Goal: Task Accomplishment & Management: Use online tool/utility

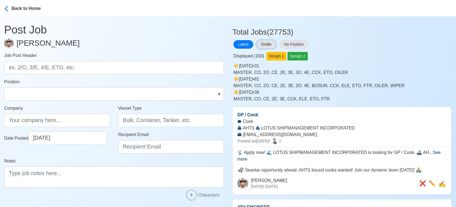
click at [268, 43] on button "Drafts" at bounding box center [266, 44] width 19 height 9
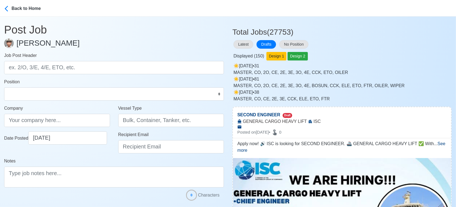
click at [384, 50] on div "Displayed ( 150 ) Design 1 Design 2" at bounding box center [341, 55] width 219 height 11
click at [396, 54] on div "Displayed ( 150 ) Design 1 Design 2" at bounding box center [341, 55] width 219 height 11
click at [374, 57] on div "Displayed ( 150 ) Design 1 Design 2" at bounding box center [341, 55] width 219 height 11
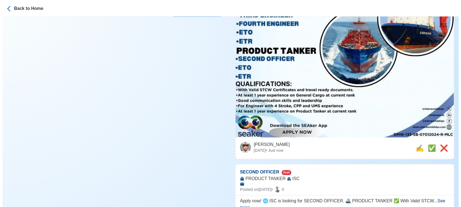
scroll to position [205, 0]
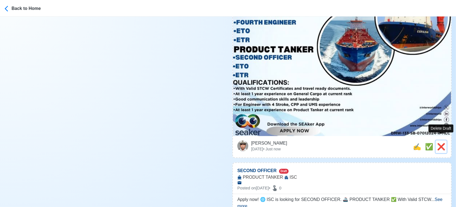
click at [441, 143] on span "❌" at bounding box center [441, 146] width 8 height 7
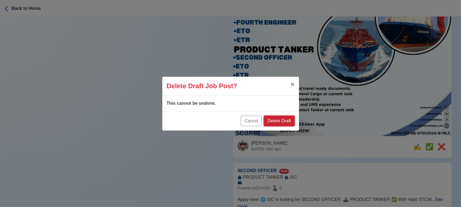
click at [276, 122] on button "Delete Draft" at bounding box center [279, 121] width 30 height 10
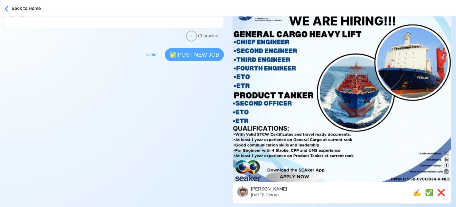
scroll to position [244, 0]
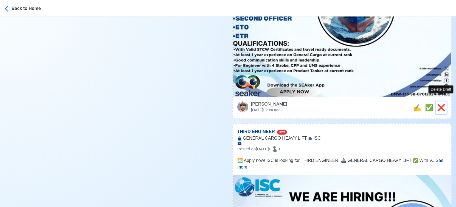
click at [440, 104] on span "❌" at bounding box center [441, 107] width 8 height 7
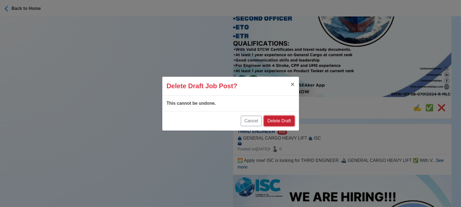
click at [288, 117] on button "Delete Draft" at bounding box center [279, 121] width 30 height 10
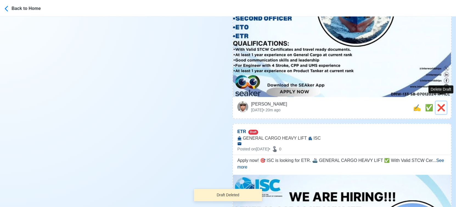
click at [443, 104] on span "❌" at bounding box center [441, 107] width 8 height 7
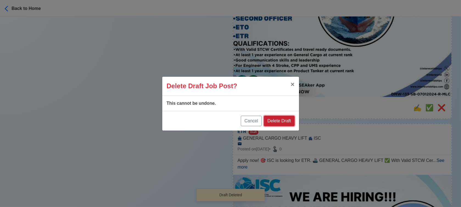
click at [285, 119] on button "Delete Draft" at bounding box center [279, 121] width 30 height 10
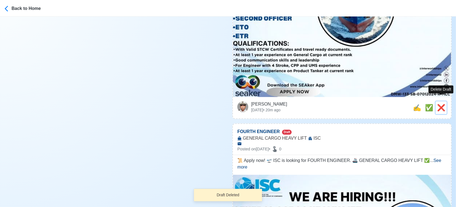
click at [442, 104] on span "❌" at bounding box center [441, 107] width 8 height 7
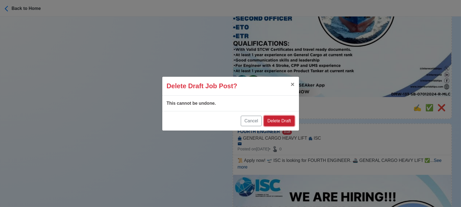
click at [273, 121] on button "Delete Draft" at bounding box center [279, 121] width 30 height 10
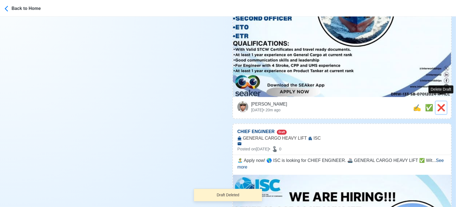
click at [438, 104] on span "❌" at bounding box center [441, 107] width 8 height 7
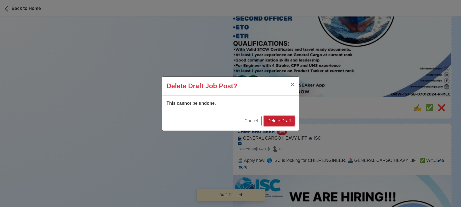
click at [286, 121] on button "Delete Draft" at bounding box center [279, 121] width 30 height 10
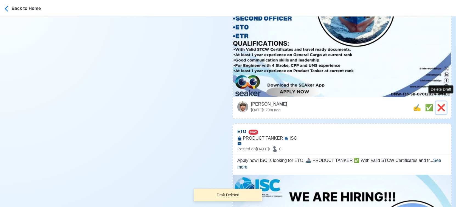
click at [443, 104] on span "❌" at bounding box center [441, 107] width 8 height 7
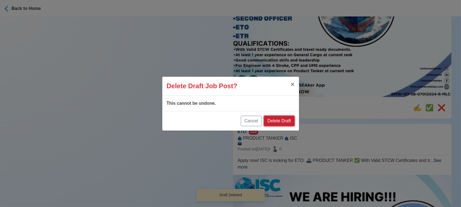
click at [292, 120] on button "Delete Draft" at bounding box center [279, 121] width 30 height 10
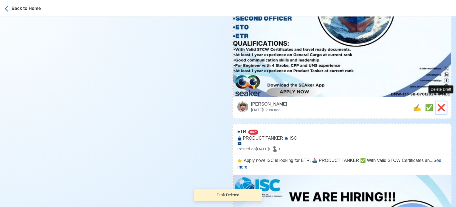
click at [440, 104] on span "❌" at bounding box center [441, 107] width 8 height 7
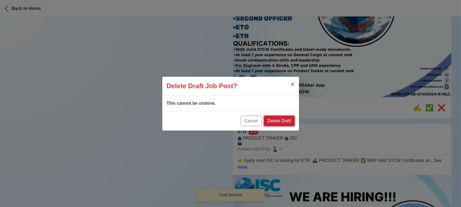
click at [286, 120] on button "Delete Draft" at bounding box center [279, 121] width 30 height 10
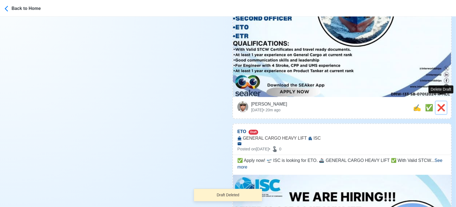
click at [441, 104] on span "❌" at bounding box center [441, 107] width 8 height 7
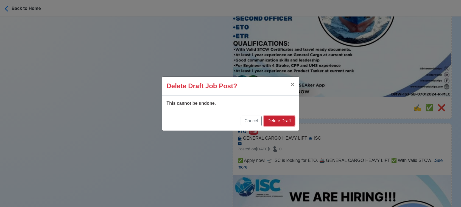
click at [288, 120] on button "Delete Draft" at bounding box center [279, 121] width 30 height 10
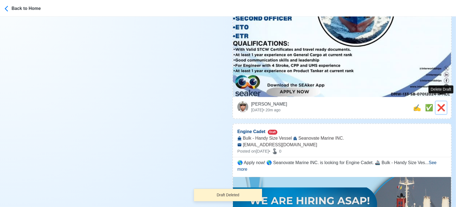
click at [442, 104] on span "❌" at bounding box center [441, 107] width 8 height 7
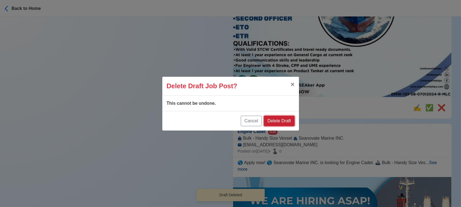
click at [281, 119] on button "Delete Draft" at bounding box center [279, 121] width 30 height 10
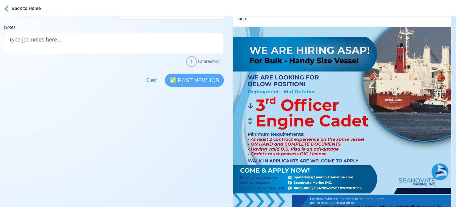
scroll to position [152, 0]
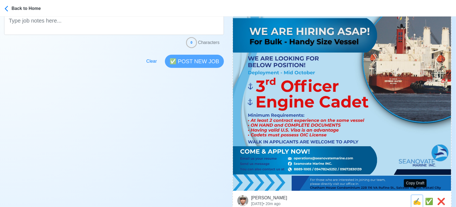
click at [413, 197] on span "✍️" at bounding box center [417, 200] width 8 height 7
type input "Engine Cadet"
type input "Seanovate Marine INC."
type input "Bulk - Handy Size Vessel"
type input "operations@seanovatemarine.com"
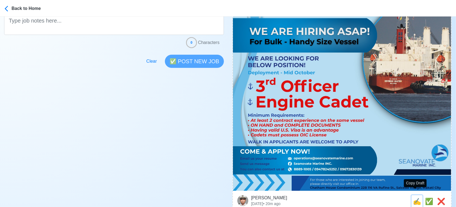
type textarea "🌎 Apply now! 🌎 Seanovate Marine INC. is looking for Engine Cadet. 🚢 Bulk - Hand…"
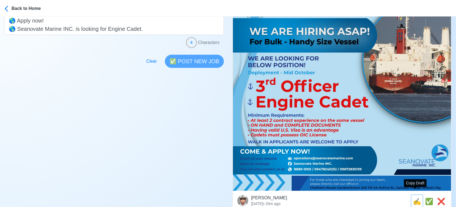
scroll to position [0, 0]
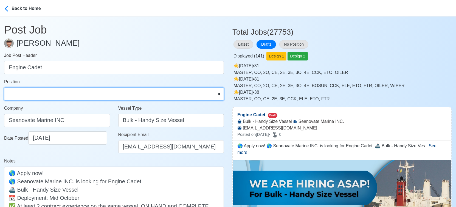
click at [55, 92] on select "Master Chief Officer 2nd Officer 3rd Officer Junior Officer Chief Engineer 2nd …" at bounding box center [114, 93] width 220 height 13
select select "Cadet"
click at [4, 87] on select "Master Chief Officer 2nd Officer 3rd Officer Junior Officer Chief Engineer 2nd …" at bounding box center [114, 93] width 220 height 13
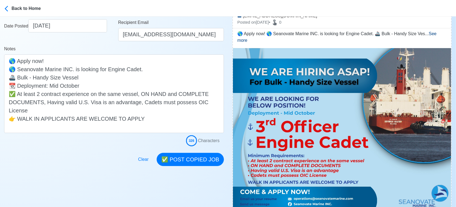
scroll to position [122, 0]
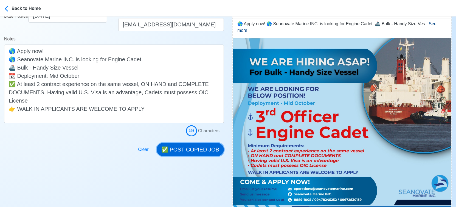
click at [198, 150] on button "✅ POST COPIED JOB" at bounding box center [190, 149] width 67 height 13
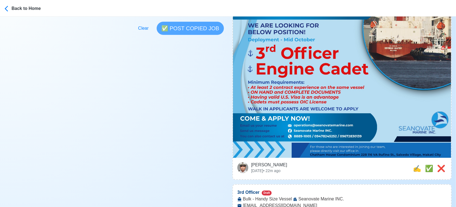
scroll to position [244, 0]
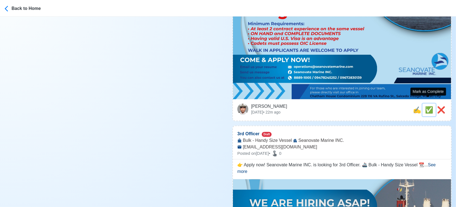
click at [426, 106] on span "✅" at bounding box center [429, 109] width 8 height 7
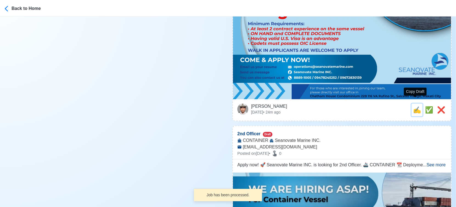
click at [413, 106] on span "✍️" at bounding box center [417, 109] width 8 height 7
type input "3rd Officer"
select select "3rd Officer"
type input "Seanovate Marine INC."
type input "Bulk - Handy Size Vessel"
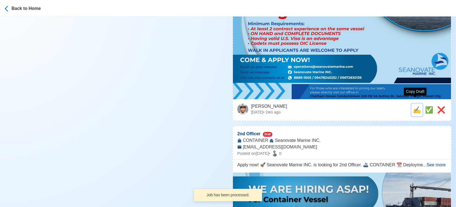
type input "operations@seanovatemarine.com"
type textarea "👉 Apply now! Seanovate Marine INC. is looking for 3rd Officer. 🚢 Bulk - Handy S…"
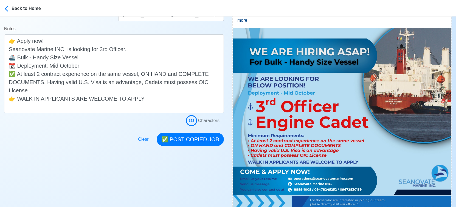
scroll to position [152, 0]
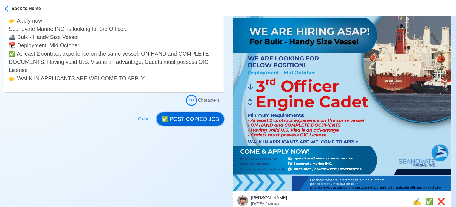
click at [191, 121] on button "✅ POST COPIED JOB" at bounding box center [190, 118] width 67 height 13
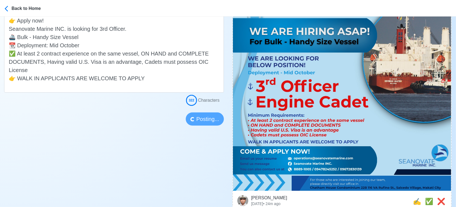
scroll to position [183, 0]
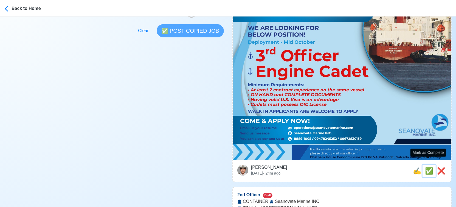
click at [426, 167] on span "✅" at bounding box center [429, 170] width 8 height 7
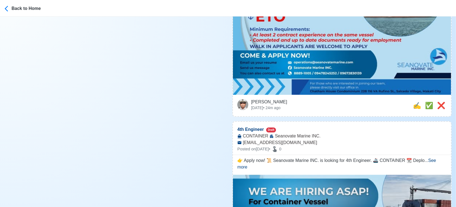
scroll to position [244, 0]
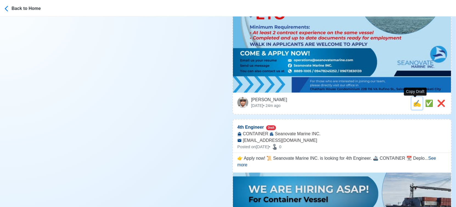
click at [415, 102] on span "✍️" at bounding box center [417, 102] width 8 height 7
type input "2nd Officer"
select select "2nd Officer"
type input "Seanovate Marine INC."
type input "CONTAINER"
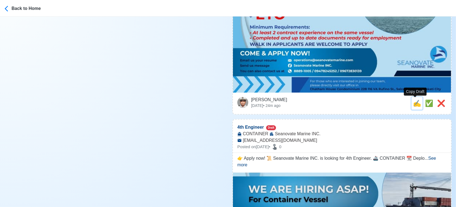
type input "operations@seanovatemarine.com"
type textarea "Apply now! 🚀 Seanovate Marine INC. is looking for 2nd Officer. 🚢 CONTAINER 📆 De…"
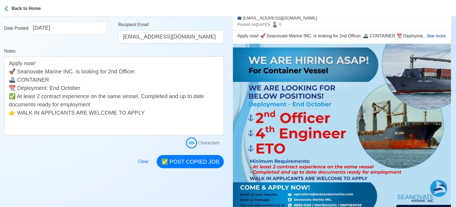
scroll to position [122, 0]
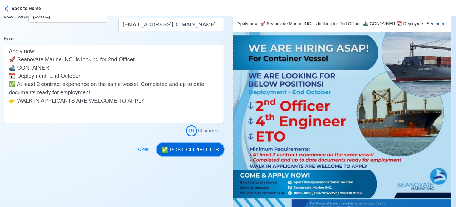
click at [192, 147] on button "✅ POST COPIED JOB" at bounding box center [190, 149] width 67 height 13
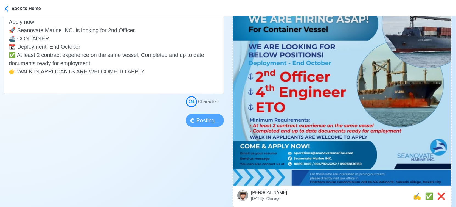
scroll to position [152, 0]
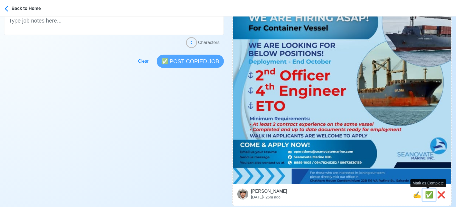
click at [425, 195] on span "✅" at bounding box center [429, 194] width 8 height 7
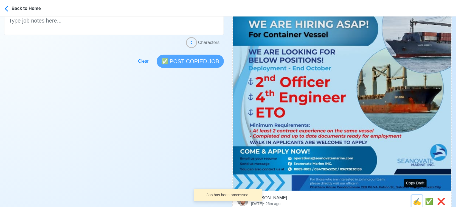
click at [413, 197] on span "✍️" at bounding box center [417, 200] width 8 height 7
type input "4th Engineer"
select select "4th Engineer"
type input "Seanovate Marine INC."
type input "CONTAINER"
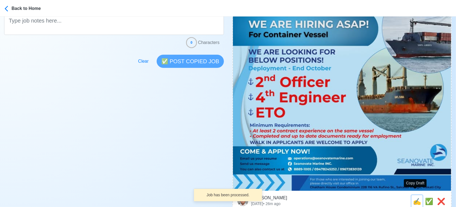
type input "operations@seanovatemarine.com"
type textarea "👉 Apply now! 📜 Seanovate Marine INC. is looking for 4th Engineer. 🚢 CONTAINER 📆…"
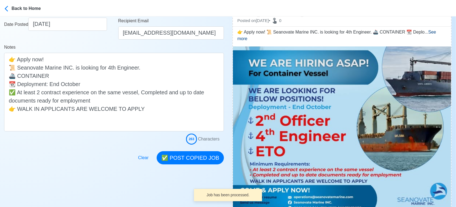
scroll to position [122, 0]
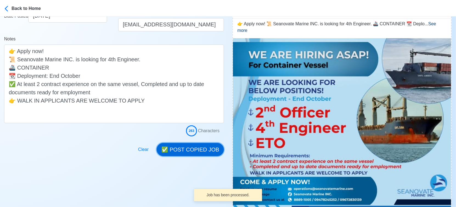
click at [192, 151] on button "✅ POST COPIED JOB" at bounding box center [190, 149] width 67 height 13
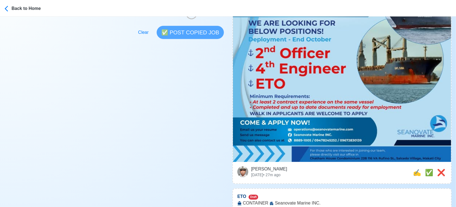
scroll to position [274, 0]
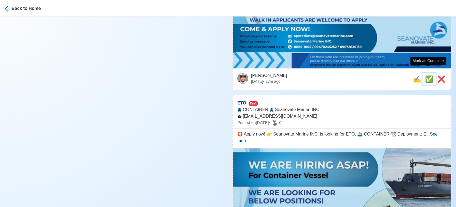
click at [428, 75] on span "✅" at bounding box center [429, 78] width 8 height 7
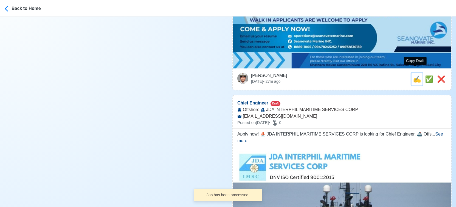
click at [413, 75] on span "✍️" at bounding box center [417, 78] width 8 height 7
type input "ETO"
select select
type input "Seanovate Marine INC."
type input "CONTAINER"
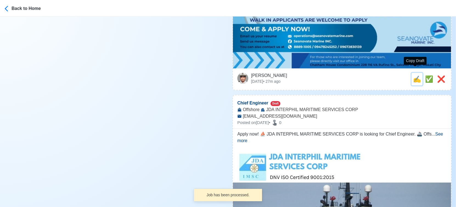
type input "operations@seanovatemarine.com"
type textarea "🛟 Apply now! 👉 Seanovate Marine INC. is looking for ETO. 🚢 CONTAINER 📆 Deployme…"
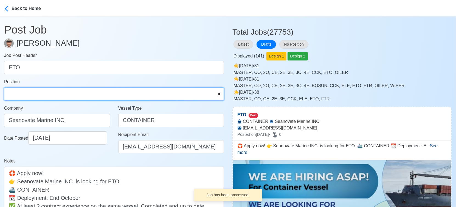
click at [42, 93] on select "Master Chief Officer 2nd Officer 3rd Officer Junior Officer Chief Engineer 2nd …" at bounding box center [114, 93] width 220 height 13
select select "ETO/ETR"
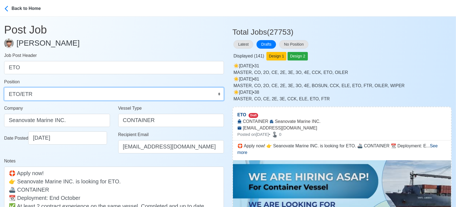
click at [4, 87] on select "Master Chief Officer 2nd Officer 3rd Officer Junior Officer Chief Engineer 2nd …" at bounding box center [114, 93] width 220 height 13
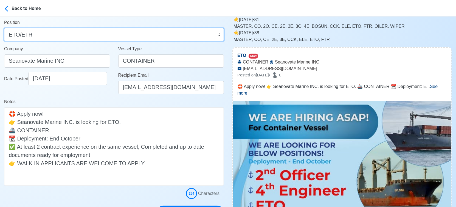
scroll to position [91, 0]
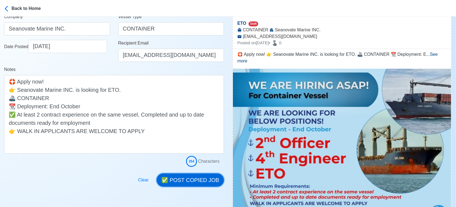
drag, startPoint x: 194, startPoint y: 177, endPoint x: 294, endPoint y: 140, distance: 106.7
click at [194, 177] on button "✅ POST COPIED JOB" at bounding box center [190, 179] width 67 height 13
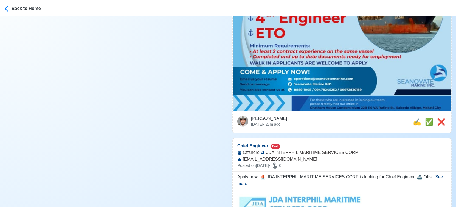
scroll to position [244, 0]
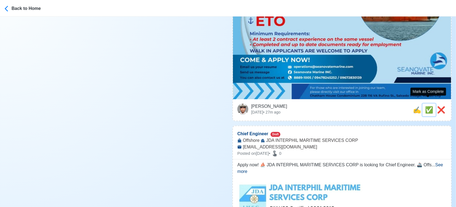
click at [425, 106] on span "✅" at bounding box center [429, 109] width 8 height 7
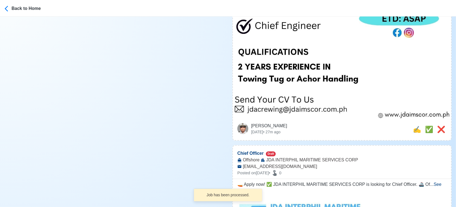
scroll to position [366, 0]
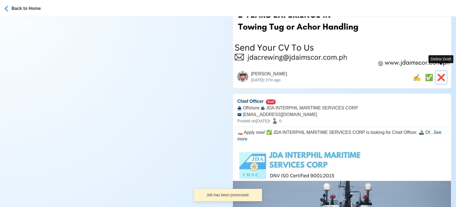
click at [443, 74] on span "❌" at bounding box center [441, 77] width 8 height 7
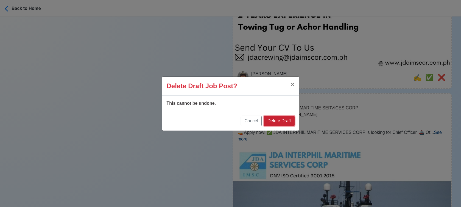
click at [282, 120] on button "Delete Draft" at bounding box center [279, 121] width 30 height 10
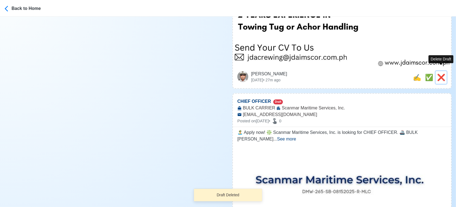
click at [441, 74] on span "❌" at bounding box center [441, 77] width 8 height 7
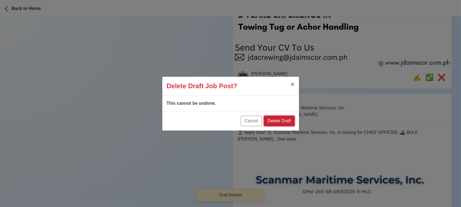
click at [283, 120] on button "Delete Draft" at bounding box center [279, 121] width 30 height 10
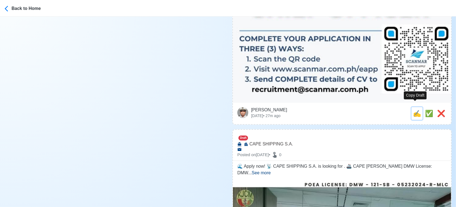
click at [413, 109] on span "✍️" at bounding box center [417, 112] width 8 height 7
type input "CHIEF OFFICER"
select select
type input "Scanmar Maritime Services, Inc."
type input "BULK CARRIER"
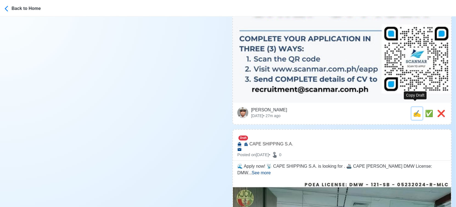
type input "recruitment@scanmar.com.ph"
type textarea "🏝️ Apply now! ❇️ Scanmar Maritime Services, Inc. is looking for CHIEF OFFICER. …"
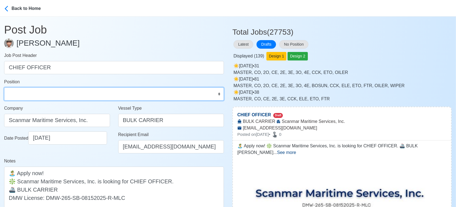
drag, startPoint x: 75, startPoint y: 97, endPoint x: 67, endPoint y: 87, distance: 12.7
click at [75, 97] on select "Master Chief Officer 2nd Officer 3rd Officer Junior Officer Chief Engineer 2nd …" at bounding box center [114, 93] width 220 height 13
select select "Chief Officer"
click at [4, 87] on select "Master Chief Officer 2nd Officer 3rd Officer Junior Officer Chief Engineer 2nd …" at bounding box center [114, 93] width 220 height 13
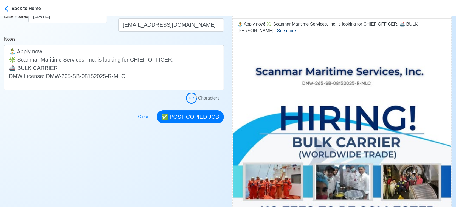
scroll to position [122, 0]
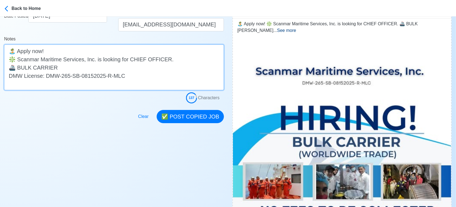
click at [93, 63] on textarea "🏝️ Apply now! ❇️ Scanmar Maritime Services, Inc. is looking for CHIEF OFFICER. …" at bounding box center [114, 67] width 220 height 46
click at [109, 70] on textarea "🏝️ Apply now! ❇️ Scanmar Maritime Services, Inc. is looking for CHIEF OFFICER. …" at bounding box center [114, 67] width 220 height 46
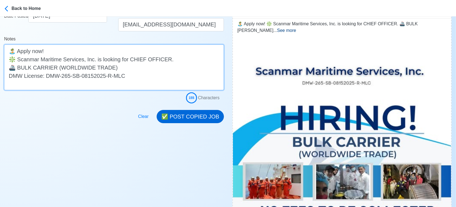
type textarea "🏝️ Apply now! ❇️ Scanmar Maritime Services, Inc. is looking for CHIEF OFFICER. …"
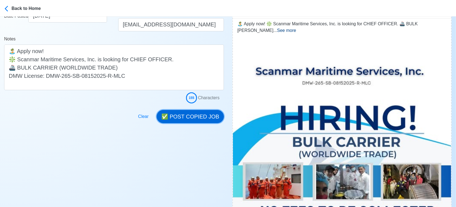
click at [202, 117] on button "✅ POST COPIED JOB" at bounding box center [190, 116] width 67 height 13
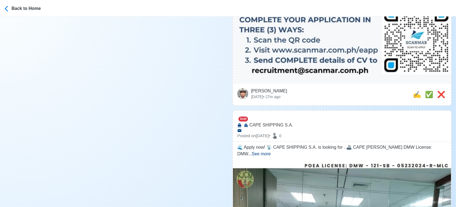
scroll to position [396, 0]
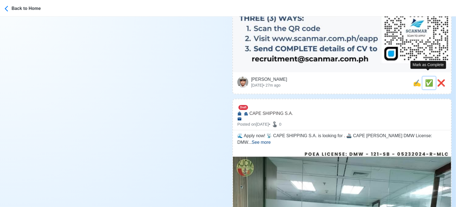
click at [430, 79] on span "✅" at bounding box center [429, 82] width 8 height 7
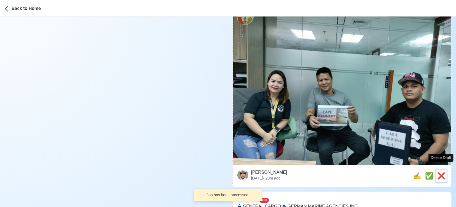
click at [442, 172] on span "❌" at bounding box center [441, 175] width 8 height 7
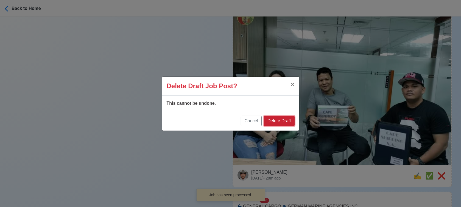
click at [283, 122] on button "Delete Draft" at bounding box center [279, 121] width 30 height 10
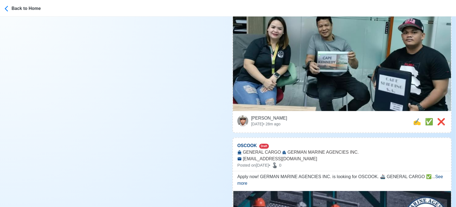
scroll to position [213, 0]
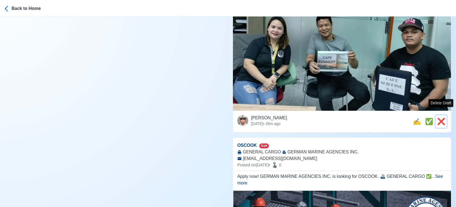
click at [441, 117] on span "❌" at bounding box center [441, 120] width 8 height 7
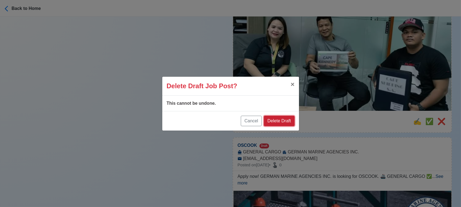
click at [290, 120] on button "Delete Draft" at bounding box center [279, 121] width 30 height 10
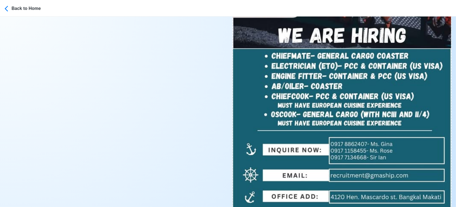
scroll to position [274, 0]
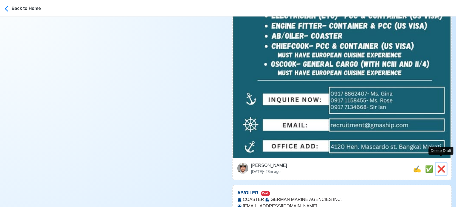
click at [440, 165] on span "❌" at bounding box center [441, 168] width 8 height 7
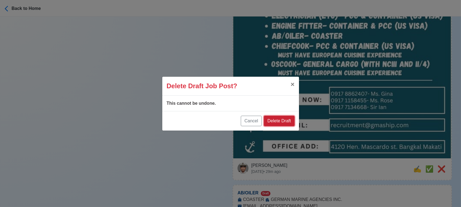
click at [280, 117] on button "Delete Draft" at bounding box center [279, 121] width 30 height 10
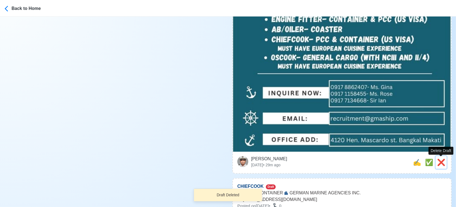
click at [443, 162] on span "❌" at bounding box center [441, 161] width 8 height 7
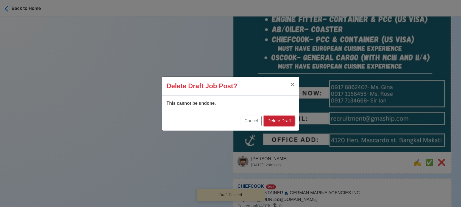
click at [281, 121] on button "Delete Draft" at bounding box center [279, 121] width 30 height 10
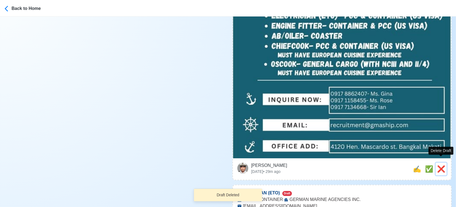
click at [441, 165] on span "❌" at bounding box center [441, 168] width 8 height 7
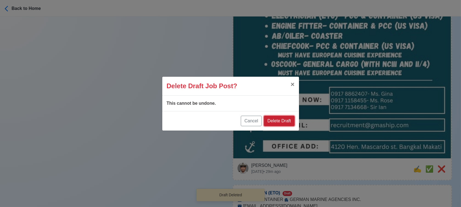
click at [282, 121] on button "Delete Draft" at bounding box center [279, 121] width 30 height 10
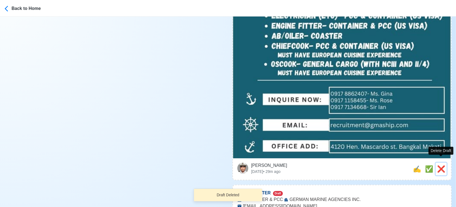
click at [442, 165] on span "❌" at bounding box center [441, 168] width 8 height 7
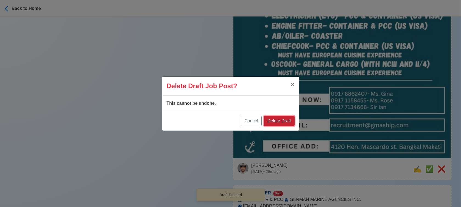
click at [281, 119] on button "Delete Draft" at bounding box center [279, 121] width 30 height 10
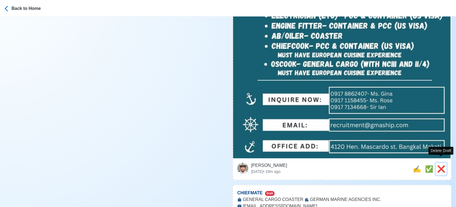
click at [439, 165] on span "❌" at bounding box center [441, 168] width 8 height 7
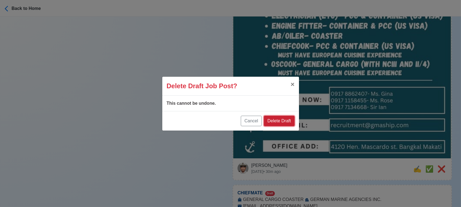
click at [289, 121] on button "Delete Draft" at bounding box center [279, 121] width 30 height 10
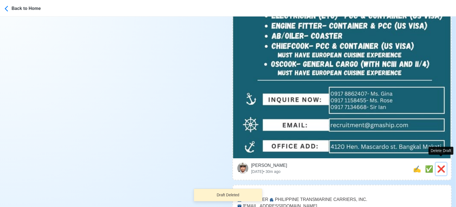
click at [446, 163] on button "❌" at bounding box center [441, 168] width 11 height 13
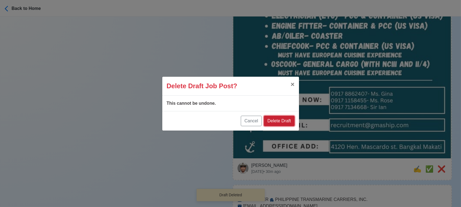
click at [283, 122] on button "Delete Draft" at bounding box center [279, 121] width 30 height 10
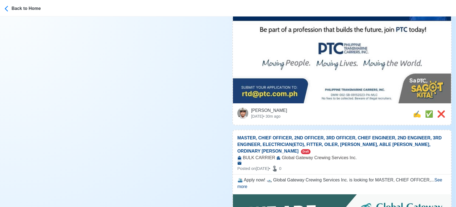
scroll to position [244, 0]
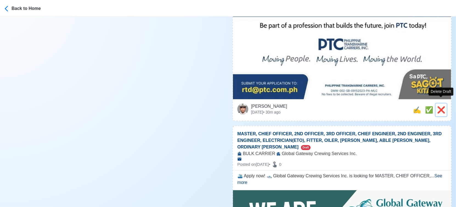
click at [443, 106] on span "❌" at bounding box center [441, 109] width 8 height 7
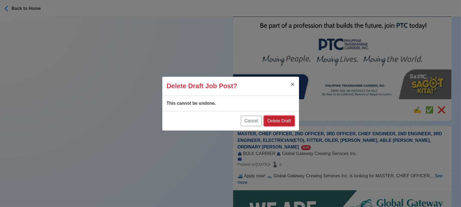
click at [287, 122] on button "Delete Draft" at bounding box center [279, 121] width 30 height 10
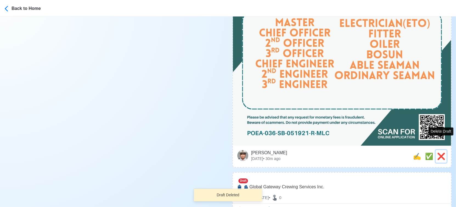
click at [442, 152] on span "❌" at bounding box center [441, 155] width 8 height 7
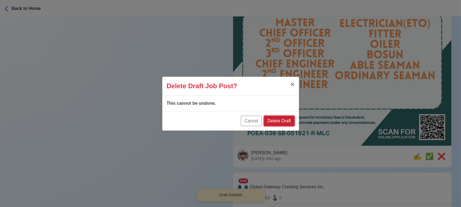
click at [282, 122] on button "Delete Draft" at bounding box center [279, 121] width 30 height 10
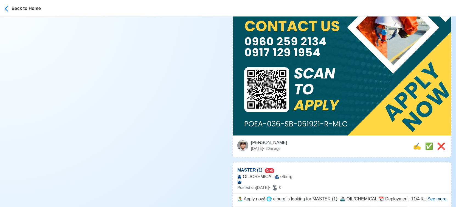
scroll to position [335, 0]
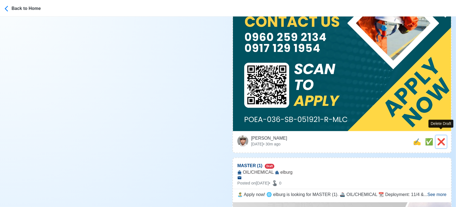
click at [439, 138] on span "❌" at bounding box center [441, 141] width 8 height 7
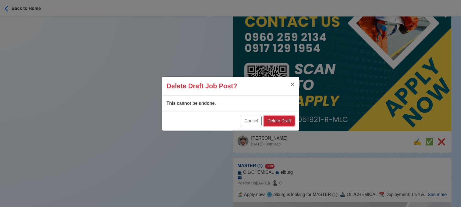
click at [291, 118] on button "Delete Draft" at bounding box center [279, 121] width 30 height 10
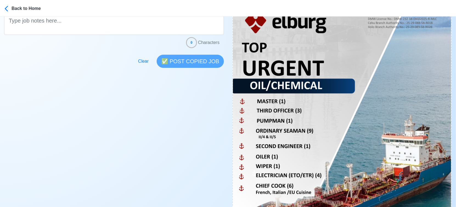
scroll to position [274, 0]
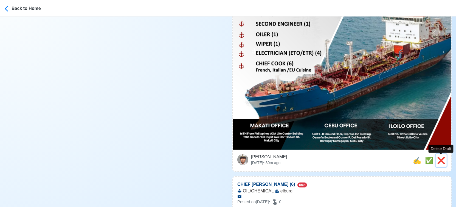
click at [443, 162] on span "❌" at bounding box center [441, 159] width 8 height 7
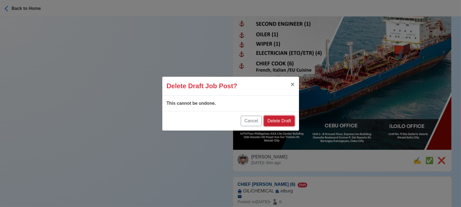
click at [285, 121] on button "Delete Draft" at bounding box center [279, 121] width 30 height 10
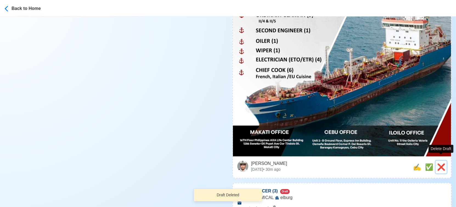
click at [443, 163] on span "❌" at bounding box center [441, 166] width 8 height 7
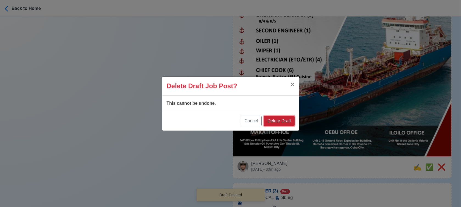
click at [288, 117] on button "Delete Draft" at bounding box center [279, 121] width 30 height 10
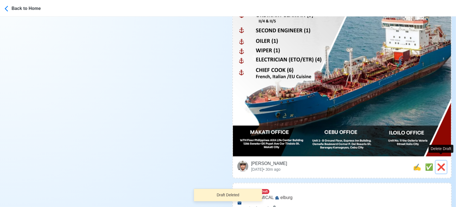
click at [439, 163] on span "❌" at bounding box center [441, 166] width 8 height 7
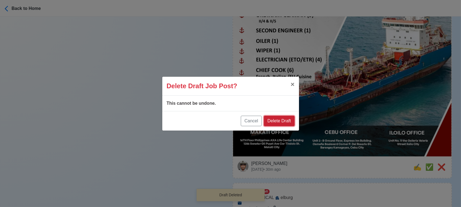
click at [285, 120] on button "Delete Draft" at bounding box center [279, 121] width 30 height 10
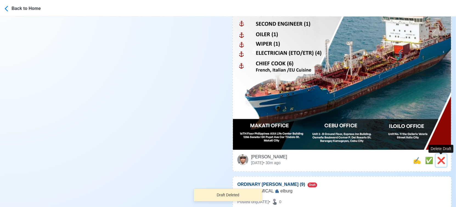
click at [442, 160] on span "❌" at bounding box center [441, 159] width 8 height 7
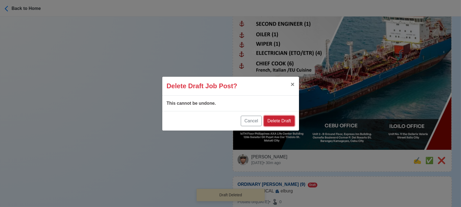
drag, startPoint x: 281, startPoint y: 120, endPoint x: 302, endPoint y: 122, distance: 21.0
click at [283, 120] on button "Delete Draft" at bounding box center [279, 121] width 30 height 10
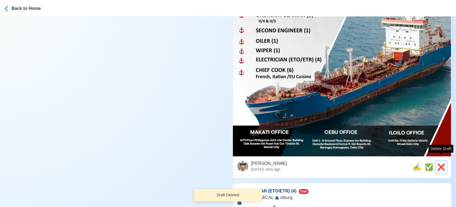
click at [441, 163] on span "❌" at bounding box center [441, 166] width 8 height 7
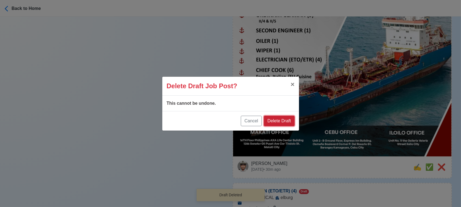
click at [290, 122] on button "Delete Draft" at bounding box center [279, 121] width 30 height 10
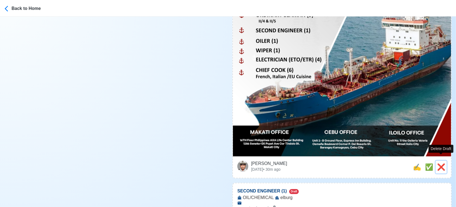
click at [444, 163] on span "❌" at bounding box center [441, 166] width 8 height 7
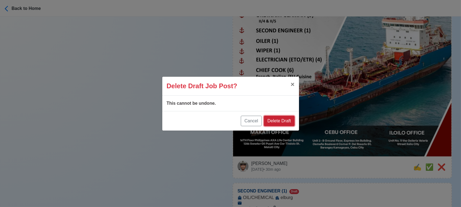
click at [286, 119] on button "Delete Draft" at bounding box center [279, 121] width 30 height 10
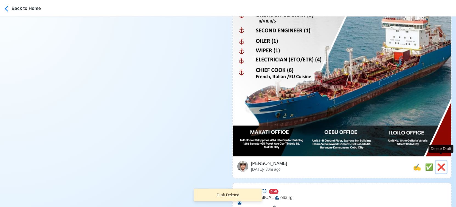
click at [443, 163] on span "❌" at bounding box center [441, 166] width 8 height 7
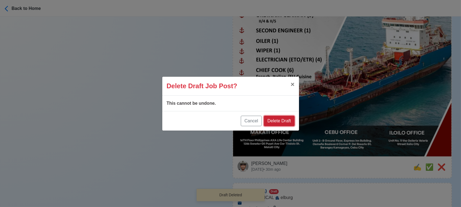
click at [288, 120] on button "Delete Draft" at bounding box center [279, 121] width 30 height 10
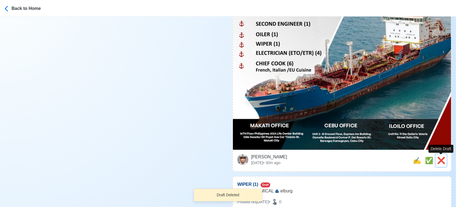
click at [441, 159] on span "❌" at bounding box center [441, 159] width 8 height 7
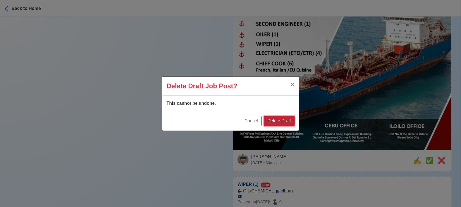
click at [283, 119] on button "Delete Draft" at bounding box center [279, 121] width 30 height 10
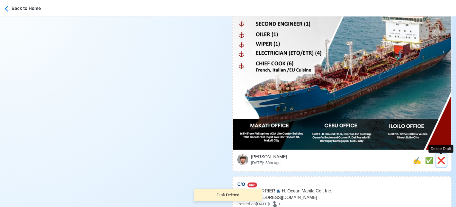
click at [439, 159] on span "❌" at bounding box center [441, 159] width 8 height 7
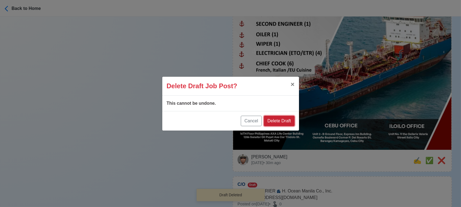
click at [290, 122] on button "Delete Draft" at bounding box center [279, 121] width 30 height 10
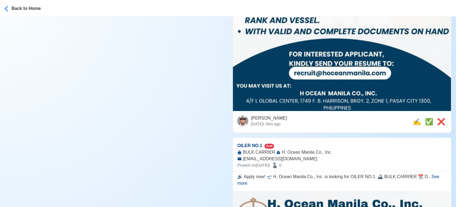
scroll to position [366, 0]
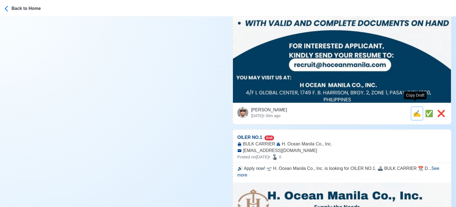
click at [417, 109] on span "✍️" at bounding box center [417, 112] width 8 height 7
type input "C/O"
select select
type input "H. Ocean Manila Co., Inc."
type input "BULK CARRIER"
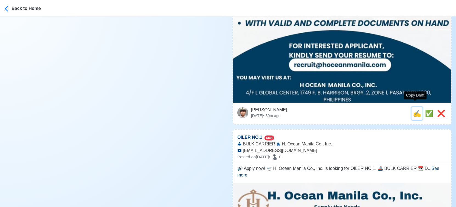
type input "recruit@hoceanmanila.com"
type textarea "🔱 Apply now! 🚀 H. Ocean Manila Co., Inc. is looking for C/O. 🚢 BULK CARRIER 📆 D…"
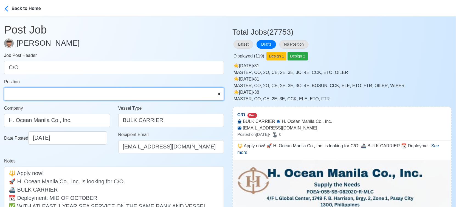
drag, startPoint x: 109, startPoint y: 97, endPoint x: 95, endPoint y: 87, distance: 17.4
click at [109, 97] on select "Master Chief Officer 2nd Officer 3rd Officer Junior Officer Chief Engineer 2nd …" at bounding box center [114, 93] width 220 height 13
select select "Chief Officer"
click at [4, 87] on select "Master Chief Officer 2nd Officer 3rd Officer Junior Officer Chief Engineer 2nd …" at bounding box center [114, 93] width 220 height 13
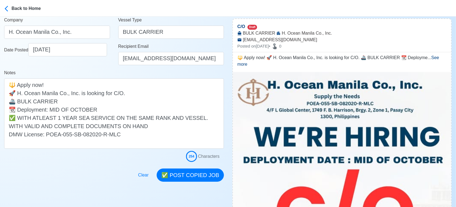
scroll to position [91, 0]
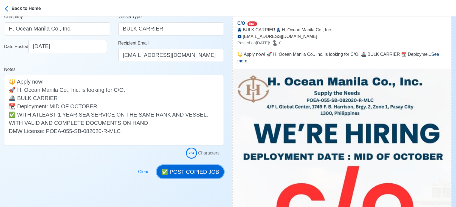
click at [195, 173] on button "✅ POST COPIED JOB" at bounding box center [190, 171] width 67 height 13
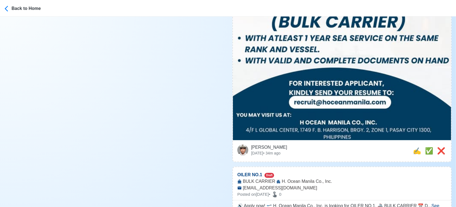
scroll to position [335, 0]
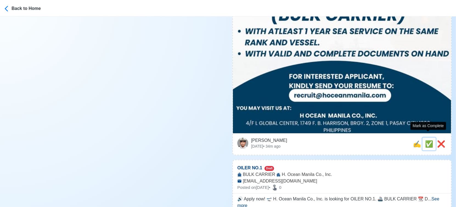
click at [427, 140] on span "✅" at bounding box center [429, 143] width 8 height 7
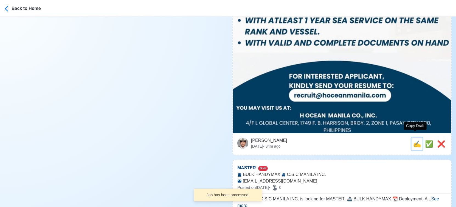
click at [415, 140] on span "✍️" at bounding box center [417, 143] width 8 height 7
type input "OILER NO.1"
select select
type input "H. Ocean Manila Co., Inc."
type input "BULK CARRIER"
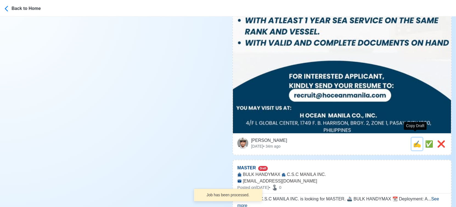
type input "recruit@hoceanmanila.com"
type textarea "🔊 Apply now! 🛫 H. Ocean Manila Co., Inc. is looking for OILER NO.1. 🚢 BULK CARR…"
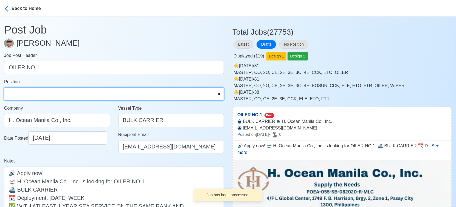
click at [38, 94] on select "Master Chief Officer 2nd Officer 3rd Officer Junior Officer Chief Engineer 2nd …" at bounding box center [114, 93] width 220 height 13
select select "Oiler"
click at [4, 87] on select "Master Chief Officer 2nd Officer 3rd Officer Junior Officer Chief Engineer 2nd …" at bounding box center [114, 93] width 220 height 13
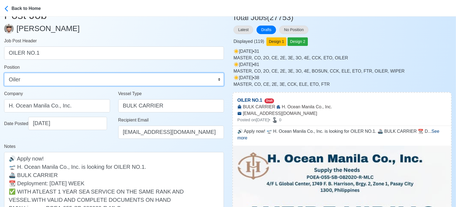
scroll to position [91, 0]
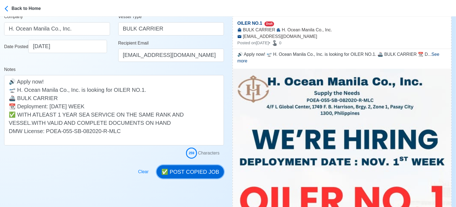
click at [189, 169] on button "✅ POST COPIED JOB" at bounding box center [190, 171] width 67 height 13
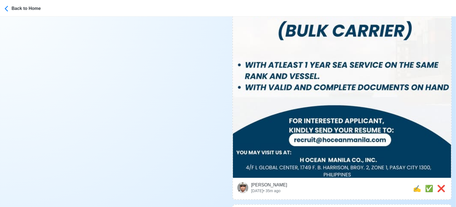
scroll to position [335, 0]
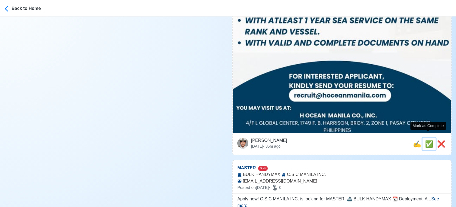
click at [426, 140] on span "✅" at bounding box center [429, 143] width 8 height 7
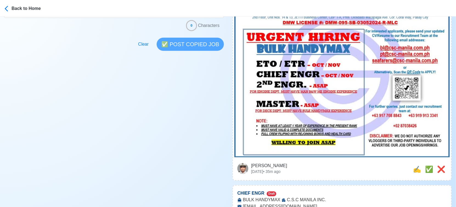
scroll to position [244, 0]
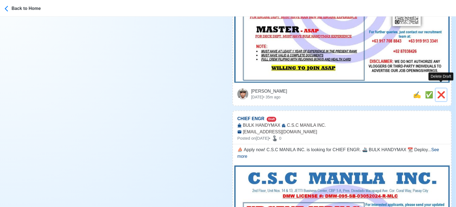
click at [439, 91] on span "❌" at bounding box center [441, 94] width 8 height 7
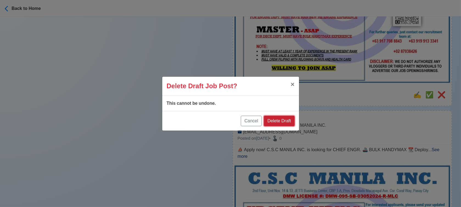
click at [285, 121] on button "Delete Draft" at bounding box center [279, 121] width 30 height 10
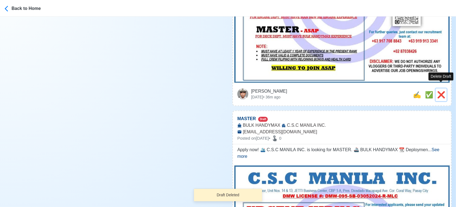
click at [441, 91] on span "❌" at bounding box center [441, 94] width 8 height 7
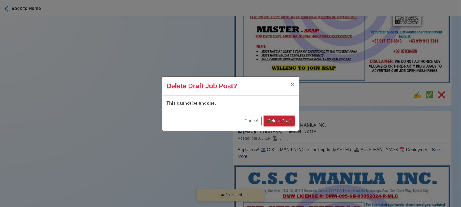
click at [288, 121] on button "Delete Draft" at bounding box center [279, 121] width 30 height 10
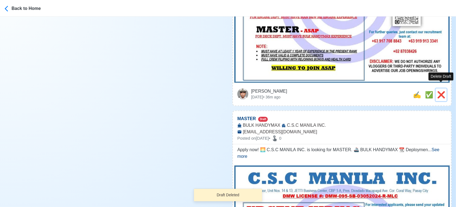
click at [441, 91] on span "❌" at bounding box center [441, 94] width 8 height 7
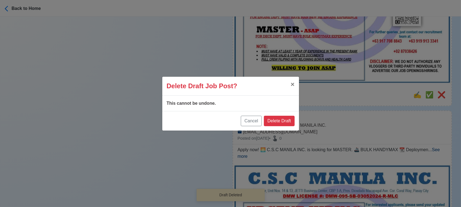
click at [293, 121] on div "Cancel Delete Draft" at bounding box center [230, 120] width 137 height 19
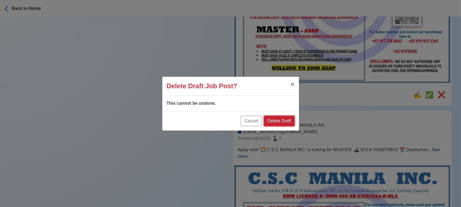
click at [284, 117] on button "Delete Draft" at bounding box center [279, 121] width 30 height 10
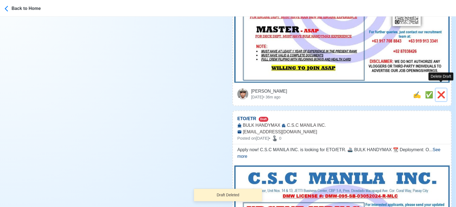
click at [442, 91] on span "❌" at bounding box center [441, 94] width 8 height 7
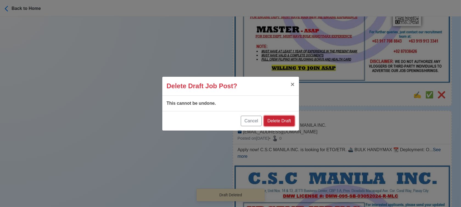
click at [277, 116] on button "Delete Draft" at bounding box center [279, 121] width 30 height 10
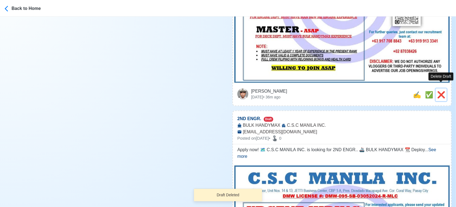
click at [443, 91] on span "❌" at bounding box center [441, 94] width 8 height 7
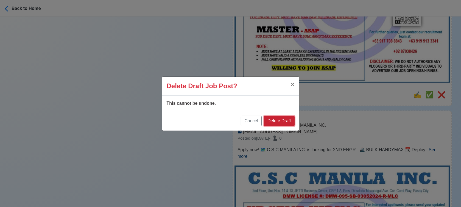
click at [286, 122] on button "Delete Draft" at bounding box center [279, 121] width 30 height 10
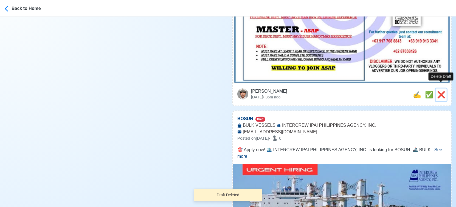
click at [441, 91] on span "❌" at bounding box center [441, 94] width 8 height 7
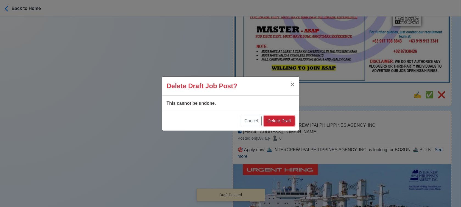
click at [285, 120] on button "Delete Draft" at bounding box center [279, 121] width 30 height 10
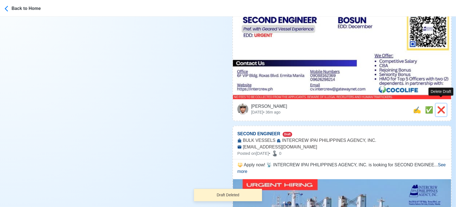
click at [443, 106] on span "❌" at bounding box center [441, 109] width 8 height 7
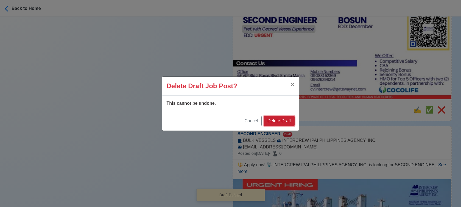
click at [286, 120] on button "Delete Draft" at bounding box center [279, 121] width 30 height 10
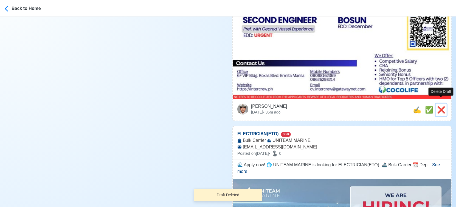
click at [440, 106] on span "❌" at bounding box center [441, 109] width 8 height 7
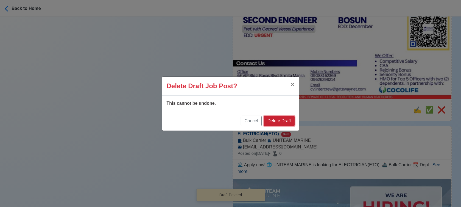
click at [275, 122] on button "Delete Draft" at bounding box center [279, 121] width 30 height 10
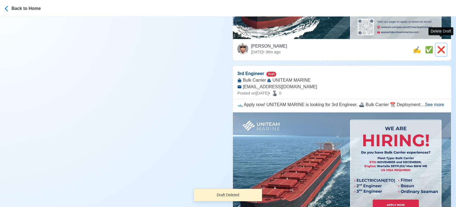
click at [444, 46] on span "❌" at bounding box center [441, 49] width 8 height 7
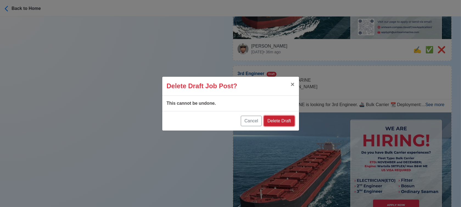
click at [288, 118] on button "Delete Draft" at bounding box center [279, 121] width 30 height 10
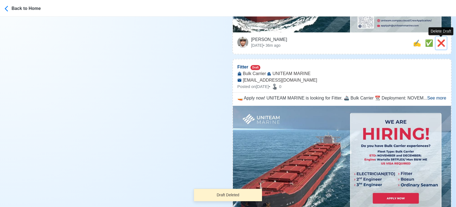
click at [441, 46] on span "❌" at bounding box center [441, 42] width 8 height 7
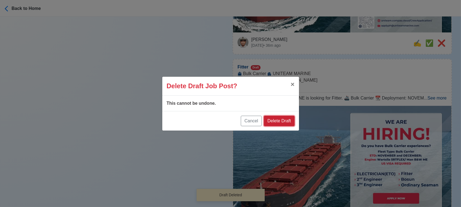
click at [278, 117] on button "Delete Draft" at bounding box center [279, 121] width 30 height 10
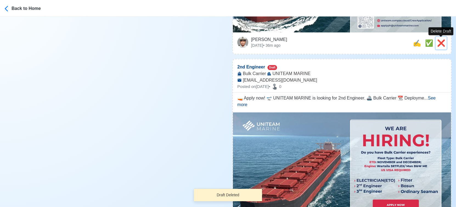
click at [440, 43] on span "❌" at bounding box center [441, 42] width 8 height 7
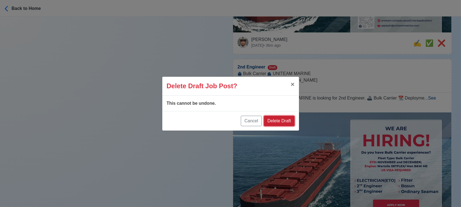
click at [286, 119] on button "Delete Draft" at bounding box center [279, 121] width 30 height 10
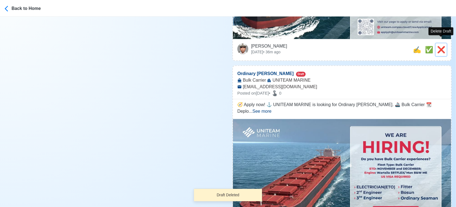
click at [442, 46] on span "❌" at bounding box center [441, 49] width 8 height 7
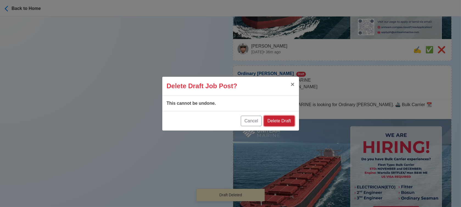
click at [278, 119] on button "Delete Draft" at bounding box center [279, 121] width 30 height 10
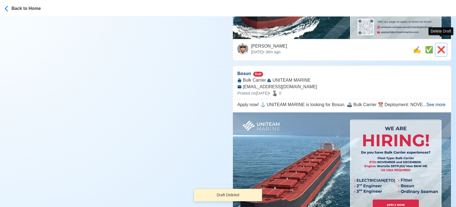
click at [439, 46] on span "❌" at bounding box center [441, 49] width 8 height 7
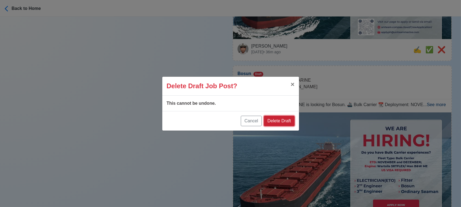
click at [281, 118] on button "Delete Draft" at bounding box center [279, 121] width 30 height 10
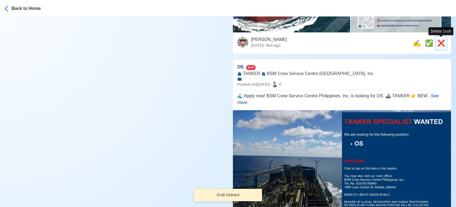
click at [443, 42] on span "❌" at bounding box center [441, 42] width 8 height 7
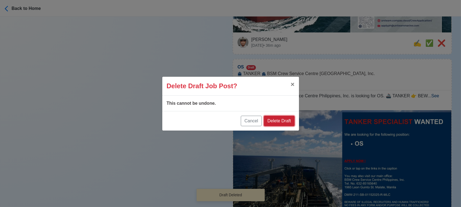
click at [287, 117] on button "Delete Draft" at bounding box center [279, 121] width 30 height 10
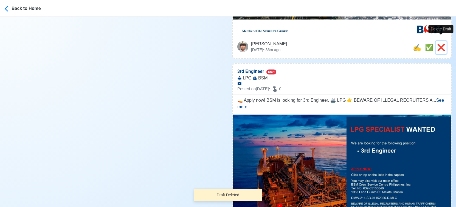
click at [443, 44] on span "❌" at bounding box center [441, 47] width 8 height 7
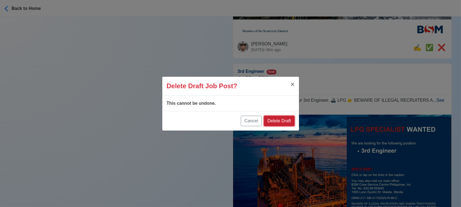
click at [278, 119] on button "Delete Draft" at bounding box center [279, 121] width 30 height 10
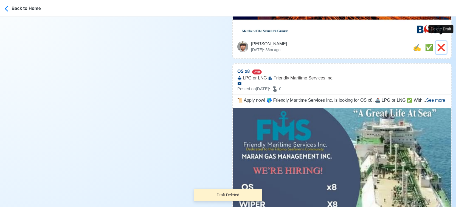
click at [441, 44] on span "❌" at bounding box center [441, 47] width 8 height 7
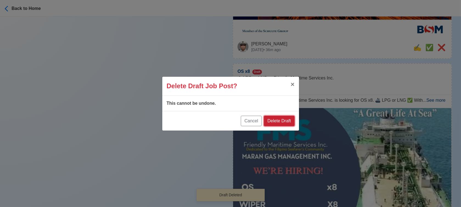
click at [288, 120] on button "Delete Draft" at bounding box center [279, 121] width 30 height 10
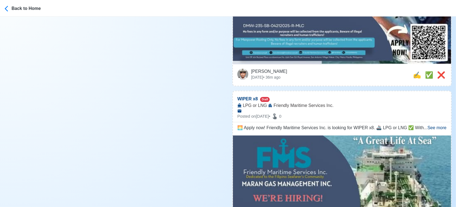
scroll to position [305, 0]
click at [439, 73] on span "❌" at bounding box center [441, 74] width 8 height 7
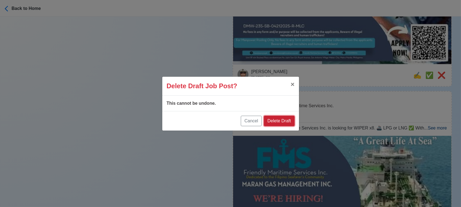
click at [285, 119] on button "Delete Draft" at bounding box center [279, 121] width 30 height 10
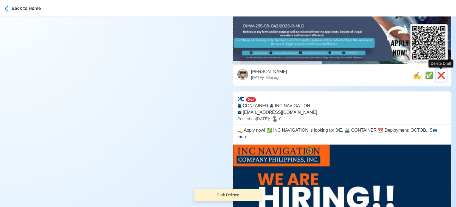
click at [441, 74] on span "❌" at bounding box center [441, 74] width 8 height 7
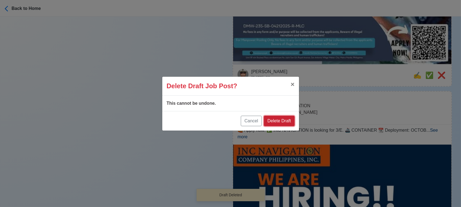
click at [281, 120] on button "Delete Draft" at bounding box center [279, 121] width 30 height 10
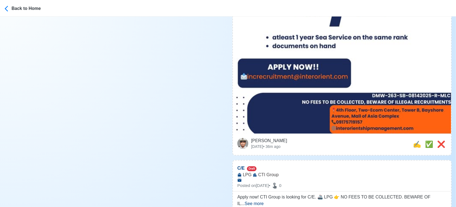
scroll to position [335, 0]
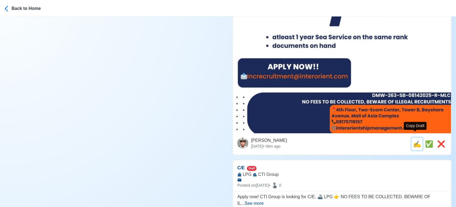
click at [416, 140] on span "✍️" at bounding box center [417, 143] width 8 height 7
type input "3/E"
select select
type input "INC NAVIGATION"
type input "CONTAINER"
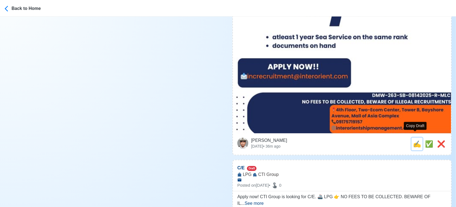
type input "increcruitment@interorient.com"
type textarea "🚤 Apply now! ✅ INC NAVIGATION is looking for 3/E. 🚢 CONTAINER 📆 Deployment: OCT…"
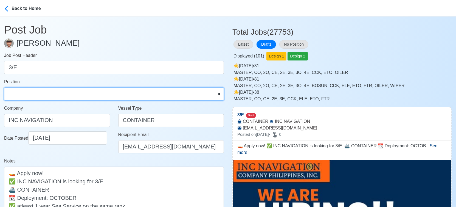
click at [59, 92] on select "Master Chief Officer 2nd Officer 3rd Officer Junior Officer Chief Engineer 2nd …" at bounding box center [114, 93] width 220 height 13
select select "3rd Engineer"
click at [4, 87] on select "Master Chief Officer 2nd Officer 3rd Officer Junior Officer Chief Engineer 2nd …" at bounding box center [114, 93] width 220 height 13
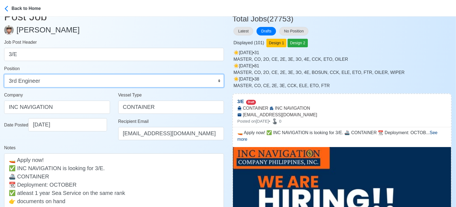
scroll to position [30, 0]
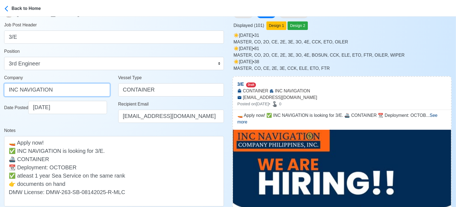
drag, startPoint x: 74, startPoint y: 86, endPoint x: -8, endPoint y: 89, distance: 82.1
click at [0, 89] on html "Back to Home Post Job Jeyner Gil Job Post Header 3/E Position Master Chief Offi…" at bounding box center [228, 73] width 456 height 207
type input "INC NAVIGATION COMPANY PHILIPPINES INC"
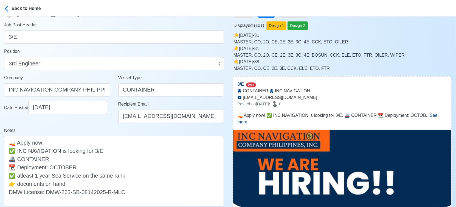
click at [87, 126] on div "Date Posted 10/04/2025" at bounding box center [57, 114] width 114 height 26
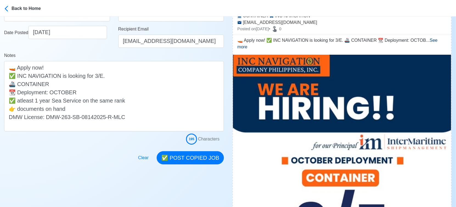
scroll to position [152, 0]
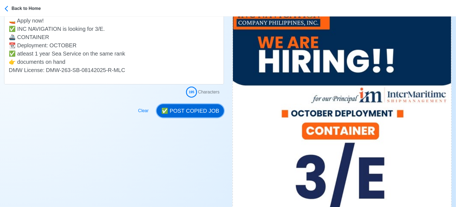
click at [209, 105] on button "✅ POST COPIED JOB" at bounding box center [190, 110] width 67 height 13
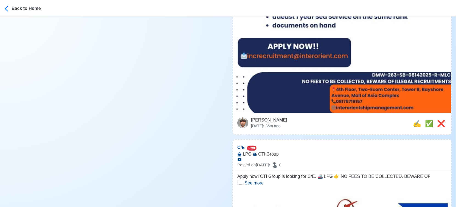
scroll to position [366, 0]
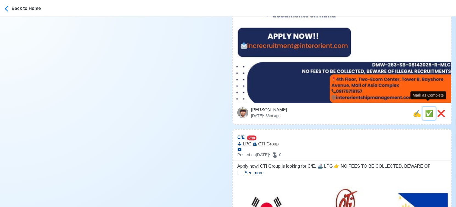
click at [427, 109] on span "✅" at bounding box center [429, 112] width 8 height 7
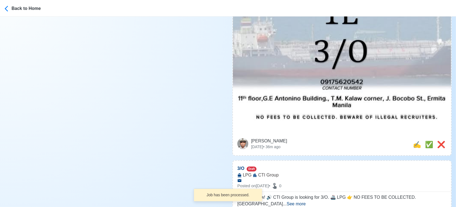
scroll to position [335, 0]
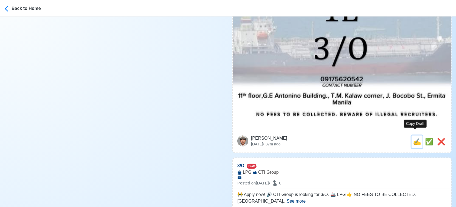
click at [413, 138] on span "✍️" at bounding box center [417, 141] width 8 height 7
type input "C/E"
select select
type input "CTI Group"
type input "LPG"
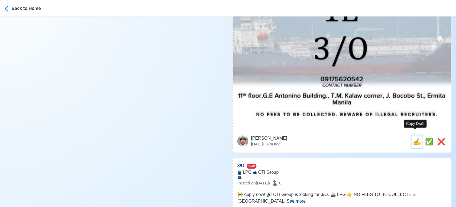
type textarea "Apply now! CTI Group is looking for C/E. 🚢 LPG 👉 NO FEES TO BE COLLECTED. BEWAR…"
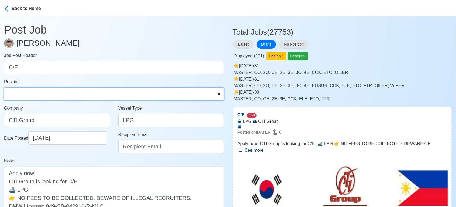
click at [45, 94] on select "Master Chief Officer 2nd Officer 3rd Officer Junior Officer Chief Engineer 2nd …" at bounding box center [114, 93] width 220 height 13
select select "Chief Engineer"
click at [4, 87] on select "Master Chief Officer 2nd Officer 3rd Officer Junior Officer Chief Engineer 2nd …" at bounding box center [114, 93] width 220 height 13
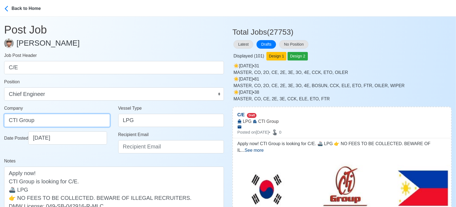
click at [48, 118] on input "CTI Group" at bounding box center [57, 120] width 106 height 13
type input "CTI GROUP PHILS., INC."
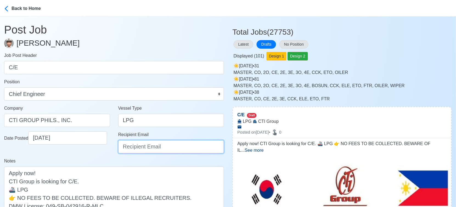
click at [136, 148] on input "Recipient Email" at bounding box center [171, 146] width 106 height 13
type input "ievangelista@cticrewing.com"
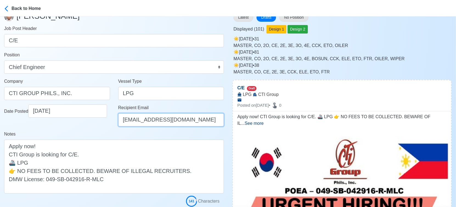
scroll to position [91, 0]
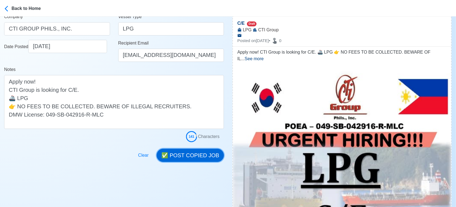
click at [209, 153] on button "✅ POST COPIED JOB" at bounding box center [190, 154] width 67 height 13
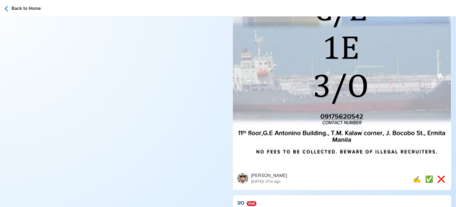
scroll to position [366, 0]
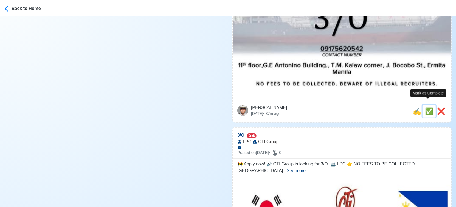
click at [430, 107] on span "✅" at bounding box center [429, 110] width 8 height 7
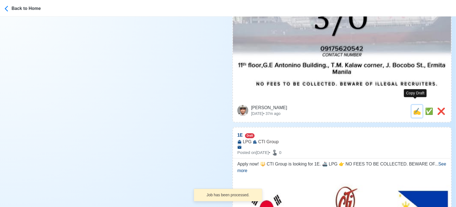
drag, startPoint x: 413, startPoint y: 105, endPoint x: 216, endPoint y: 81, distance: 198.7
click at [413, 107] on span "✍️" at bounding box center [417, 110] width 8 height 7
type input "3/O"
select select
type input "CTI Group"
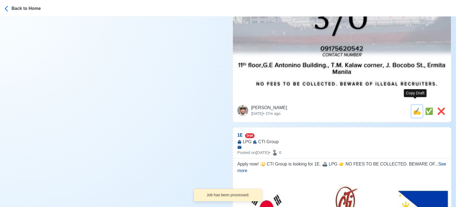
type input "LPG"
type textarea "🚧 Apply now! 🔊 CTI Group is looking for 3/O. 🚢 LPG 👉 NO FEES TO BE COLLECTED. B…"
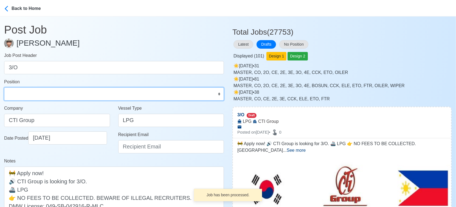
click at [39, 93] on select "Master Chief Officer 2nd Officer 3rd Officer Junior Officer Chief Engineer 2nd …" at bounding box center [114, 93] width 220 height 13
select select "3rd Officer"
click at [4, 87] on select "Master Chief Officer 2nd Officer 3rd Officer Junior Officer Chief Engineer 2nd …" at bounding box center [114, 93] width 220 height 13
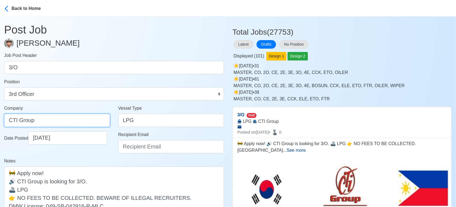
click at [57, 119] on input "CTI Group" at bounding box center [57, 120] width 106 height 13
type input "CTI GROUP PHILS., INC."
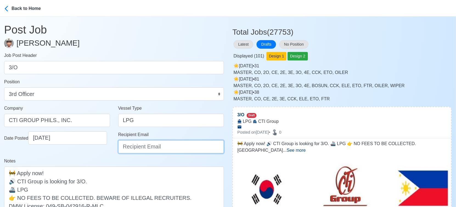
drag, startPoint x: 135, startPoint y: 147, endPoint x: 134, endPoint y: 138, distance: 8.6
click at [135, 147] on input "Recipient Email" at bounding box center [171, 146] width 106 height 13
type input "ievangelista@cticrewing.com"
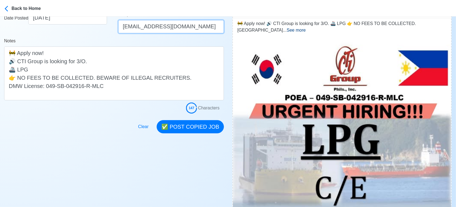
scroll to position [122, 0]
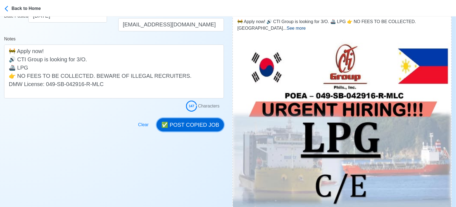
click at [209, 125] on button "✅ POST COPIED JOB" at bounding box center [190, 124] width 67 height 13
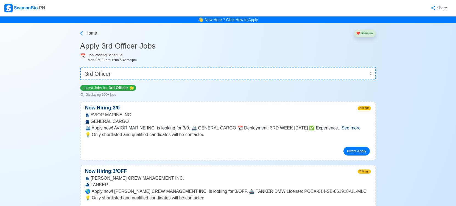
select select "3rd Officer"
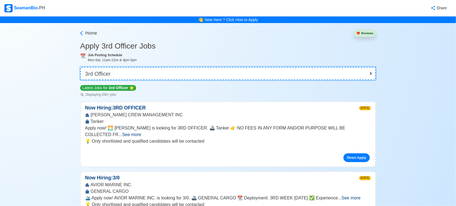
click at [163, 72] on select "👉 Select Rank or Position Master Chief Officer 2nd Officer 3rd Officer Junior O…" at bounding box center [227, 73] width 295 height 13
click at [81, 67] on select "👉 Select Rank or Position Master Chief Officer 2nd Officer 3rd Officer Junior O…" at bounding box center [227, 73] width 295 height 13
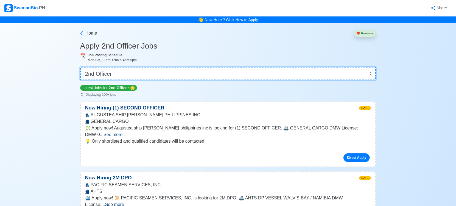
click at [135, 75] on select "👉 Select Rank or Position Master Chief Officer 2nd Officer 3rd Officer Junior O…" at bounding box center [227, 73] width 295 height 13
click at [81, 67] on select "👉 Select Rank or Position Master Chief Officer 2nd Officer 3rd Officer Junior O…" at bounding box center [227, 73] width 295 height 13
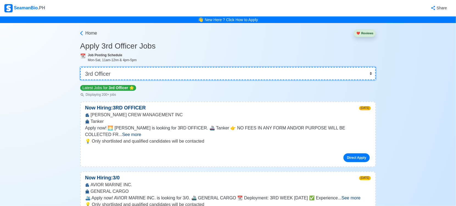
click at [145, 77] on select "👉 Select Rank or Position Master Chief Officer 2nd Officer 3rd Officer Junior O…" at bounding box center [227, 73] width 295 height 13
click at [81, 67] on select "👉 Select Rank or Position Master Chief Officer 2nd Officer 3rd Officer Junior O…" at bounding box center [227, 73] width 295 height 13
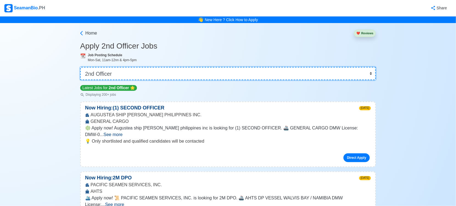
drag, startPoint x: 205, startPoint y: 72, endPoint x: 188, endPoint y: 75, distance: 17.9
click at [205, 72] on select "👉 Select Rank or Position Master Chief Officer 2nd Officer 3rd Officer Junior O…" at bounding box center [227, 73] width 295 height 13
select select "Oiler"
click at [81, 67] on select "👉 Select Rank or Position Master Chief Officer 2nd Officer 3rd Officer Junior O…" at bounding box center [227, 73] width 295 height 13
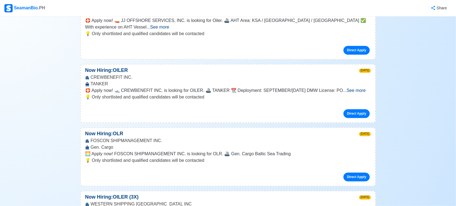
scroll to position [7848, 0]
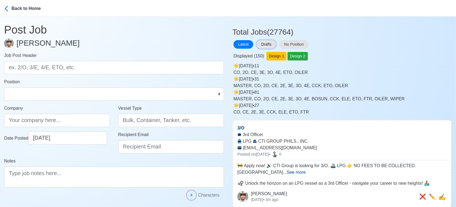
click at [268, 45] on button "Drafts" at bounding box center [266, 44] width 19 height 9
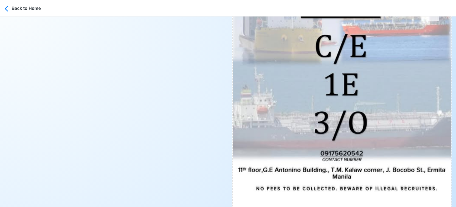
scroll to position [335, 0]
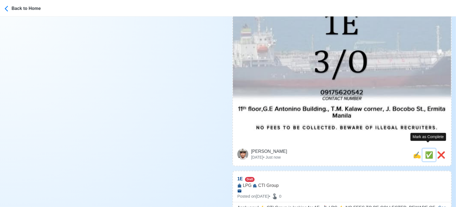
click at [428, 151] on span "✅" at bounding box center [429, 154] width 8 height 7
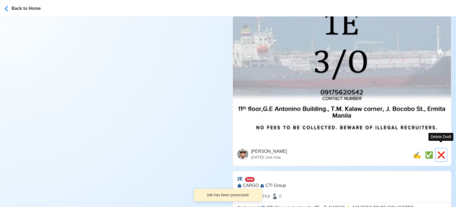
click at [443, 151] on span "❌" at bounding box center [441, 154] width 8 height 7
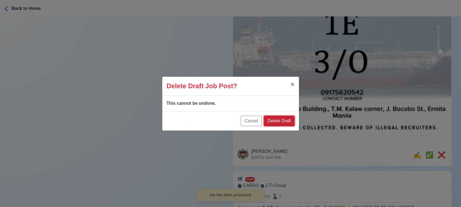
click at [286, 120] on button "Delete Draft" at bounding box center [279, 121] width 30 height 10
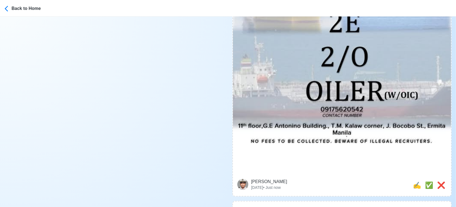
scroll to position [366, 0]
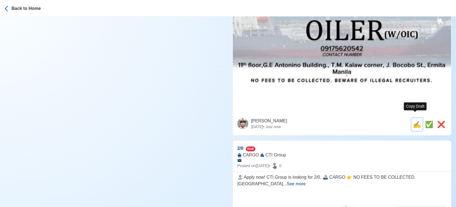
click at [416, 120] on span "✍️" at bounding box center [417, 123] width 8 height 7
type input "2E"
type input "CTI Group"
type input "CARGO"
type textarea "Apply now! 🗺️ CTI Group is looking for 2E. 🚢 CARGO 👉 NO FEES TO BE COLLECTED. B…"
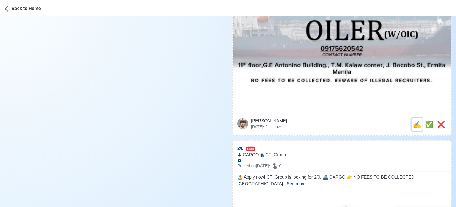
scroll to position [0, 0]
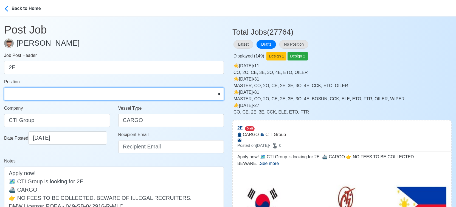
click at [110, 92] on select "Master Chief Officer 2nd Officer 3rd Officer Junior Officer Chief Engineer 2nd …" at bounding box center [114, 93] width 220 height 13
select select "2nd Engineer"
click at [4, 87] on select "Master Chief Officer 2nd Officer 3rd Officer Junior Officer Chief Engineer 2nd …" at bounding box center [114, 93] width 220 height 13
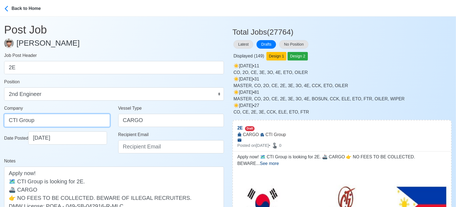
click at [67, 125] on input "CTI Group" at bounding box center [57, 120] width 106 height 13
type input "CTI GROUP PHILS., INC."
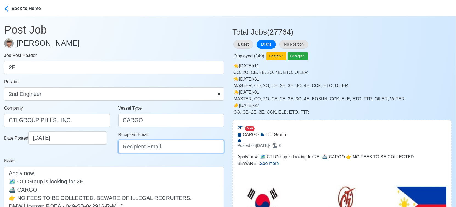
click at [127, 148] on input "Recipient Email" at bounding box center [171, 146] width 106 height 13
type input "[EMAIL_ADDRESS][DOMAIN_NAME]"
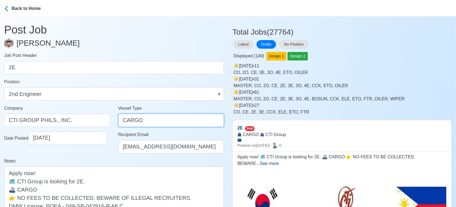
click at [123, 119] on input "CARGO" at bounding box center [171, 120] width 106 height 13
type input "GENERAL CARGO"
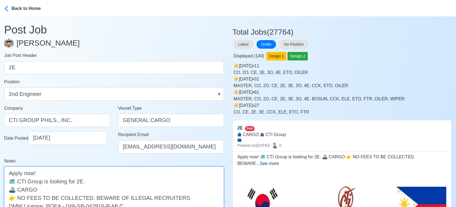
click at [18, 188] on textarea "Apply now! 🗺️ CTI Group is looking for 2E. 🚢 CARGO 👉 NO FEES TO BE COLLECTED. B…" at bounding box center [114, 193] width 220 height 54
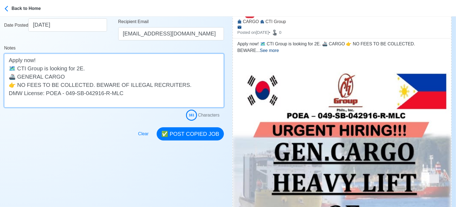
scroll to position [122, 0]
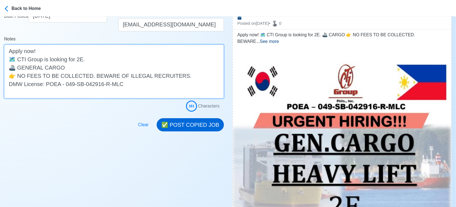
type textarea "Apply now! 🗺️ CTI Group is looking for 2E. 🚢 GENERAL CARGO 👉 NO FEES TO BE COLL…"
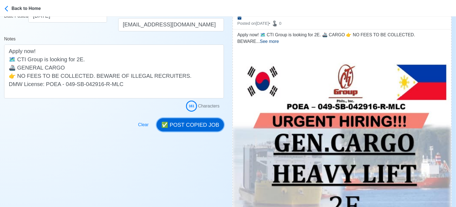
click at [193, 126] on button "✅ POST COPIED JOB" at bounding box center [190, 124] width 67 height 13
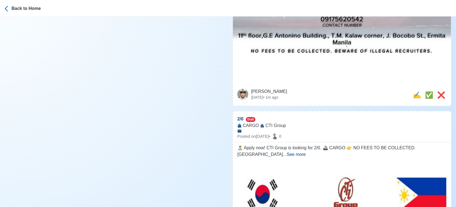
scroll to position [396, 0]
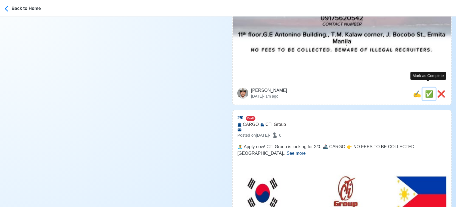
click at [426, 90] on span "✅" at bounding box center [429, 93] width 8 height 7
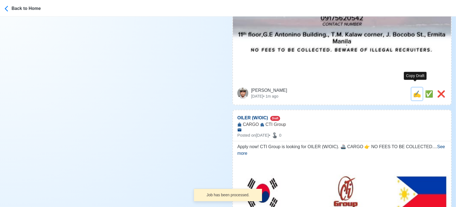
click at [413, 90] on span "✍️" at bounding box center [417, 93] width 8 height 7
type input "2/0"
select select
type input "CTI Group"
type input "CARGO"
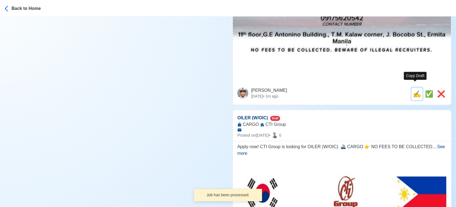
type textarea "🏝️ Apply now! CTI Group is looking for 2/0. 🚢 CARGO 👉 NO FEES TO BE COLLECTED. …"
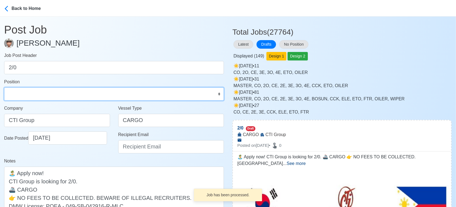
drag, startPoint x: 61, startPoint y: 96, endPoint x: 57, endPoint y: 89, distance: 8.4
click at [61, 96] on select "Master Chief Officer 2nd Officer 3rd Officer Junior Officer Chief Engineer 2nd …" at bounding box center [114, 93] width 220 height 13
select select "2nd Officer"
click at [4, 87] on select "Master Chief Officer 2nd Officer 3rd Officer Junior Officer Chief Engineer 2nd …" at bounding box center [114, 93] width 220 height 13
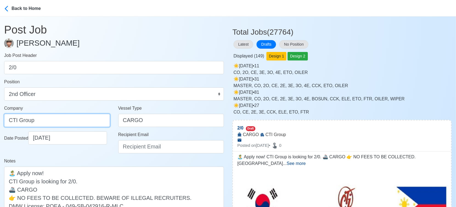
click at [63, 118] on input "CTI Group" at bounding box center [57, 120] width 106 height 13
type input "CTI GROUP PHILS., INC."
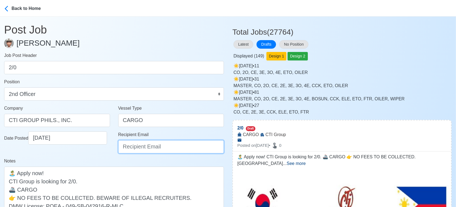
click at [136, 148] on input "Recipient Email" at bounding box center [171, 146] width 106 height 13
type input "ievangelista@cticrewing.com"
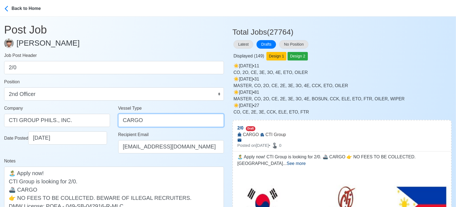
click at [120, 120] on input "CARGO" at bounding box center [171, 120] width 106 height 13
type input "GENERAL CARGO"
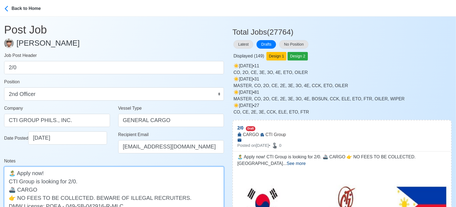
click at [18, 189] on textarea "🏝️ Apply now! CTI Group is looking for 2/0. 🚢 CARGO 👉 NO FEES TO BE COLLECTED. …" at bounding box center [114, 193] width 220 height 54
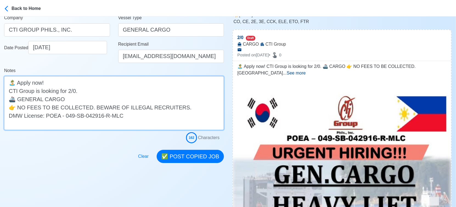
scroll to position [91, 0]
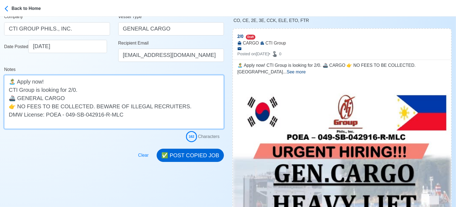
type textarea "🏝️ Apply now! CTI Group is looking for 2/0. 🚢 GENERAL CARGO 👉 NO FEES TO BE COL…"
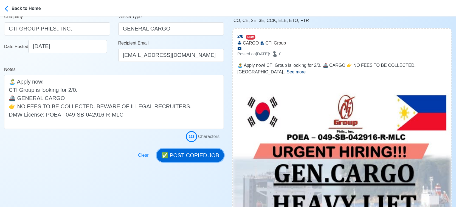
click at [196, 154] on button "✅ POST COPIED JOB" at bounding box center [190, 154] width 67 height 13
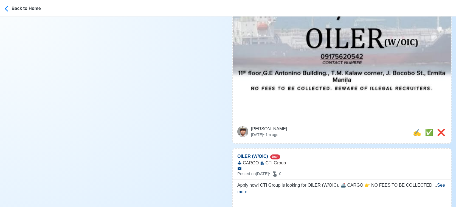
scroll to position [366, 0]
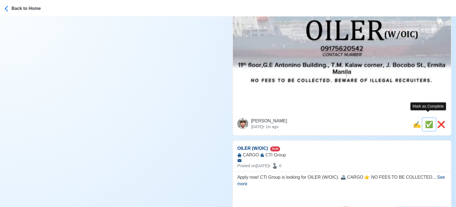
click at [426, 120] on span "✅" at bounding box center [429, 123] width 8 height 7
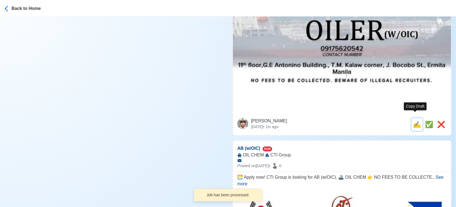
click at [415, 120] on span "✍️" at bounding box center [417, 123] width 8 height 7
type input "OILER (W/OIC)"
select select
type input "CTI Group"
type input "CARGO"
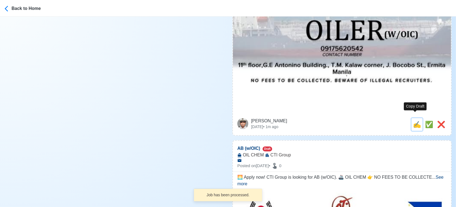
type textarea "Apply now! CTI Group is looking for OILER (W/OIC). 🚢 CARGO 👉 NO FEES TO BE COLL…"
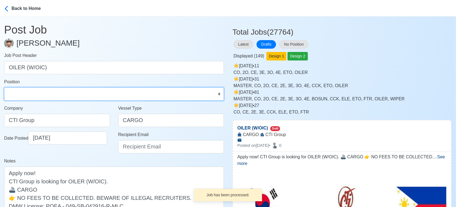
drag, startPoint x: 36, startPoint y: 90, endPoint x: 32, endPoint y: 88, distance: 4.3
click at [36, 90] on select "Master Chief Officer 2nd Officer 3rd Officer Junior Officer Chief Engineer 2nd …" at bounding box center [114, 93] width 220 height 13
select select "Oiler"
click at [4, 87] on select "Master Chief Officer 2nd Officer 3rd Officer Junior Officer Chief Engineer 2nd …" at bounding box center [114, 93] width 220 height 13
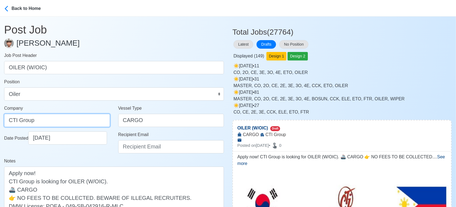
click at [74, 119] on input "CTI Group" at bounding box center [57, 120] width 106 height 13
type input "CTI GROUP PHILS., INC."
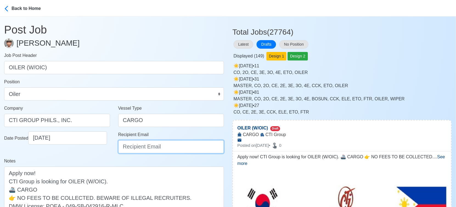
click at [143, 143] on input "Recipient Email" at bounding box center [171, 146] width 106 height 13
type input "ievangelista@cticrewing.com"
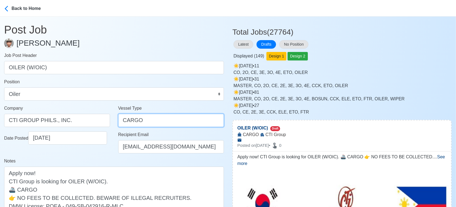
click at [122, 121] on input "CARGO" at bounding box center [171, 120] width 106 height 13
type input "GENERAL CARGO"
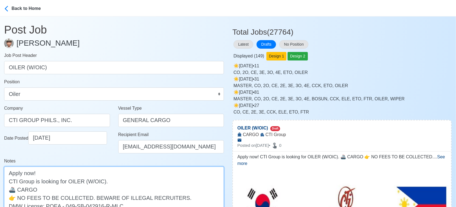
click at [18, 190] on textarea "Apply now! CTI Group is looking for OILER (W/OIC). 🚢 CARGO 👉 NO FEES TO BE COLL…" at bounding box center [114, 193] width 220 height 54
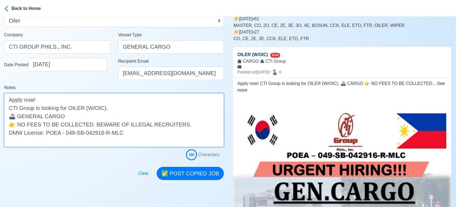
scroll to position [152, 0]
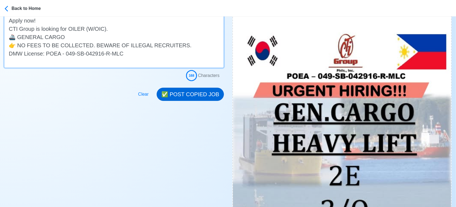
type textarea "Apply now! CTI Group is looking for OILER (W/OIC). 🚢 GENERAL CARGO 👉 NO FEES TO…"
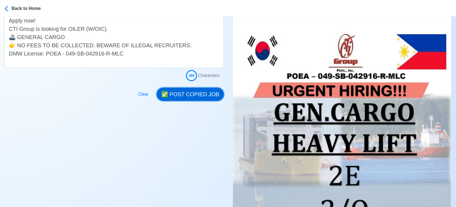
click at [199, 93] on button "✅ POST COPIED JOB" at bounding box center [190, 94] width 67 height 13
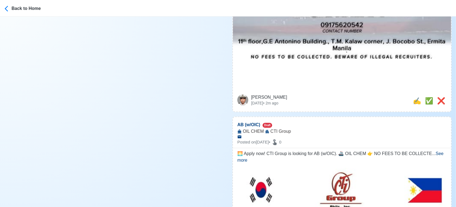
scroll to position [396, 0]
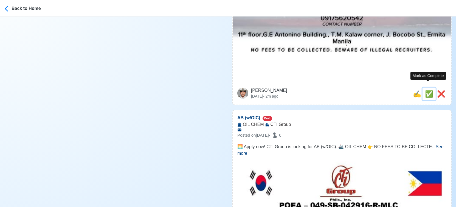
click at [426, 90] on span "✅" at bounding box center [429, 93] width 8 height 7
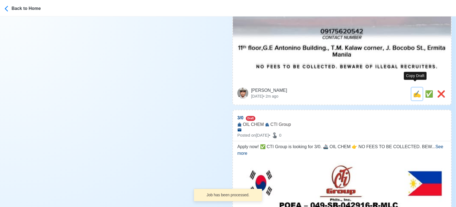
click at [414, 90] on span "✍️" at bounding box center [417, 93] width 8 height 7
type input "AB (w/OIC)"
select select
type input "CTI Group"
type input "OIL CHEM"
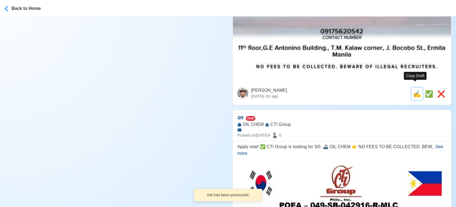
type textarea "🌅 Apply now! CTI Group is looking for AB (w/OIC). 🚢 OIL CHEM 👉 NO FEES TO BE CO…"
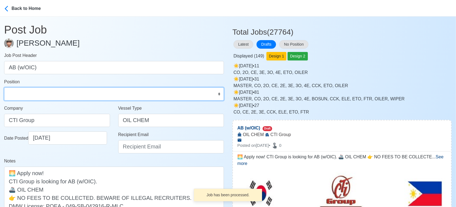
click at [57, 94] on select "Master Chief Officer 2nd Officer 3rd Officer Junior Officer Chief Engineer 2nd …" at bounding box center [114, 93] width 220 height 13
select select "[PERSON_NAME]"
click at [4, 87] on select "Master Chief Officer 2nd Officer 3rd Officer Junior Officer Chief Engineer 2nd …" at bounding box center [114, 93] width 220 height 13
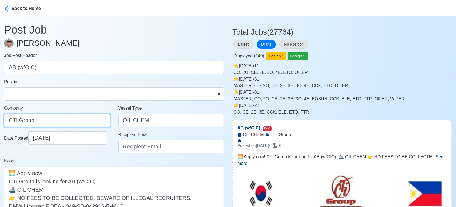
drag, startPoint x: 74, startPoint y: 120, endPoint x: 71, endPoint y: 123, distance: 4.1
click at [74, 120] on input "CTI Group" at bounding box center [57, 120] width 106 height 13
type input "CTI GROUP PHILS., INC."
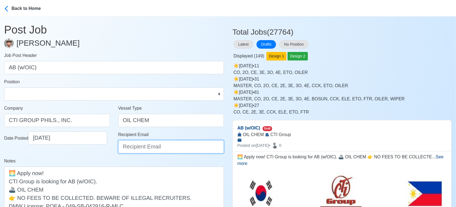
click at [158, 150] on input "Recipient Email" at bounding box center [171, 146] width 106 height 13
type input "ievangelista@cticrewing.com"
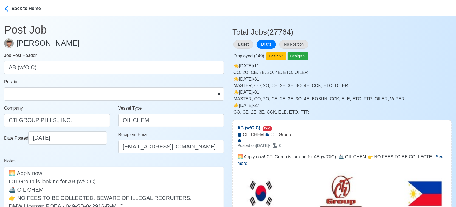
click at [77, 158] on div "Notes 🌅 Apply now! CTI Group is looking for AB (w/OIC). 🚢 OIL CHEM 👉 NO FEES TO…" at bounding box center [114, 188] width 220 height 63
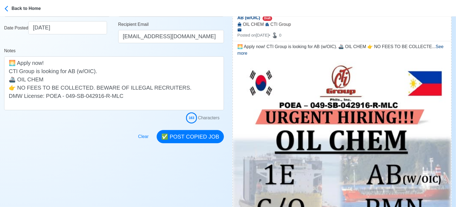
scroll to position [122, 0]
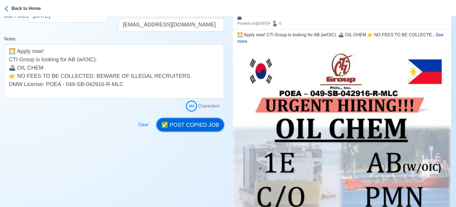
click at [191, 125] on button "✅ POST COPIED JOB" at bounding box center [190, 124] width 67 height 13
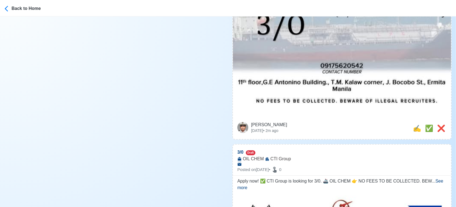
scroll to position [366, 0]
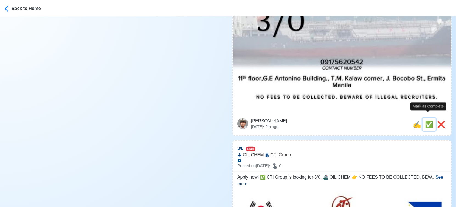
click at [428, 120] on span "✅" at bounding box center [429, 123] width 8 height 7
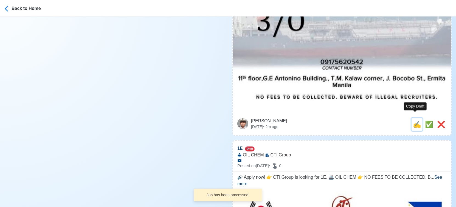
click at [415, 120] on span "✍️" at bounding box center [417, 123] width 8 height 7
type input "3/0"
select select
type input "CTI Group"
type input "OIL CHEM"
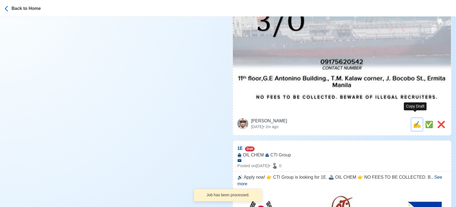
type textarea "Apply now! ✅ CTI Group is looking for 3/0. 🚢 OIL CHEM 👉 NO FEES TO BE COLLECTED…"
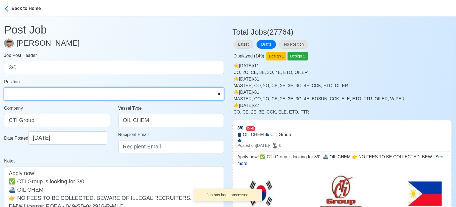
click at [44, 96] on select "Master Chief Officer 2nd Officer 3rd Officer Junior Officer Chief Engineer 2nd …" at bounding box center [114, 93] width 220 height 13
select select "3rd Officer"
click at [4, 87] on select "Master Chief Officer 2nd Officer 3rd Officer Junior Officer Chief Engineer 2nd …" at bounding box center [114, 93] width 220 height 13
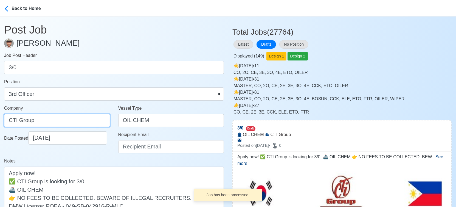
click at [71, 121] on input "CTI Group" at bounding box center [57, 120] width 106 height 13
type input "CTI GROUP PHILS., INC."
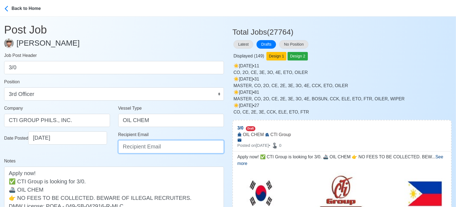
click at [143, 145] on input "Recipient Email" at bounding box center [171, 146] width 106 height 13
type input "ievangelista@cticrewing.com"
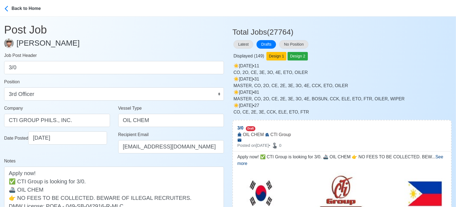
click at [82, 160] on div "Notes Apply now! ✅ CTI Group is looking for 3/0. 🚢 OIL CHEM 👉 NO FEES TO BE COL…" at bounding box center [114, 188] width 220 height 63
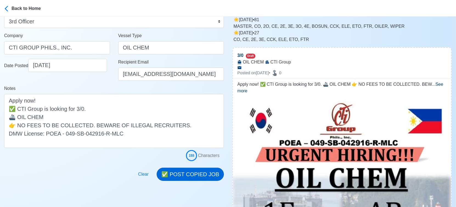
scroll to position [91, 0]
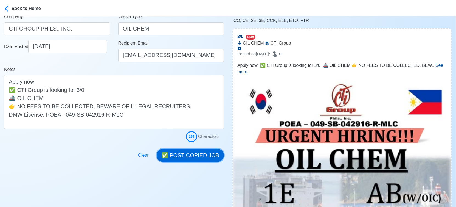
click at [203, 155] on button "✅ POST COPIED JOB" at bounding box center [190, 154] width 67 height 13
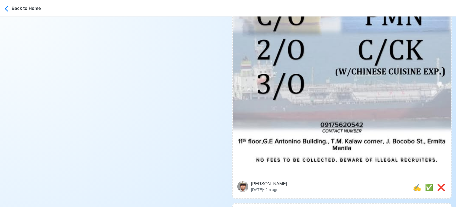
scroll to position [305, 0]
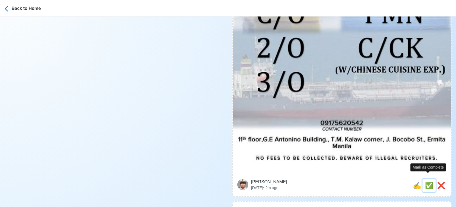
click at [427, 181] on span "✅" at bounding box center [429, 184] width 8 height 7
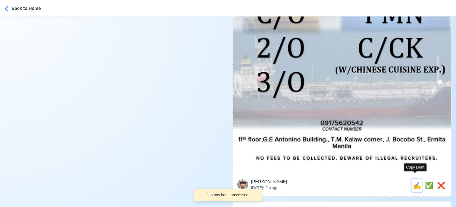
click at [417, 181] on span "✍️" at bounding box center [417, 184] width 8 height 7
type input "1E"
select select
type input "CTI Group"
type input "OIL CHEM"
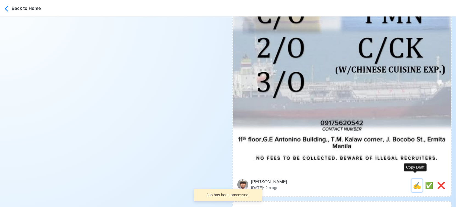
type textarea "🔊 Apply now! 👉 CTI Group is looking for 1E. 🚢 OIL CHEM 👉 NO FEES TO BE COLLECTE…"
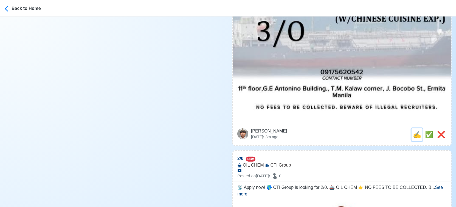
scroll to position [366, 0]
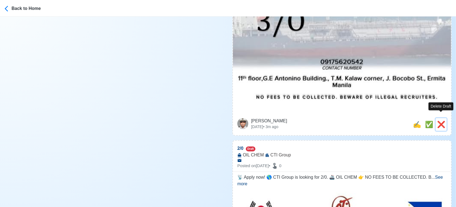
click at [442, 120] on span "❌" at bounding box center [441, 123] width 8 height 7
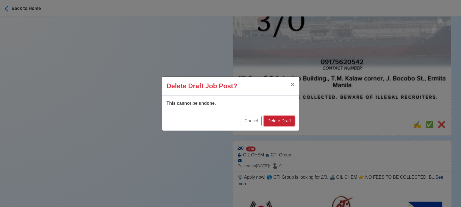
click at [289, 122] on button "Delete Draft" at bounding box center [279, 121] width 30 height 10
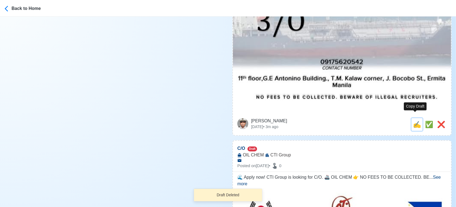
click at [417, 120] on span "✍️" at bounding box center [417, 123] width 8 height 7
type input "2/0"
type input "CTI Group"
type input "OIL CHEM"
type textarea "📡 Apply now! 🌎 CTI Group is looking for 2/0. 🚢 OIL CHEM 👉 NO FEES TO BE COLLECT…"
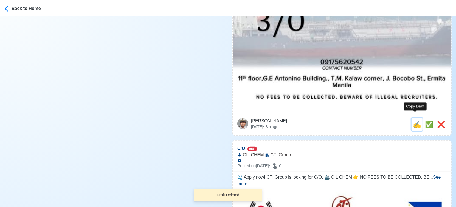
scroll to position [0, 0]
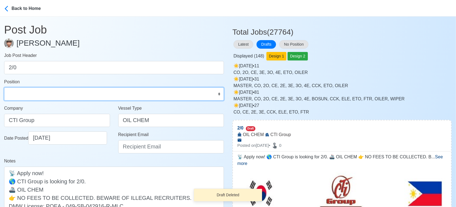
click at [62, 92] on select "Master Chief Officer 2nd Officer 3rd Officer Junior Officer Chief Engineer 2nd …" at bounding box center [114, 93] width 220 height 13
select select "2nd Officer"
click at [4, 87] on select "Master Chief Officer 2nd Officer 3rd Officer Junior Officer Chief Engineer 2nd …" at bounding box center [114, 93] width 220 height 13
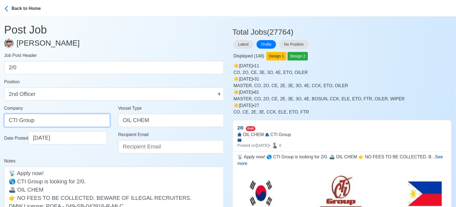
click at [70, 118] on input "CTI Group" at bounding box center [57, 120] width 106 height 13
type input "CTI GROUP PHILS., INC."
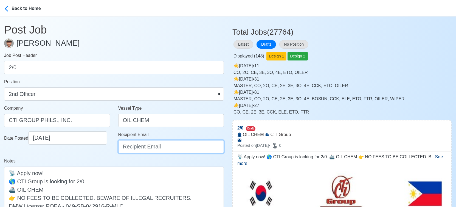
click at [142, 150] on input "Recipient Email" at bounding box center [171, 146] width 106 height 13
type input "ievangelista@cticrewing.com"
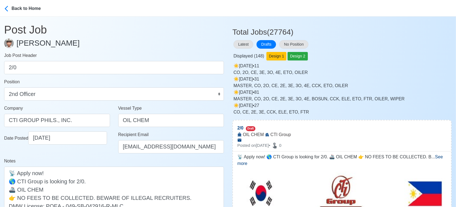
click at [107, 161] on div "Notes 📡 Apply now! 🌎 CTI Group is looking for 2/0. 🚢 OIL CHEM 👉 NO FEES TO BE C…" at bounding box center [114, 188] width 220 height 63
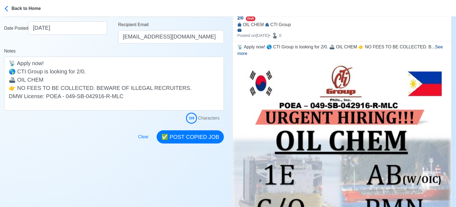
scroll to position [122, 0]
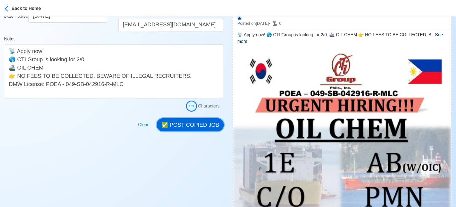
click at [200, 128] on button "✅ POST COPIED JOB" at bounding box center [190, 124] width 67 height 13
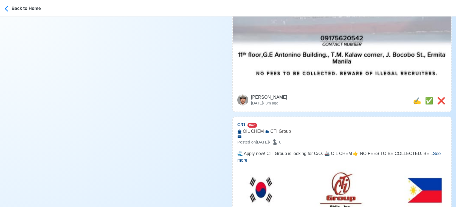
scroll to position [396, 0]
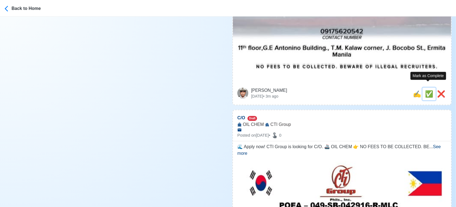
click at [428, 90] on span "✅" at bounding box center [429, 93] width 8 height 7
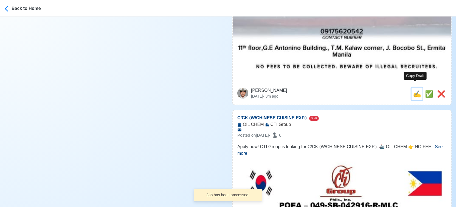
click at [416, 90] on span "✍️" at bounding box center [417, 93] width 8 height 7
type input "C/O"
select select
type input "CTI Group"
type input "OIL CHEM"
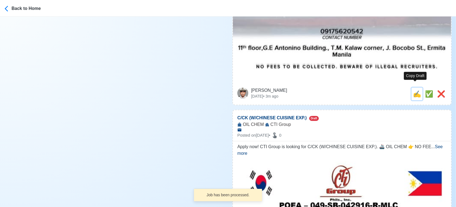
type textarea "🌊 Apply now! CTI Group is looking for C/O. 🚢 OIL CHEM 👉 NO FEES TO BE COLLECTED…"
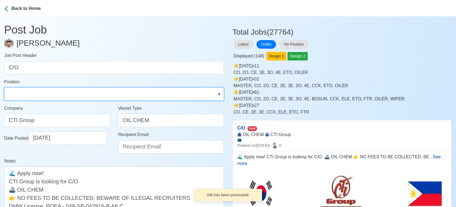
click at [40, 95] on select "Master Chief Officer 2nd Officer 3rd Officer Junior Officer Chief Engineer 2nd …" at bounding box center [114, 93] width 220 height 13
select select "Chief Officer"
click at [4, 87] on select "Master Chief Officer 2nd Officer 3rd Officer Junior Officer Chief Engineer 2nd …" at bounding box center [114, 93] width 220 height 13
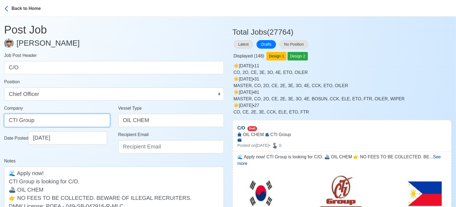
drag, startPoint x: 55, startPoint y: 120, endPoint x: 53, endPoint y: 123, distance: 2.9
click at [55, 120] on input "CTI Group" at bounding box center [57, 120] width 106 height 13
type input "CTI GROUP PHILS., INC."
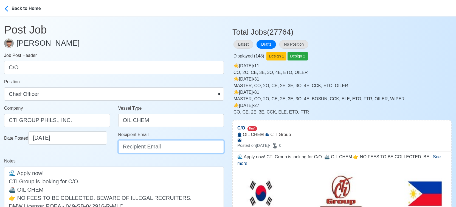
click at [145, 146] on input "Recipient Email" at bounding box center [171, 146] width 106 height 13
type input "ievangelista@cticrewing.com"
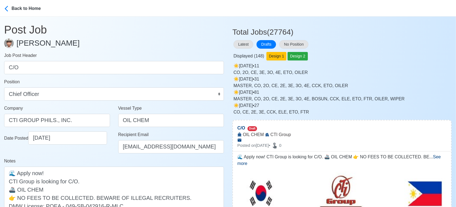
click at [93, 162] on div "Notes 🌊 Apply now! CTI Group is looking for C/O. 🚢 OIL CHEM 👉 NO FEES TO BE COL…" at bounding box center [114, 188] width 220 height 63
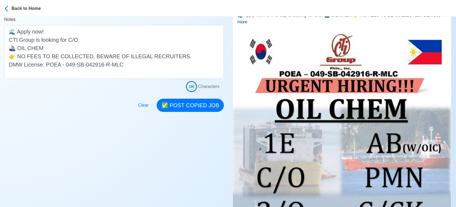
scroll to position [152, 0]
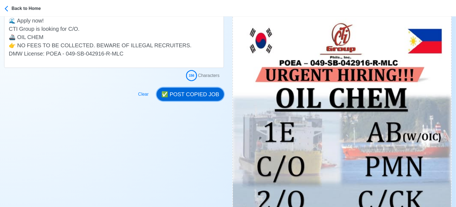
click at [192, 92] on button "✅ POST COPIED JOB" at bounding box center [190, 94] width 67 height 13
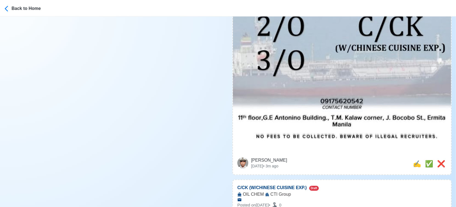
scroll to position [335, 0]
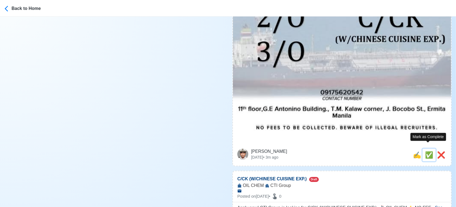
click at [430, 151] on span "✅" at bounding box center [429, 154] width 8 height 7
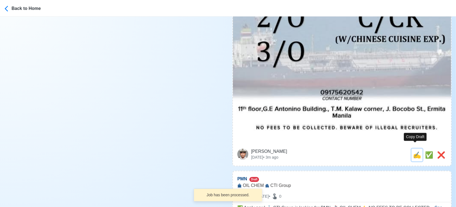
click at [416, 151] on span "✍️" at bounding box center [417, 154] width 8 height 7
type input "C/CK (W/CHINESE CUISINE EXP.)"
select select
type input "CTI Group"
type input "OIL CHEM"
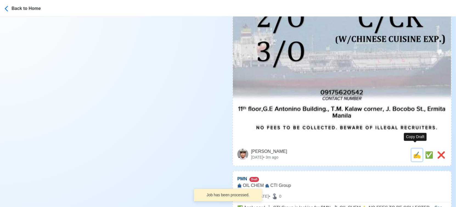
type textarea "Apply now! CTI Group is looking for C/CK (W/CHINESE CUISINE EXP.). 🚢 OIL CHEM 👉…"
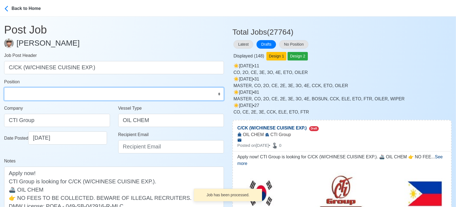
click at [64, 100] on select "Master Chief Officer 2nd Officer 3rd Officer Junior Officer Chief Engineer 2nd …" at bounding box center [114, 93] width 220 height 13
select select "Chief Cook"
click at [4, 87] on select "Master Chief Officer 2nd Officer 3rd Officer Junior Officer Chief Engineer 2nd …" at bounding box center [114, 93] width 220 height 13
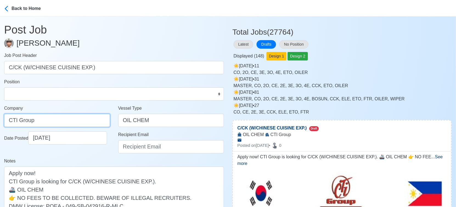
click at [58, 117] on input "CTI Group" at bounding box center [57, 120] width 106 height 13
type input "CTI GROUP PHILS., INC."
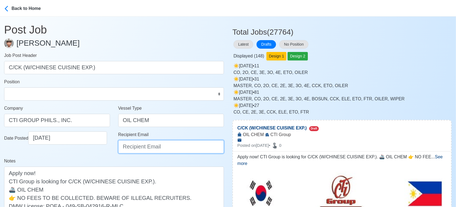
click at [137, 150] on input "Recipient Email" at bounding box center [171, 146] width 106 height 13
type input "ievangelista@cticrewing.com"
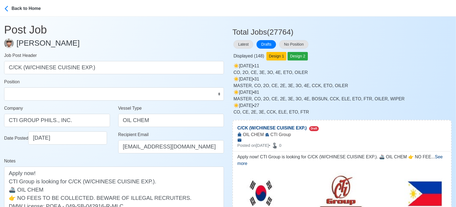
click at [90, 158] on div "Notes Apply now! CTI Group is looking for C/CK (W/CHINESE CUISINE EXP.). 🚢 OIL …" at bounding box center [114, 188] width 220 height 63
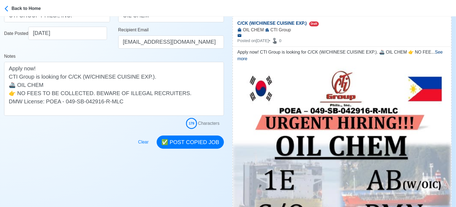
scroll to position [122, 0]
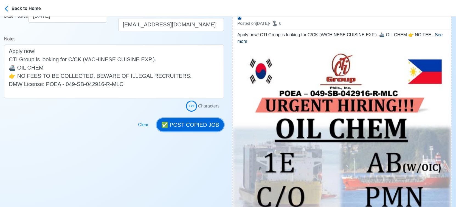
click at [202, 119] on button "✅ POST COPIED JOB" at bounding box center [190, 124] width 67 height 13
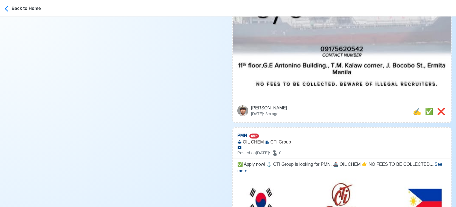
scroll to position [396, 0]
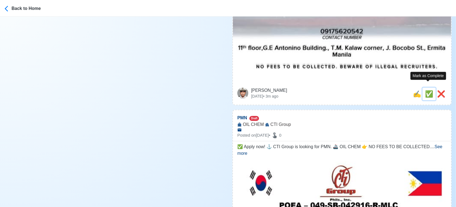
click at [429, 90] on span "✅" at bounding box center [429, 93] width 8 height 7
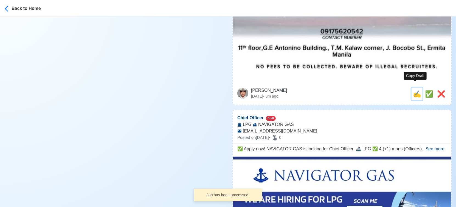
click at [415, 90] on span "✍️" at bounding box center [417, 93] width 8 height 7
type input "PMN"
select select
type input "CTI Group"
type input "OIL CHEM"
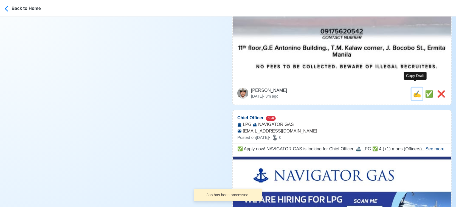
type textarea "✅ Apply now! ⚓ CTI Group is looking for PMN. 🚢 OIL CHEM 👉 NO FEES TO BE COLLECT…"
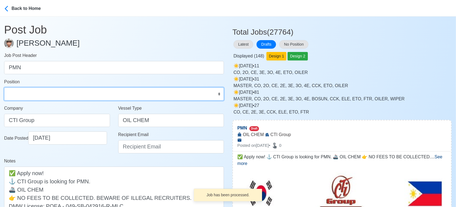
click at [28, 92] on select "Master Chief Officer 2nd Officer 3rd Officer Junior Officer Chief Engineer 2nd …" at bounding box center [114, 93] width 220 height 13
select select "Pumpman"
click at [4, 87] on select "Master Chief Officer 2nd Officer 3rd Officer Junior Officer Chief Engineer 2nd …" at bounding box center [114, 93] width 220 height 13
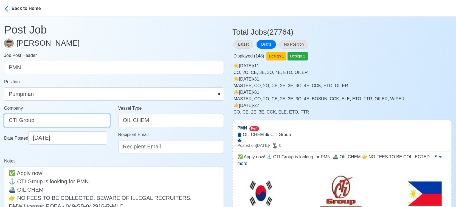
drag, startPoint x: 64, startPoint y: 116, endPoint x: 64, endPoint y: 122, distance: 6.6
click at [64, 116] on input "CTI Group" at bounding box center [57, 120] width 106 height 13
type input "CTI GROUP PHILS., INC."
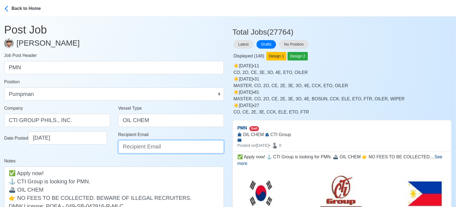
click at [147, 145] on input "Recipient Email" at bounding box center [171, 146] width 106 height 13
type input "ievangelista@cticrewing.com"
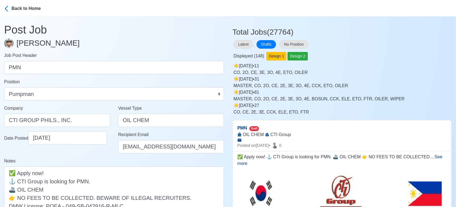
click at [102, 156] on div "Date Posted 10/04/2025" at bounding box center [57, 144] width 114 height 26
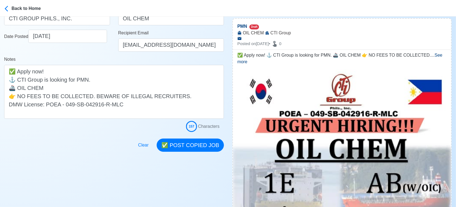
scroll to position [122, 0]
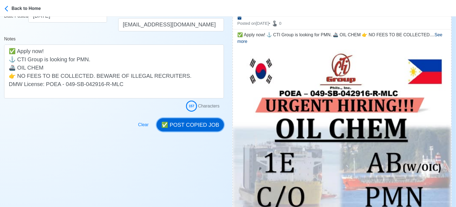
click at [203, 123] on button "✅ POST COPIED JOB" at bounding box center [190, 124] width 67 height 13
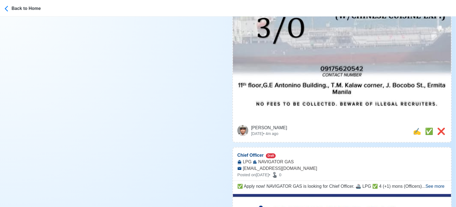
scroll to position [366, 0]
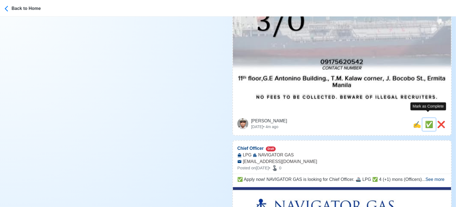
click at [428, 120] on span "✅" at bounding box center [429, 123] width 8 height 7
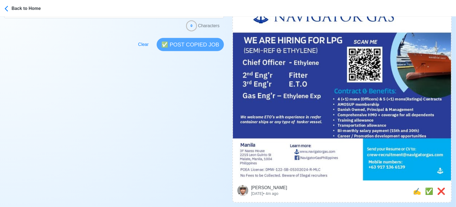
scroll to position [213, 0]
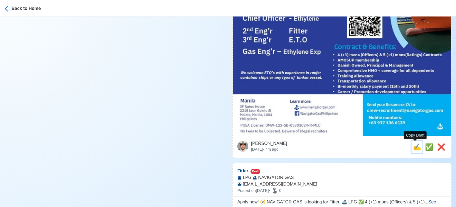
click at [416, 148] on span "✍️" at bounding box center [417, 146] width 8 height 7
type input "Chief Officer"
select select "Chief Officer"
type input "NAVIGATOR GAS"
type input "LPG"
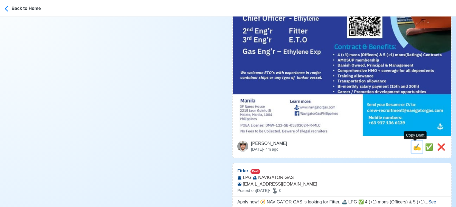
type input "crew-recruitment@navigatorgas.com"
type textarea "✅ Apply now! NAVIGATOR GAS is looking for Chief Officer. 🚢 LPG ✅ 4 (+1) mons (O…"
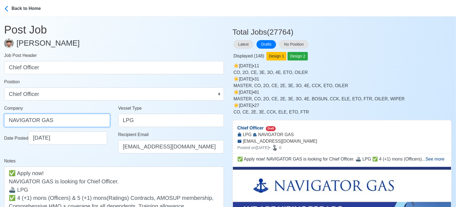
click at [76, 119] on input "NAVIGATOR GAS" at bounding box center [57, 120] width 106 height 13
paste input "CREWING SERVICES (PHILIPPINES) INC"
type input "NAVIGATOR CREWING SERVICES (PHILIPPINES) INC"
click at [82, 157] on div "Notes ✅ Apply now! NAVIGATOR GAS is looking for Chief Officer. 🚢 LPG ✅ 4 (+1) m…" at bounding box center [114, 204] width 220 height 95
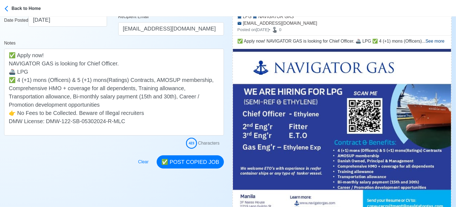
scroll to position [122, 0]
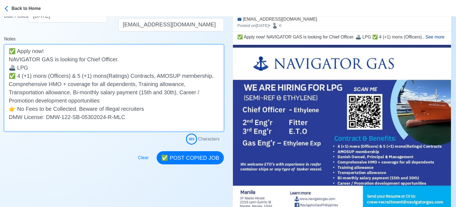
click at [66, 69] on textarea "✅ Apply now! NAVIGATOR GAS is looking for Chief Officer. 🚢 LPG ✅ 4 (+1) mons (O…" at bounding box center [114, 87] width 220 height 87
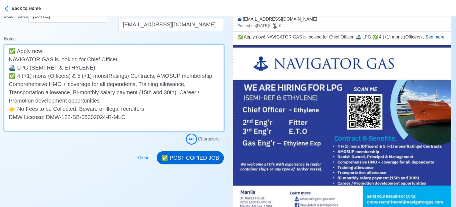
type textarea "✅ Apply now! NAVIGATOR GAS is looking for Chief Officer. 🚢 LPG (SEMI-REF & ETHY…"
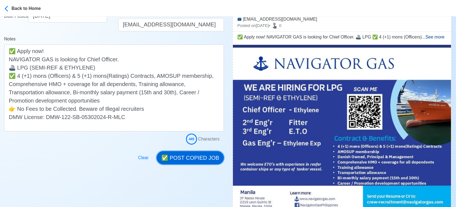
click at [193, 155] on button "✅ POST COPIED JOB" at bounding box center [190, 157] width 67 height 13
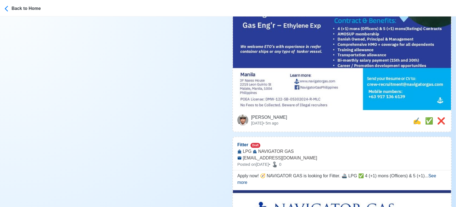
scroll to position [244, 0]
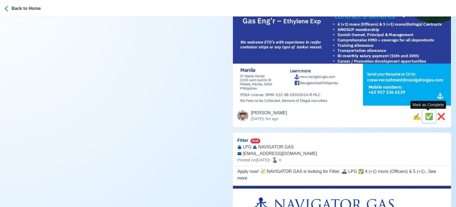
click at [425, 118] on span "✅" at bounding box center [429, 115] width 8 height 7
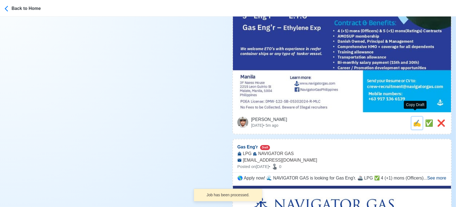
click at [416, 119] on span "✍️" at bounding box center [417, 122] width 8 height 7
type input "Fitter"
select select "Fitter"
type input "NAVIGATOR GAS"
type input "LPG"
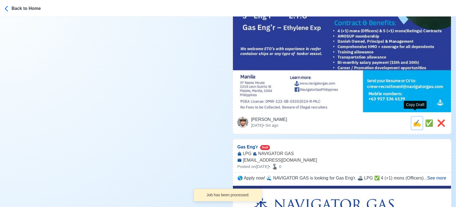
type input "crew-recruitment@navigatorgas.com"
type textarea "Apply now! 🧭 NAVIGATOR GAS is looking for Fitter. 🚢 LPG ✅ 4 (+1) mons (Officers…"
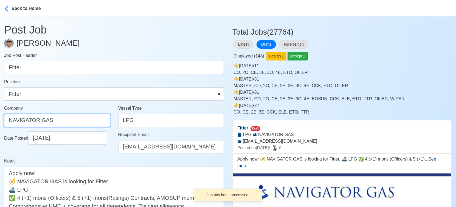
drag, startPoint x: 80, startPoint y: 119, endPoint x: -8, endPoint y: 113, distance: 87.7
click at [0, 113] on html "Back to Home Post Job Jeyner Gil Job Post Header Fitter Position Master Chief O…" at bounding box center [228, 103] width 456 height 207
paste input "CREWING SERVICES (PHILIPPINES) INC"
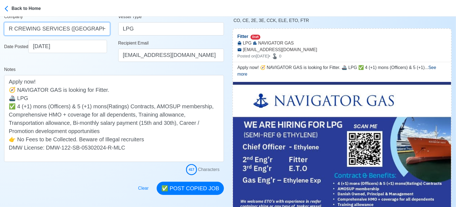
type input "NAVIGATOR CREWING SERVICES (PHILIPPINES) INC"
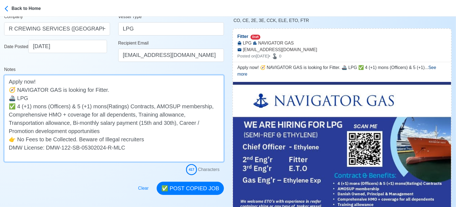
click at [76, 97] on textarea "Apply now! 🧭 NAVIGATOR GAS is looking for Fitter. 🚢 LPG ✅ 4 (+1) mons (Officers…" at bounding box center [114, 118] width 220 height 87
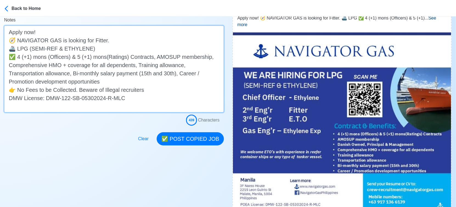
scroll to position [152, 0]
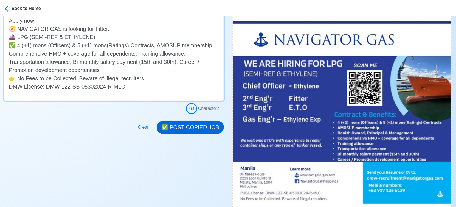
type textarea "Apply now! 🧭 NAVIGATOR GAS is looking for Fitter. 🚢 LPG (SEMI-REF & ETHYLENE) ✅…"
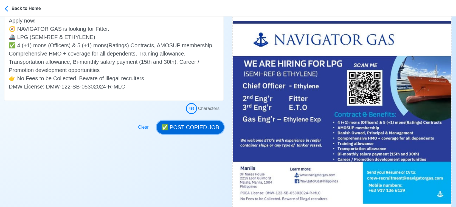
click at [188, 127] on button "✅ POST COPIED JOB" at bounding box center [190, 126] width 67 height 13
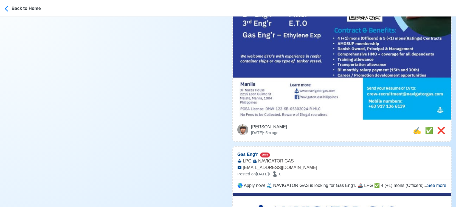
scroll to position [244, 0]
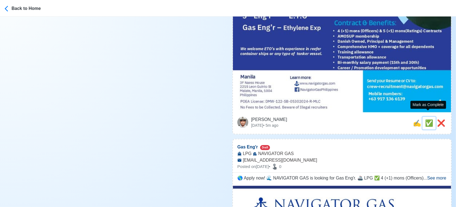
click at [427, 119] on span "✅" at bounding box center [429, 122] width 8 height 7
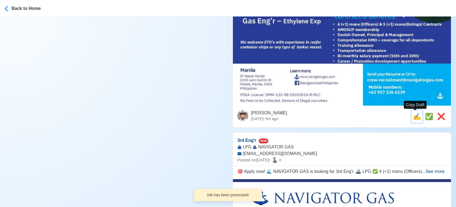
click at [417, 117] on span "✍️" at bounding box center [417, 115] width 8 height 7
type input "Gas Eng'r"
select select
type input "NAVIGATOR GAS"
type input "LPG"
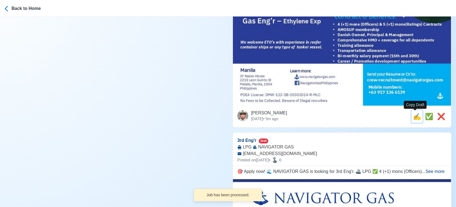
type input "crew-recruitment@navigatorgas.com"
type textarea "🌎 Apply now! 🌊 NAVIGATOR GAS is looking for Gas Eng'r. 🚢 LPG ✅ 4 (+1) mons (Off…"
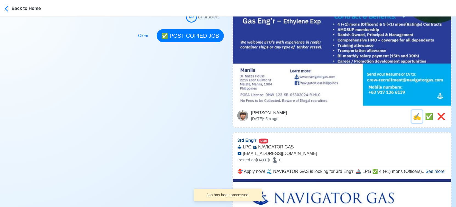
scroll to position [0, 0]
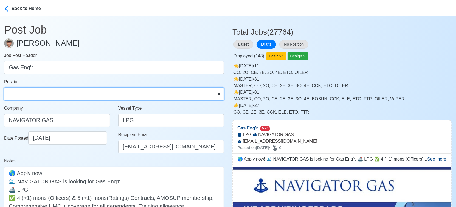
click at [81, 96] on select "Master Chief Officer 2nd Officer 3rd Officer Junior Officer Chief Engineer 2nd …" at bounding box center [114, 93] width 220 height 13
select select "Gas Engineer"
click at [4, 87] on select "Master Chief Officer 2nd Officer 3rd Officer Junior Officer Chief Engineer 2nd …" at bounding box center [114, 93] width 220 height 13
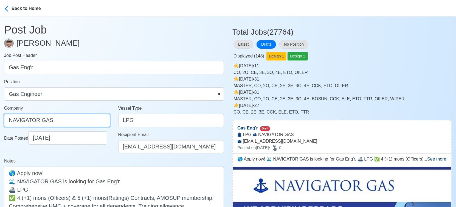
click at [71, 118] on input "NAVIGATOR GAS" at bounding box center [57, 120] width 106 height 13
paste input "CREWING SERVICES (PHILIPPINES) INC"
type input "NAVIGATOR CREWING SERVICES (PHILIPPINES) INC"
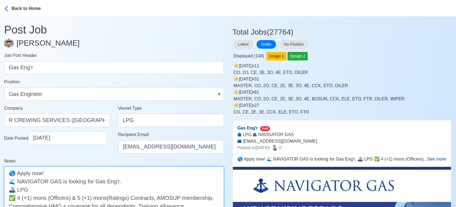
click at [121, 190] on textarea "🌎 Apply now! 🌊 NAVIGATOR GAS is looking for Gas Eng'r. 🚢 LPG ✅ 4 (+1) mons (Off…" at bounding box center [114, 209] width 220 height 87
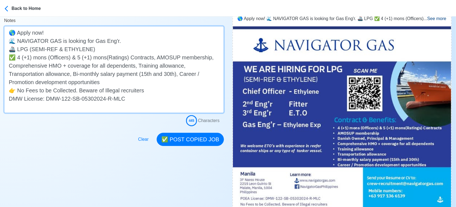
scroll to position [152, 0]
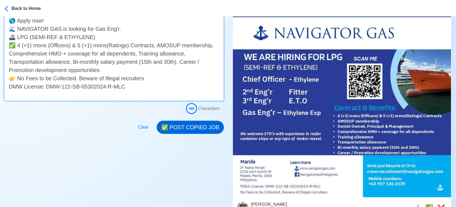
type textarea "🌎 Apply now! 🌊 NAVIGATOR GAS is looking for Gas Eng'r. 🚢 LPG (SEMI-REF & ETHYLE…"
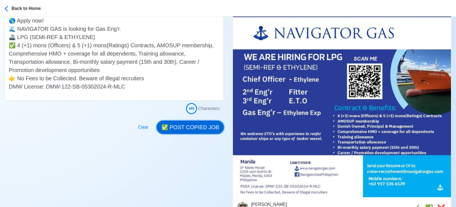
click at [187, 127] on button "✅ POST COPIED JOB" at bounding box center [190, 126] width 67 height 13
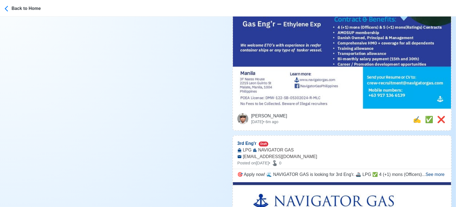
scroll to position [244, 0]
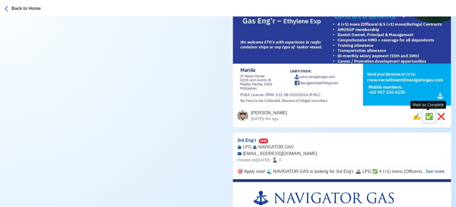
click at [429, 116] on span "✅" at bounding box center [429, 115] width 8 height 7
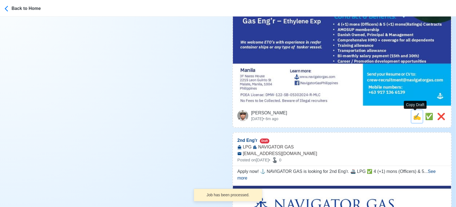
click at [416, 117] on span "✍️" at bounding box center [417, 115] width 8 height 7
type input "3rd Eng'r"
select select
type input "NAVIGATOR GAS"
type input "LPG"
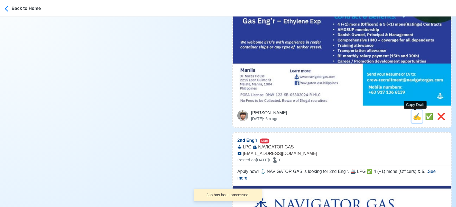
type input "crew-recruitment@navigatorgas.com"
type textarea "🎯 Apply now! 🌊 NAVIGATOR GAS is looking for 3rd Eng'r. 🚢 LPG ✅ 4 (+1) mons (Off…"
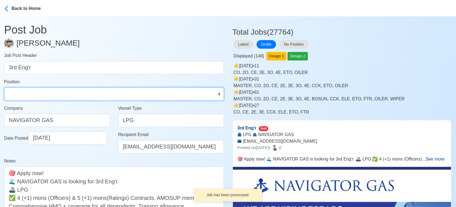
click at [41, 92] on select "Master Chief Officer 2nd Officer 3rd Officer Junior Officer Chief Engineer 2nd …" at bounding box center [114, 93] width 220 height 13
select select "3rd Engineer"
click at [4, 87] on select "Master Chief Officer 2nd Officer 3rd Officer Junior Officer Chief Engineer 2nd …" at bounding box center [114, 93] width 220 height 13
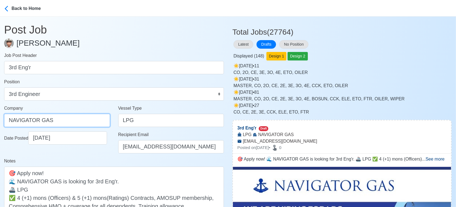
drag, startPoint x: 69, startPoint y: 121, endPoint x: -8, endPoint y: 111, distance: 76.9
click at [0, 111] on html "Back to Home Post Job Jeyner Gil Job Post Header 3rd Eng'r Position Master Chie…" at bounding box center [228, 103] width 456 height 207
paste input "CREWING SERVICES (PHILIPPINES) INC"
type input "NAVIGATOR CREWING SERVICES (PHILIPPINES) INC"
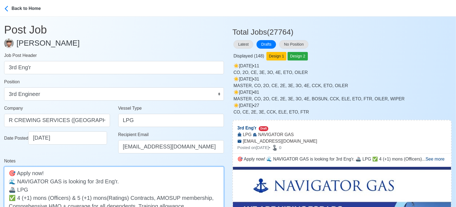
click at [109, 185] on textarea "🎯 Apply now! 🌊 NAVIGATOR GAS is looking for 3rd Eng'r. 🚢 LPG ✅ 4 (+1) mons (Off…" at bounding box center [114, 209] width 220 height 87
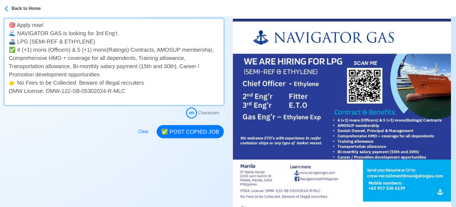
scroll to position [152, 0]
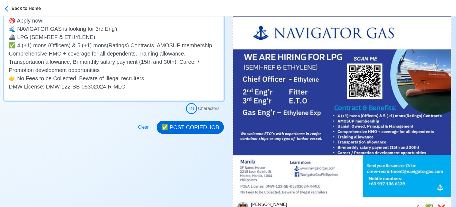
type textarea "🎯 Apply now! 🌊 NAVIGATOR GAS is looking for 3rd Eng'r. 🚢 LPG (SEMI-REF & ETHYLE…"
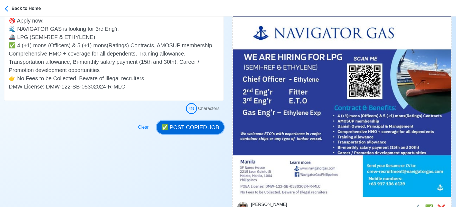
click at [205, 125] on button "✅ POST COPIED JOB" at bounding box center [190, 126] width 67 height 13
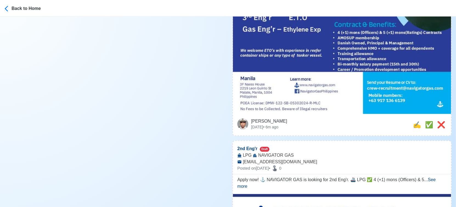
scroll to position [244, 0]
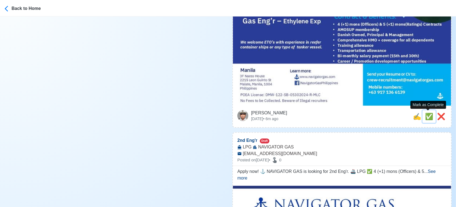
click at [425, 116] on span "✅" at bounding box center [429, 115] width 8 height 7
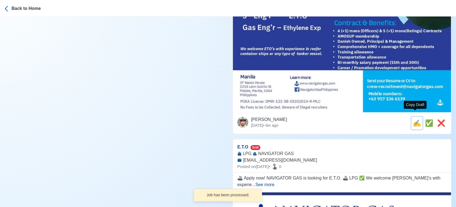
click at [416, 119] on span "✍️" at bounding box center [417, 122] width 8 height 7
type input "2nd Eng'r"
select select
type input "NAVIGATOR GAS"
type input "LPG"
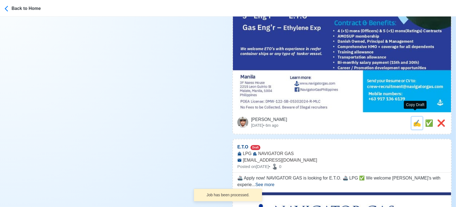
type input "crew-recruitment@navigatorgas.com"
type textarea "Apply now! ⚓ NAVIGATOR GAS is looking for 2nd Eng'r. 🚢 LPG ✅ 4 (+1) mons (Offic…"
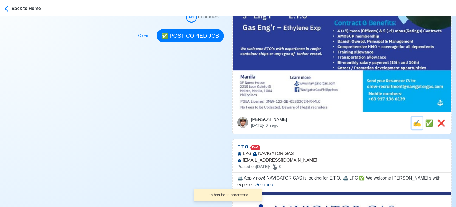
scroll to position [0, 0]
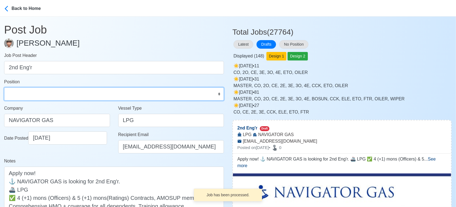
click at [42, 96] on select "Master Chief Officer 2nd Officer 3rd Officer Junior Officer Chief Engineer 2nd …" at bounding box center [114, 93] width 220 height 13
select select "2nd Engineer"
click at [4, 87] on select "Master Chief Officer 2nd Officer 3rd Officer Junior Officer Chief Engineer 2nd …" at bounding box center [114, 93] width 220 height 13
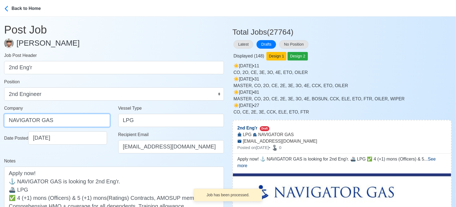
drag, startPoint x: 71, startPoint y: 116, endPoint x: -8, endPoint y: 109, distance: 79.3
click at [0, 109] on html "Back to Home Post Job Jeyner Gil Job Post Header 2nd Eng'r Position Master Chie…" at bounding box center [228, 103] width 456 height 207
paste input "CREWING SERVICES (PHILIPPINES) INC"
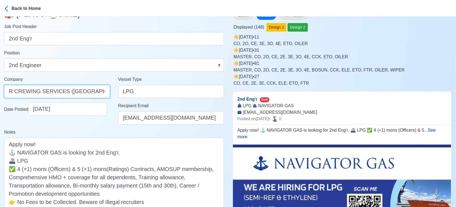
scroll to position [30, 0]
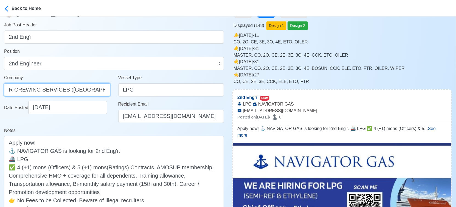
type input "NAVIGATOR CREWING SERVICES (PHILIPPINES) INC"
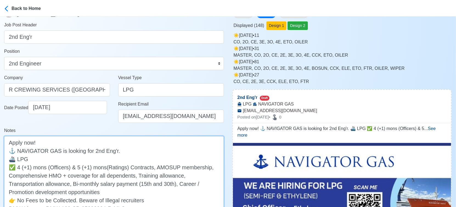
click at [118, 156] on textarea "Apply now! ⚓ NAVIGATOR GAS is looking for 2nd Eng'r. 🚢 LPG ✅ 4 (+1) mons (Offic…" at bounding box center [114, 179] width 220 height 87
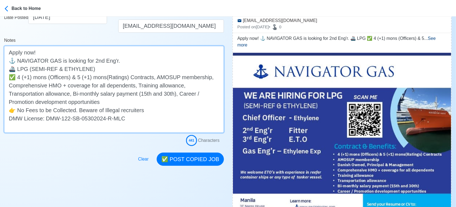
scroll to position [152, 0]
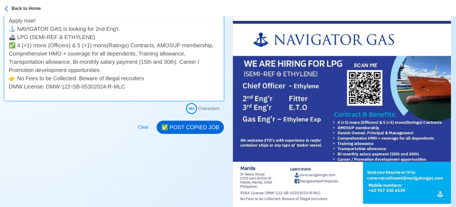
type textarea "Apply now! ⚓ NAVIGATOR GAS is looking for 2nd Eng'r. 🚢 LPG (SEMI-REF & ETHYLENE…"
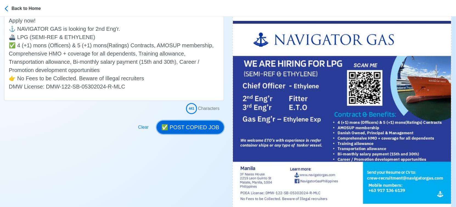
click at [193, 128] on button "✅ POST COPIED JOB" at bounding box center [190, 126] width 67 height 13
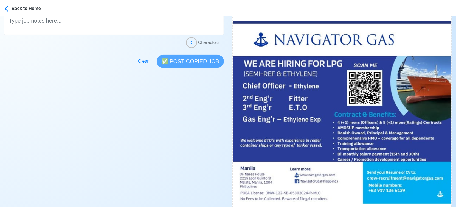
scroll to position [274, 0]
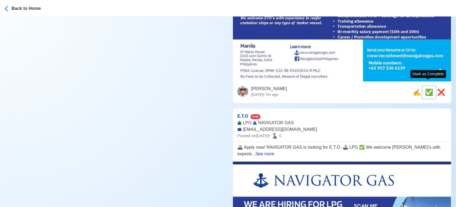
click at [428, 88] on span "✅" at bounding box center [429, 91] width 8 height 7
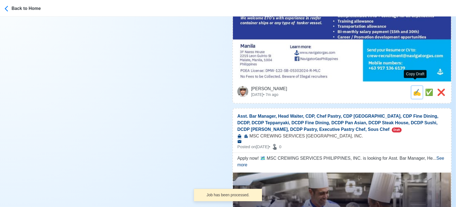
click at [415, 88] on span "✍️" at bounding box center [417, 91] width 8 height 7
type input "E.T.O"
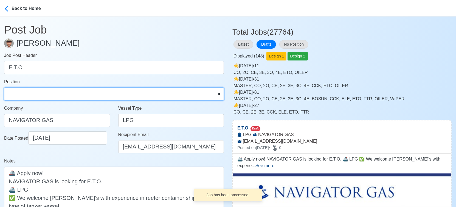
click at [27, 92] on select "Master Chief Officer 2nd Officer 3rd Officer Junior Officer Chief Engineer 2nd …" at bounding box center [114, 93] width 220 height 13
click at [4, 87] on select "Master Chief Officer 2nd Officer 3rd Officer Junior Officer Chief Engineer 2nd …" at bounding box center [114, 93] width 220 height 13
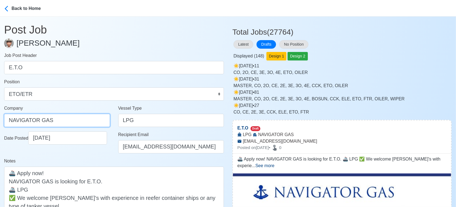
drag, startPoint x: 75, startPoint y: 120, endPoint x: 2, endPoint y: 115, distance: 72.3
click at [15, 116] on input "NAVIGATOR GAS" at bounding box center [57, 120] width 106 height 13
paste input "CREWING SERVICES (PHILIPPINES) INC"
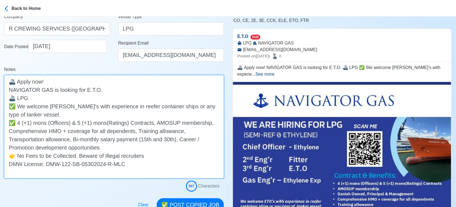
click at [84, 100] on textarea "🚢 Apply now! NAVIGATOR GAS is looking for E.T.O. 🚢 LPG ✅ We welcome ETO's with …" at bounding box center [114, 126] width 220 height 103
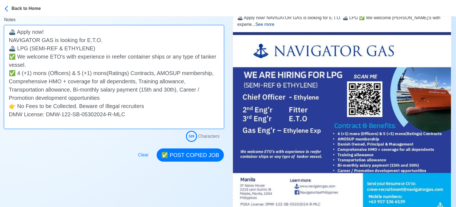
scroll to position [183, 0]
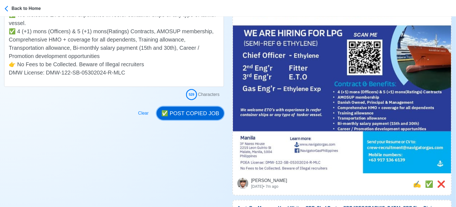
click at [195, 112] on button "✅ POST COPIED JOB" at bounding box center [190, 112] width 67 height 13
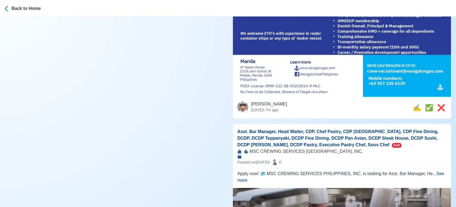
scroll to position [274, 0]
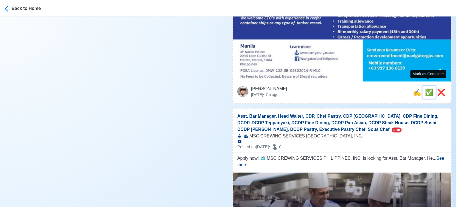
click at [426, 88] on span "✅" at bounding box center [429, 91] width 8 height 7
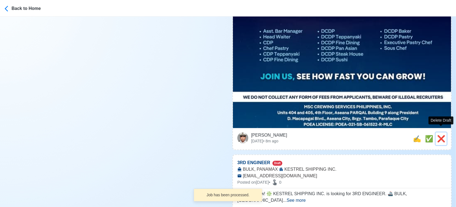
click at [440, 135] on span "❌" at bounding box center [441, 138] width 8 height 7
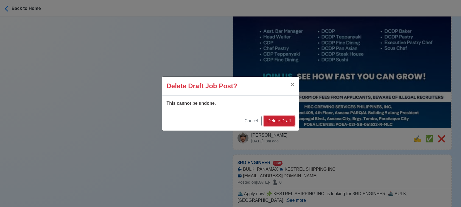
click at [284, 123] on button "Delete Draft" at bounding box center [279, 121] width 30 height 10
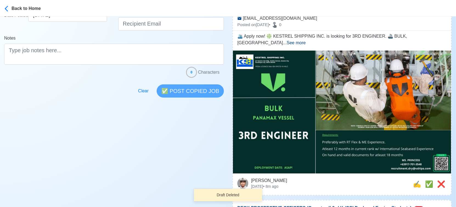
scroll to position [122, 0]
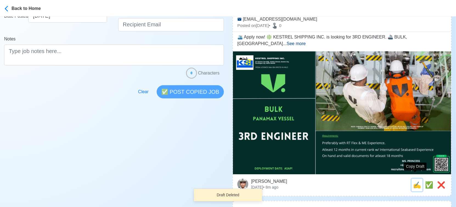
click at [415, 181] on span "✍️" at bounding box center [417, 184] width 8 height 7
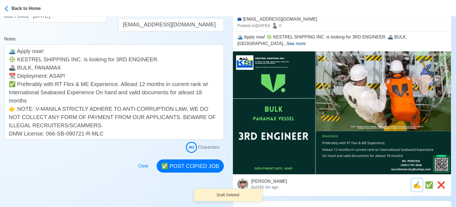
scroll to position [0, 0]
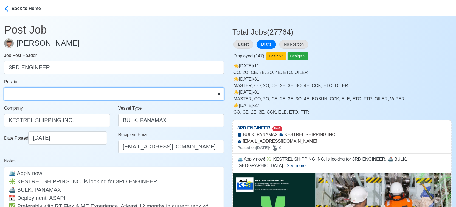
drag, startPoint x: 81, startPoint y: 97, endPoint x: 79, endPoint y: 91, distance: 7.1
click at [81, 97] on select "Master Chief Officer 2nd Officer 3rd Officer Junior Officer Chief Engineer 2nd …" at bounding box center [114, 93] width 220 height 13
click at [4, 87] on select "Master Chief Officer 2nd Officer 3rd Officer Junior Officer Chief Engineer 2nd …" at bounding box center [114, 93] width 220 height 13
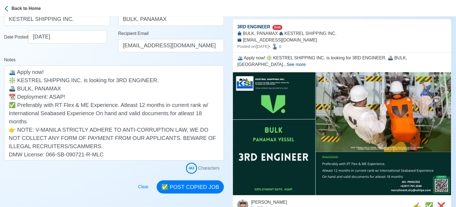
scroll to position [152, 0]
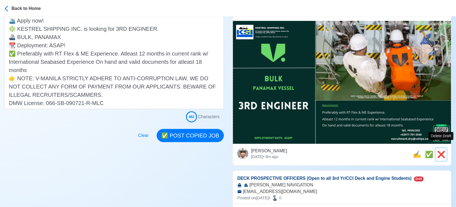
click at [443, 150] on span "❌" at bounding box center [441, 153] width 8 height 7
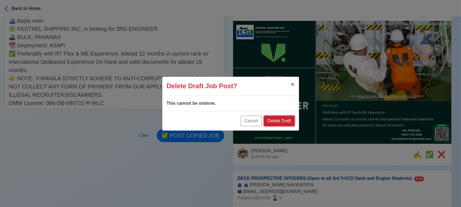
click at [290, 120] on button "Delete Draft" at bounding box center [279, 121] width 30 height 10
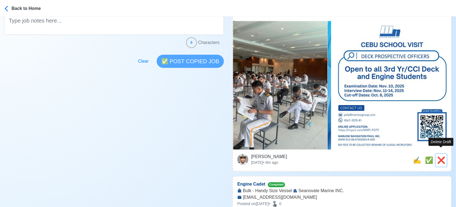
click at [442, 156] on span "❌" at bounding box center [441, 159] width 8 height 7
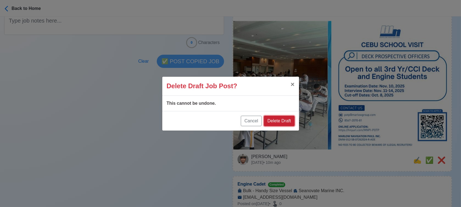
click at [286, 118] on button "Delete Draft" at bounding box center [279, 121] width 30 height 10
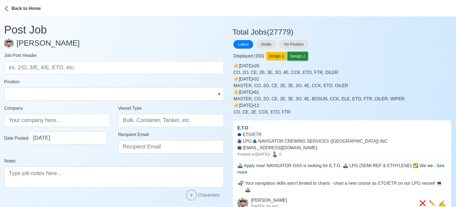
click at [302, 57] on button "Design 2" at bounding box center [298, 56] width 20 height 9
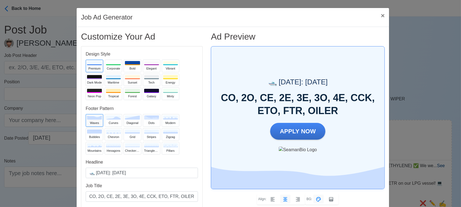
click at [384, 177] on div "Ad Preview 🛥️ Today: Oct 4, 2025 CO, 2O, CE, 2E, 3E, 3O, 4E, CCK, ETO, FTR, OIL…" at bounding box center [298, 143] width 182 height 225
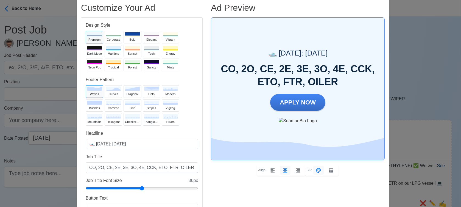
scroll to position [30, 0]
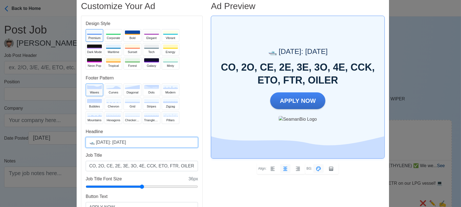
click at [118, 142] on input "🛥️ Today: Oct 4, 2025" at bounding box center [142, 142] width 112 height 10
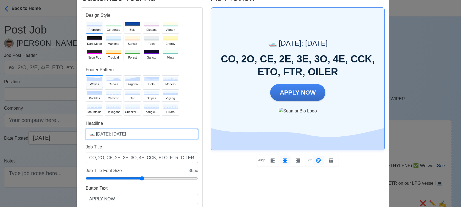
scroll to position [61, 0]
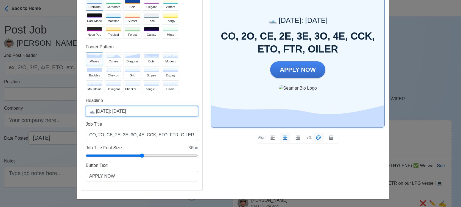
type input "🛥️ Today: Oct 6, 2025"
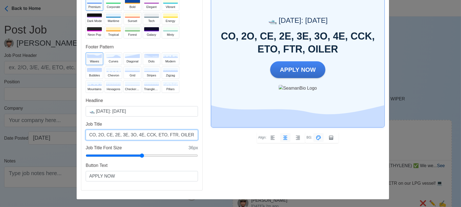
drag, startPoint x: 123, startPoint y: 134, endPoint x: 129, endPoint y: 133, distance: 6.1
click at [129, 133] on input "CO, 2O, CE, 2E, 3E, 3O, 4E, CCK, ETO, FTR, OILER" at bounding box center [142, 134] width 112 height 10
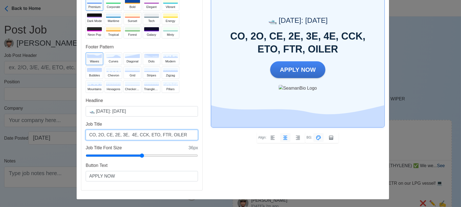
click at [103, 134] on input "CO, 2O, CE, 2E, 3E, 4E, CCK, ETO, FTR, OILER" at bounding box center [142, 134] width 112 height 10
paste input "3O,"
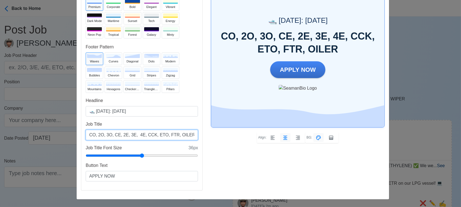
click at [182, 136] on input "CO, 2O, 3O, CE, 2E, 3E, 4E, CCK, ETO, FTR, OILER" at bounding box center [142, 134] width 112 height 10
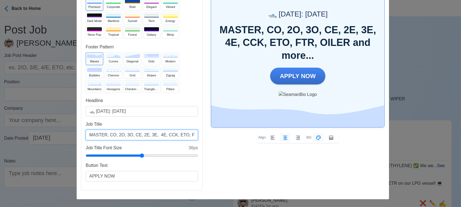
drag, startPoint x: 175, startPoint y: 135, endPoint x: 168, endPoint y: 133, distance: 8.0
click at [168, 133] on input "MASTER, CO, 2O, 3O, CE, 2E, 3E, 4E, CCK, ETO, FTR, OILER and more..." at bounding box center [142, 134] width 112 height 10
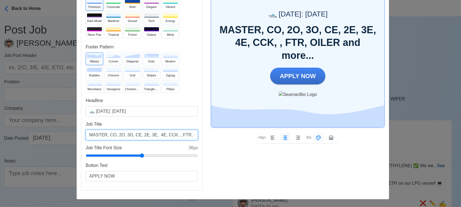
click at [157, 134] on input "MASTER, CO, 2O, 3O, CE, 2E, 3E, 4E, CCK, , FTR, OILER and more..." at bounding box center [142, 134] width 112 height 10
paste input "ETO"
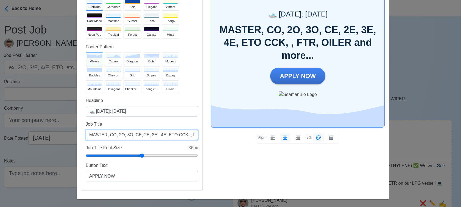
click at [178, 134] on input "MASTER, CO, 2O, 3O, CE, 2E, 3E, 4E, ETO CCK, , FTR, OILER and more..." at bounding box center [142, 134] width 112 height 10
click at [182, 134] on input "MASTER, CO, 2O, 3O, CE, 2E, 3E, 4E, ETO CCK, FTR, OILER and more..." at bounding box center [142, 134] width 112 height 10
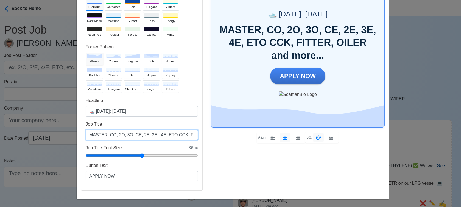
drag, startPoint x: 156, startPoint y: 135, endPoint x: 151, endPoint y: 135, distance: 4.1
click at [151, 135] on input "MASTER, CO, 2O, 3O, CE, 2E, 3E, 4E, ETO CCK, FITTER, OILER and more..." at bounding box center [142, 134] width 112 height 10
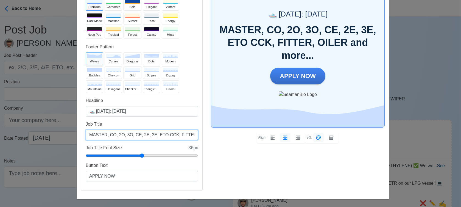
click at [150, 135] on input "MASTER, CO, 2O, 3O, CE, 2E, 3E, ETO CCK, FITTER, OILER and more..." at bounding box center [142, 134] width 112 height 10
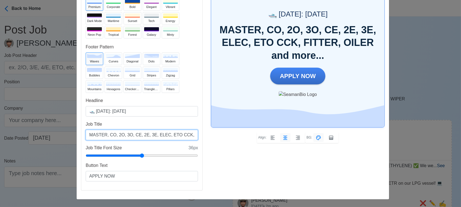
click at [168, 134] on input "MASTER, CO, 2O, 3O, CE, 2E, 3E, ELEC, ETO CCK, FITTER, OILER and more..." at bounding box center [142, 134] width 112 height 10
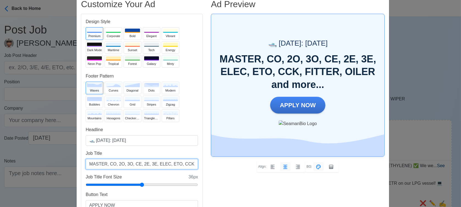
scroll to position [31, 0]
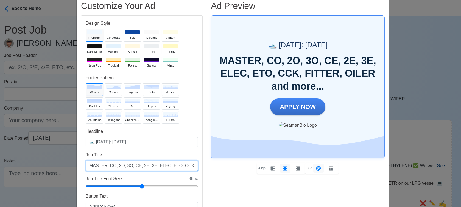
type input "MASTER, CO, 2O, 3O, CE, 2E, 3E, ELEC, ETO, CCK, FITTER, OILER and more..."
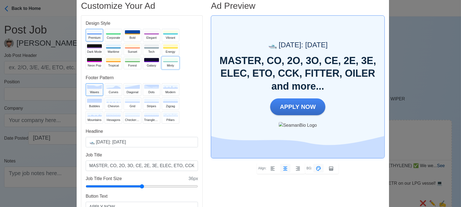
click at [163, 64] on div "Minty" at bounding box center [170, 65] width 15 height 5
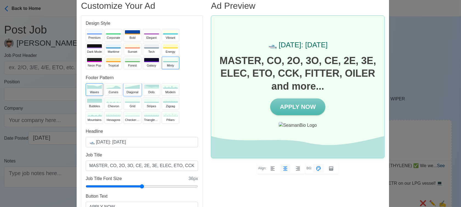
click at [131, 87] on icon at bounding box center [132, 87] width 15 height 4
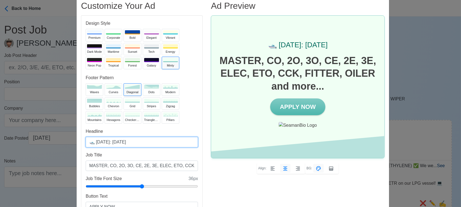
click at [117, 143] on input "🛥️ Today: Oct 6, 2025" at bounding box center [142, 142] width 112 height 10
type input "🛥️ Today: Oct 7, 2025"
click at [163, 36] on div "Vibrant" at bounding box center [170, 37] width 15 height 5
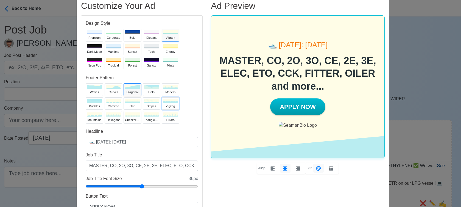
click at [167, 104] on div "zigzag" at bounding box center [170, 106] width 15 height 5
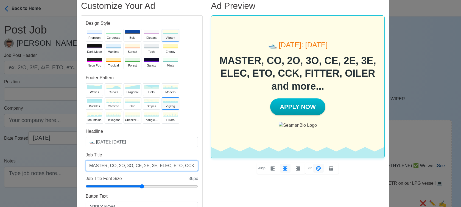
drag, startPoint x: 149, startPoint y: 165, endPoint x: 161, endPoint y: 164, distance: 11.9
click at [161, 164] on input "MASTER, CO, 2O, 3O, CE, 2E, 3E, ELEC, ETO, CCK, FITTER, OILER and more..." at bounding box center [142, 165] width 112 height 10
click at [166, 165] on input "MASTER, CO, 2O, 3O, CE, 2E, 3E, 4E, ETO, CCK, FITTER, OILER and more..." at bounding box center [142, 165] width 112 height 10
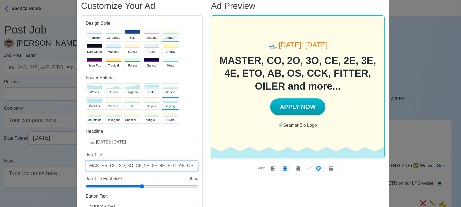
type input "MASTER, CO, 2O, 3O, CE, 2E, 3E, 4E, ETO, AB, OS, CCK, FITTER, OILER and more..."
click at [92, 104] on div "bubbles" at bounding box center [94, 106] width 15 height 5
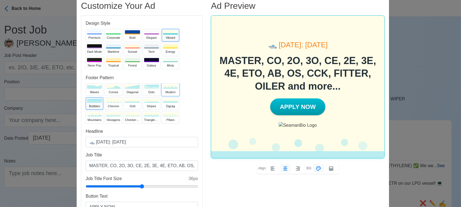
click at [169, 90] on div "modern" at bounding box center [170, 92] width 15 height 5
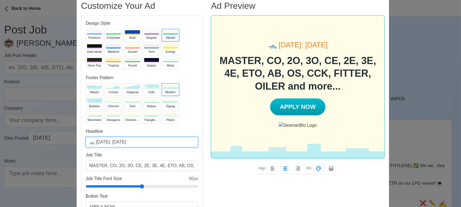
click at [118, 141] on input "🛥️ Today: Oct 7, 2025" at bounding box center [142, 142] width 112 height 10
type input "🛥️ Today: Oct 8, 2025"
click at [125, 34] on div at bounding box center [132, 32] width 15 height 4
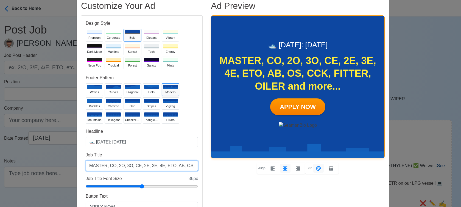
drag, startPoint x: 149, startPoint y: 165, endPoint x: 156, endPoint y: 164, distance: 7.3
click at [156, 164] on input "MASTER, CO, 2O, 3O, CE, 2E, 3E, 4E, ETO, AB, OS, CCK, FITTER, OILER and more..." at bounding box center [142, 165] width 112 height 10
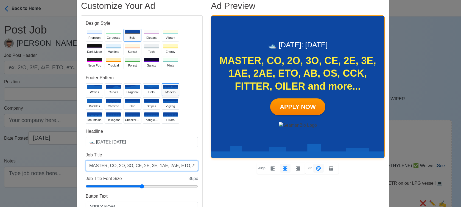
scroll to position [0, 61]
click at [151, 168] on input "MASTER, CO, 2O, 3O, CE, 2E, 3E, 1AE, 2AE, ETO, AB, OS, CCK, FITTER, OILER and m…" at bounding box center [142, 165] width 112 height 10
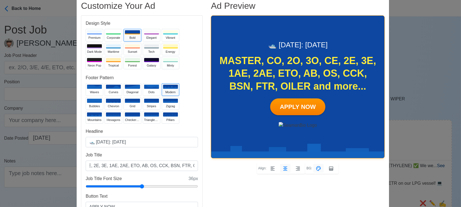
scroll to position [0, 0]
click at [232, 193] on div "Ad Preview 🛥️ Today: Oct 8, 2025 MASTER, CO, 2O, 3O, CE, 2E, 3E, 1AE, 2AE, ETO,…" at bounding box center [298, 113] width 182 height 225
click at [184, 168] on input "MASTER, CO, 2O, 3O, CE, 2E, 3E, 1AE, 2AE, ETO, AB, OS, CCK, BSN, FTR, OILER and…" at bounding box center [142, 165] width 112 height 10
click at [164, 163] on input "MASTER, CO, 2O, 3O, CE, 2E, 3E, 1AE, 2AE, ETO, AB, OS, CCK, BSN, FTR, OILER and…" at bounding box center [142, 165] width 112 height 10
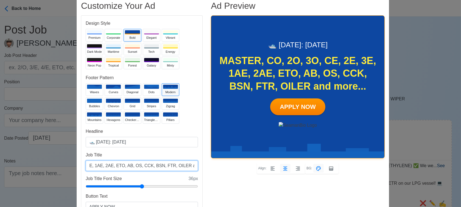
click at [164, 163] on input "MASTER, CO, 2O, 3O, CE, 2E, 3E, 1AE, 2AE, ETO, AB, OS, CCK, BSN, FTR, OILER and…" at bounding box center [142, 165] width 112 height 10
type input "MASTER, CO, 2O, 3O, CE, 2E, 3E, 1AE, 2AE, ETO, AB, OS, CCK, BSN, FTR, WPR and m…"
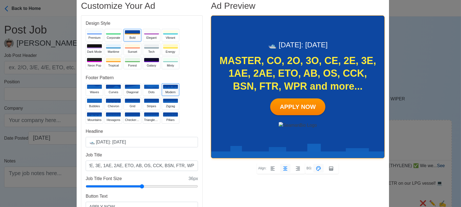
scroll to position [0, 0]
click at [117, 143] on input "🛥️ Today: Oct 8, 2025" at bounding box center [142, 142] width 112 height 10
type input "🛥️ Today: Oct 9, 2025"
click at [111, 119] on div "hexagons" at bounding box center [113, 119] width 15 height 5
click at [113, 104] on div "chevron" at bounding box center [113, 106] width 15 height 5
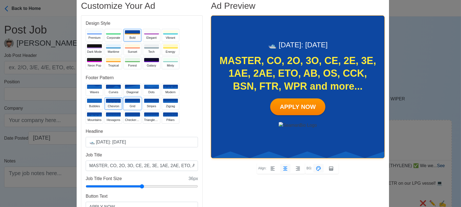
click at [126, 105] on div "grid" at bounding box center [132, 106] width 15 height 5
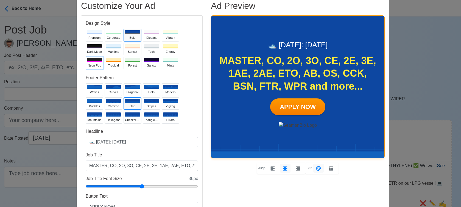
click at [92, 63] on div "Neon Pop" at bounding box center [94, 65] width 15 height 5
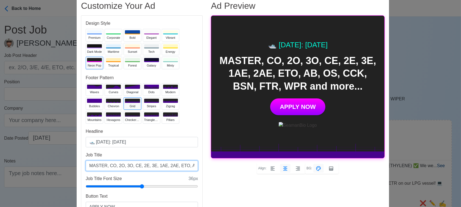
drag, startPoint x: 149, startPoint y: 164, endPoint x: 169, endPoint y: 163, distance: 20.4
click at [169, 163] on input "MASTER, CO, 2O, 3O, CE, 2E, 3E, 1AE, 2AE, ETO, AB, OS, CCK, BSN, FTR, WPR and m…" at bounding box center [142, 165] width 112 height 10
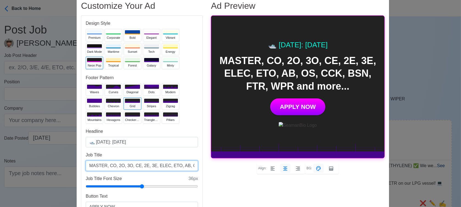
scroll to position [0, 55]
click at [167, 164] on input "MASTER, CO, 2O, 3O, CE, 2E, 3E, ELEC, ETO, AB, OS, CCK, BSN, FTR, WPR and more.…" at bounding box center [142, 165] width 112 height 10
drag, startPoint x: 138, startPoint y: 164, endPoint x: 130, endPoint y: 164, distance: 8.0
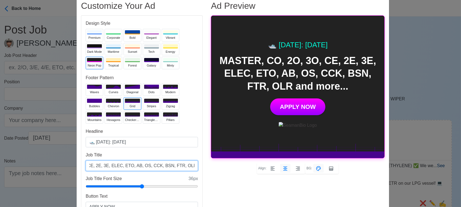
click at [130, 164] on input "MASTER, CO, 2O, 3O, CE, 2E, 3E, ELEC, ETO, AB, OS, CCK, BSN, FTR, OLR and more.…" at bounding box center [142, 165] width 112 height 10
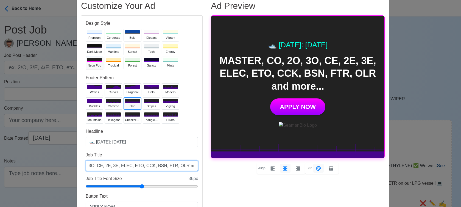
type input "MASTER, CO, 2O, 3O, CE, 2E, 3E, ELEC, ETO, CCK, BSN, FTR, OLR and more..."
click at [233, 177] on div "Ad Preview 🛥️ Today: Oct 9, 2025 MASTER, CO, 2O, 3O, CE, 2E, 3E, ELEC, ETO, CCK…" at bounding box center [298, 113] width 182 height 225
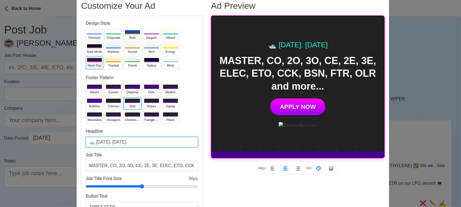
click at [117, 142] on input "🛥️ Today: Oct 9, 2025" at bounding box center [142, 142] width 112 height 10
type input "🛥️ Today: Oct 10, 2025"
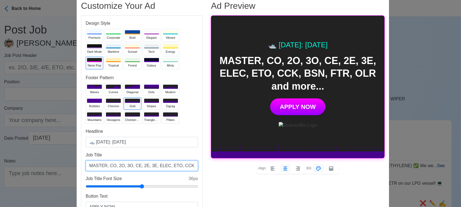
click at [128, 165] on input "MASTER, CO, 2O, 3O, CE, 2E, 3E, ELEC, ETO, CCK, BSN, FTR, OLR and more..." at bounding box center [142, 165] width 112 height 10
click at [150, 165] on input "MASTER, CO, 2O, 3O, CE, 2E, 3E, ELEC, ETO, CCK, BSN, FTR, OLR and more..." at bounding box center [142, 165] width 112 height 10
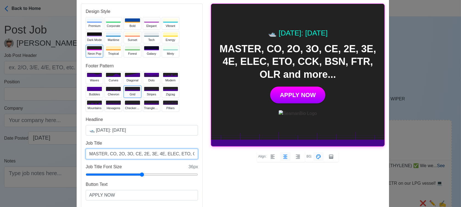
scroll to position [61, 0]
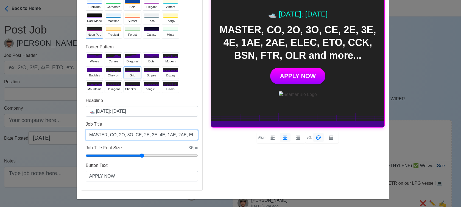
drag, startPoint x: 186, startPoint y: 135, endPoint x: 174, endPoint y: 134, distance: 12.1
click at [174, 134] on input "MASTER, CO, 2O, 3O, CE, 2E, 3E, 4E, 1AE, 2AE, ELEC, ETO, CCK, BSN, FTR, OLR and…" at bounding box center [142, 134] width 112 height 10
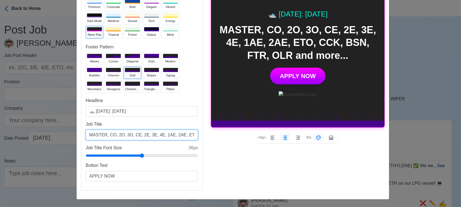
click at [190, 136] on input "MASTER, CO, 2O, 3O, CE, 2E, 3E, 4E, 1AE, 2AE, ETO, CCK, BSN, FTR, OLR and more.…" at bounding box center [142, 134] width 112 height 10
click at [187, 133] on input "MASTER, CO, 2O, 3O, CE, 2E, 3E, 4E, 1AE, 2AE, ETO, CCK, BSN, FTR, OLR and more.…" at bounding box center [142, 134] width 112 height 10
click at [185, 133] on input "MASTER, CO, 2O, 3O, CE, 2E, 3E, 4E, 1AE, 2AE, ETO,, BSN, FTR, OLR and more..." at bounding box center [142, 134] width 112 height 10
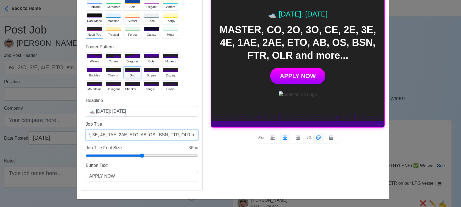
drag, startPoint x: 170, startPoint y: 134, endPoint x: 141, endPoint y: 132, distance: 29.2
click at [141, 132] on input "MASTER, CO, 2O, 3O, CE, 2E, 3E, 4E, 1AE, 2AE, ETO, AB, OS, BSN, FTR, OLR and mo…" at bounding box center [142, 134] width 112 height 10
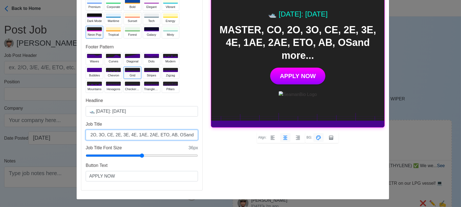
scroll to position [0, 28]
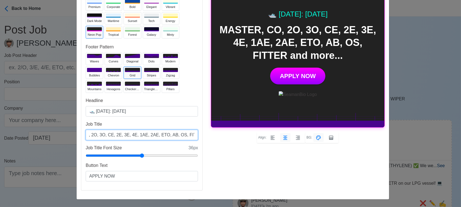
type input "MASTER, CO, 2O, 3O, CE, 2E, 3E, 4E, 1AE, 2AE, ETO, AB, OS, FITTER and more..."
click at [240, 168] on div "Ad Preview 🛥️ Today: Oct 10, 2025 MASTER, CO, 2O, 3O, CE, 2E, 3E, 4E, 1AE, 2AE,…" at bounding box center [298, 82] width 182 height 225
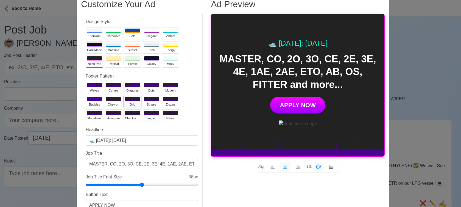
scroll to position [31, 0]
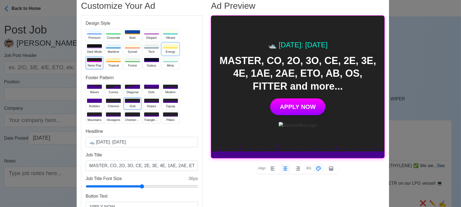
click at [163, 50] on div "Energy" at bounding box center [170, 51] width 15 height 5
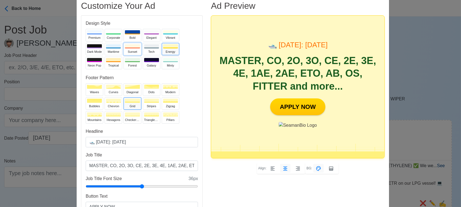
click at [125, 47] on div at bounding box center [132, 46] width 15 height 4
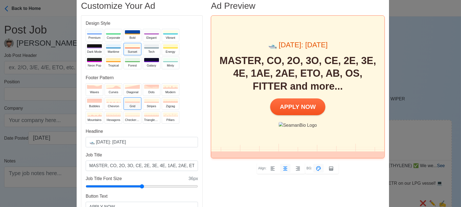
click at [241, 187] on div "Ad Preview 🛥️ Today: Oct 10, 2025 MASTER, CO, 2O, 3O, CE, 2E, 3E, 4E, 1AE, 2AE,…" at bounding box center [298, 113] width 182 height 225
click at [238, 187] on div "Ad Preview 🛥️ Today: Oct 10, 2025 MASTER, CO, 2O, 3O, CE, 2E, 3E, 4E, 1AE, 2AE,…" at bounding box center [298, 113] width 182 height 225
click at [120, 140] on input "🛥️ Today: Oct 10, 2025" at bounding box center [142, 142] width 112 height 10
type input "🛥️ Today: Oct 11, 2025"
drag, startPoint x: 156, startPoint y: 164, endPoint x: 175, endPoint y: 164, distance: 19.2
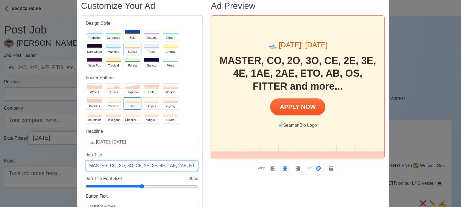
click at [175, 164] on input "MASTER, CO, 2O, 3O, CE, 2E, 3E, 4E, 1AE, 2AE, ETO, AB, OS, FITTER and more..." at bounding box center [142, 165] width 112 height 10
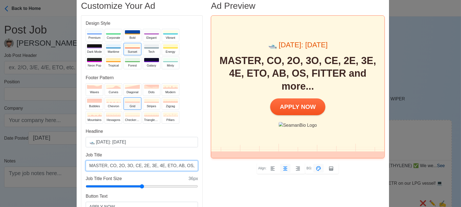
click at [186, 166] on input "MASTER, CO, 2O, 3O, CE, 2E, 3E, 4E, ETO, AB, OS, FITTER and more..." at bounding box center [142, 165] width 112 height 10
click at [169, 166] on input "MASTER, CO, 2O, 3O, CE, 2E, 3E, 4E, ETO, AB, OS, FITTER and more..." at bounding box center [142, 165] width 112 height 10
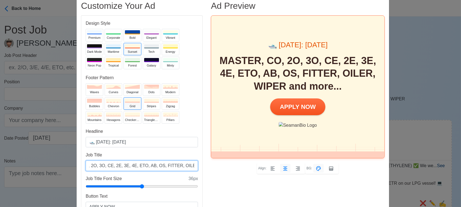
scroll to position [0, 31]
type input "MASTER, CO, 2O, 3O, CE, 2E, 3E, 4E, ETO, AB, OS, FITTER, OILER, WIPER and more.…"
click at [109, 118] on div "hexagons" at bounding box center [113, 119] width 15 height 5
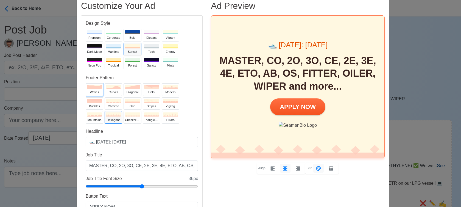
click at [94, 91] on div "waves" at bounding box center [94, 92] width 15 height 5
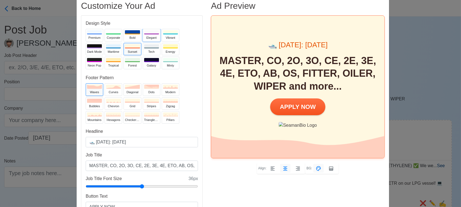
click at [145, 35] on button "Elegant" at bounding box center [152, 35] width 18 height 13
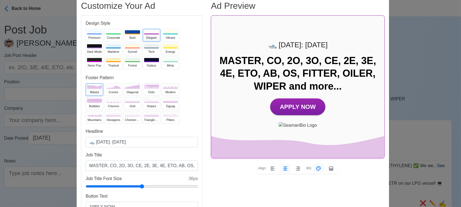
click at [278, 192] on div "Ad Preview 🛥️ Today: Oct 11, 2025 MASTER, CO, 2O, 3O, CE, 2E, 3E, 4E, ETO, AB, …" at bounding box center [298, 113] width 182 height 225
click at [340, 189] on div "Ad Preview 🛥️ Today: Oct 11, 2025 MASTER, CO, 2O, 3O, CE, 2E, 3E, 4E, ETO, AB, …" at bounding box center [298, 113] width 182 height 225
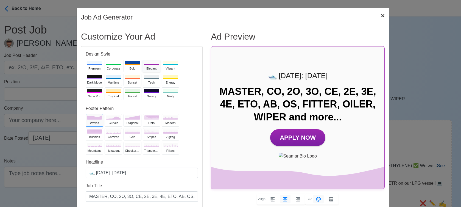
click at [381, 17] on span "×" at bounding box center [383, 15] width 4 height 7
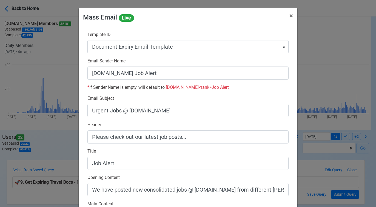
select select "d-3e71907ffd064a39999872a824aaf79a"
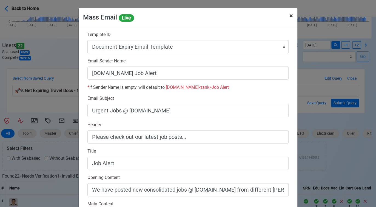
click at [290, 17] on span "×" at bounding box center [292, 16] width 4 height 8
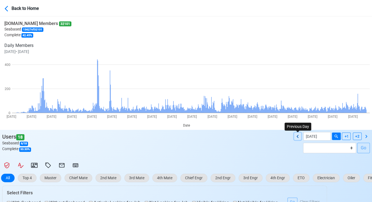
click at [297, 136] on icon at bounding box center [297, 136] width 2 height 3
type input "[DATE]"
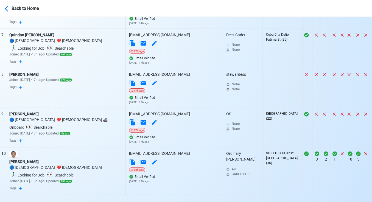
scroll to position [475, 0]
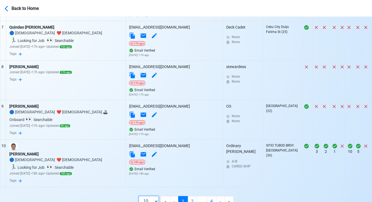
click at [156, 196] on select "10 50 100 200" at bounding box center [149, 201] width 20 height 10
select select "50"
click at [153, 206] on select "10 50 100 200" at bounding box center [149, 201] width 20 height 10
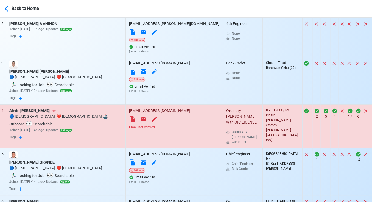
scroll to position [261, 0]
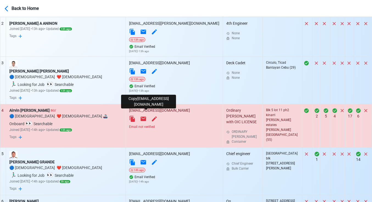
click at [135, 116] on icon at bounding box center [131, 119] width 5 height 6
click at [45, 108] on div "Airvin [PERSON_NAME] INV" at bounding box center [65, 111] width 113 height 6
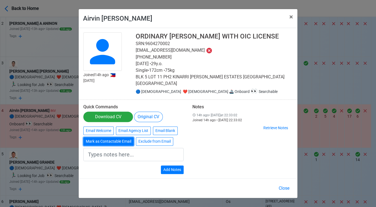
click at [110, 140] on button "Mark as Contactable Email" at bounding box center [108, 141] width 50 height 9
type input "Marked as Contactable email"
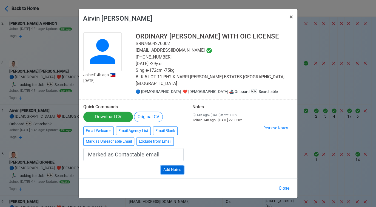
click at [176, 165] on button "Add Notes" at bounding box center [172, 169] width 23 height 9
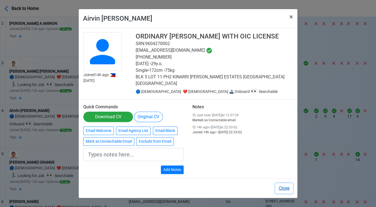
click at [290, 184] on button "Close" at bounding box center [284, 188] width 18 height 10
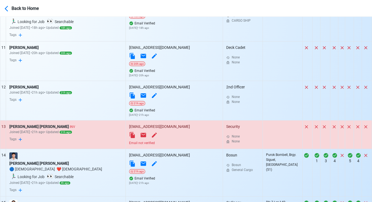
scroll to position [627, 0]
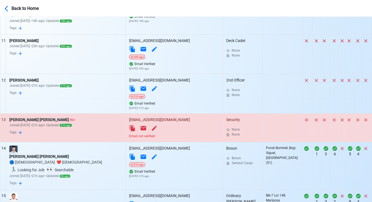
click at [160, 134] on div "Email not verified" at bounding box center [174, 136] width 90 height 5
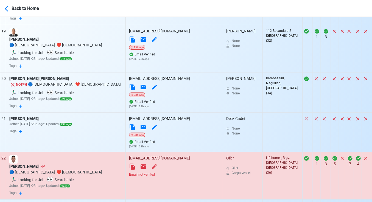
scroll to position [993, 0]
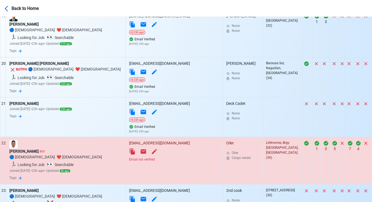
click at [162, 157] on div "Email not verified" at bounding box center [174, 159] width 90 height 5
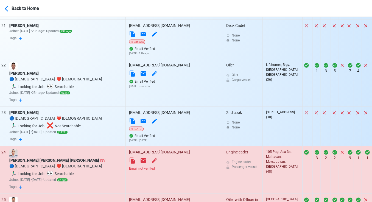
scroll to position [1085, 0]
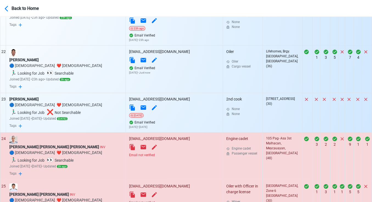
click at [164, 153] on div "Email not verified" at bounding box center [174, 155] width 90 height 5
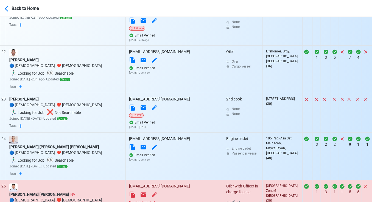
click at [160, 200] on div "Email not verified" at bounding box center [174, 202] width 90 height 5
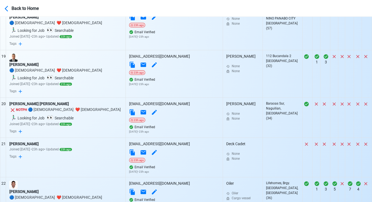
scroll to position [936, 0]
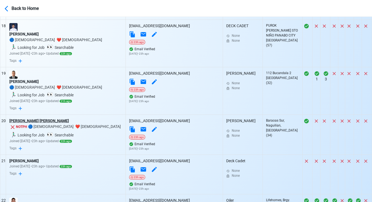
click at [41, 118] on div "[PERSON_NAME] [PERSON_NAME]" at bounding box center [65, 121] width 113 height 6
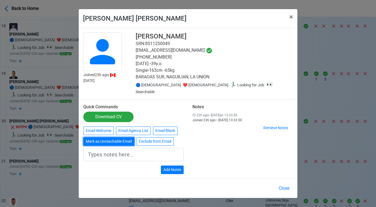
click at [104, 137] on button "Mark as Unreachable Email" at bounding box center [108, 141] width 51 height 9
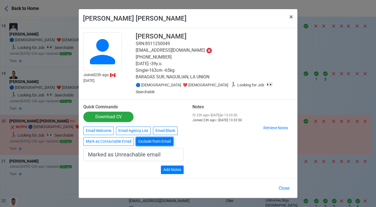
click at [149, 137] on button "Exclude from Email" at bounding box center [154, 141] width 37 height 9
type input "Exclude from Email"
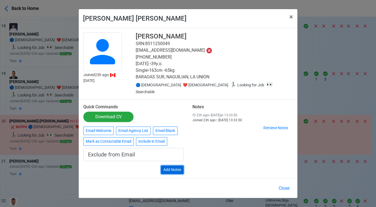
click at [173, 167] on button "Add Notes" at bounding box center [172, 169] width 23 height 9
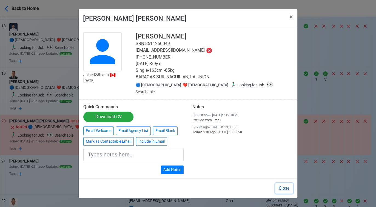
click at [286, 184] on button "Close" at bounding box center [284, 188] width 18 height 10
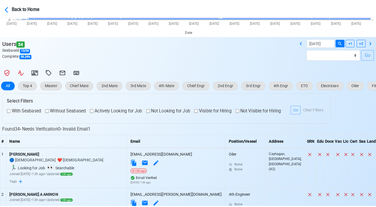
scroll to position [82, 0]
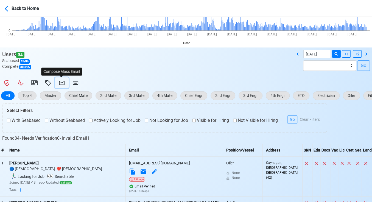
click at [62, 82] on icon at bounding box center [61, 83] width 7 height 7
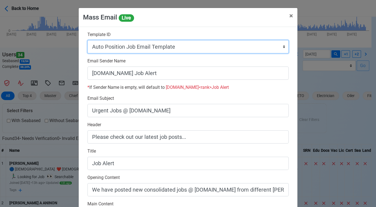
click at [198, 46] on select "Auto Position Job Email Template Incomplete CV Email Template ETO/ETR Job Email…" at bounding box center [188, 46] width 201 height 13
select select "d-0c193ece46b24c5dbce89cdb3e751472"
click at [88, 40] on select "Auto Position Job Email Template Incomplete CV Email Template ETO/ETR Job Email…" at bounding box center [188, 46] width 201 height 13
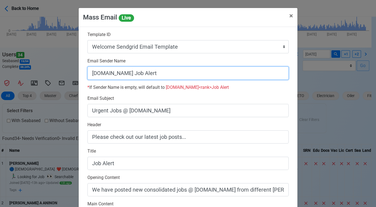
drag, startPoint x: 125, startPoint y: 74, endPoint x: 187, endPoint y: 76, distance: 62.1
click at [187, 76] on input "[DOMAIN_NAME] Job Alert" at bounding box center [188, 72] width 201 height 13
click at [88, 76] on input "[DOMAIN_NAME]" at bounding box center [188, 72] width 201 height 13
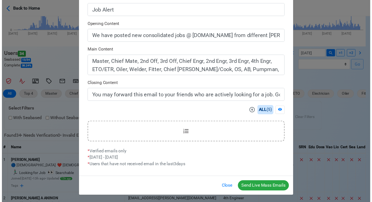
scroll to position [154, 0]
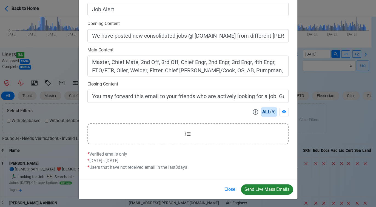
type input "Welcome to [DOMAIN_NAME]"
click at [271, 188] on button "Send Live Mass Emails" at bounding box center [267, 189] width 52 height 10
click at [231, 190] on button "Close" at bounding box center [230, 189] width 18 height 10
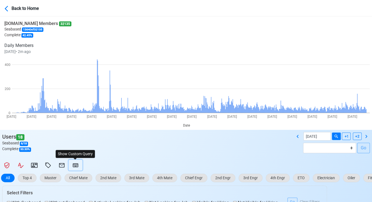
click at [76, 165] on icon at bounding box center [75, 165] width 7 height 7
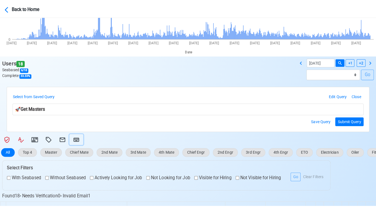
scroll to position [91, 0]
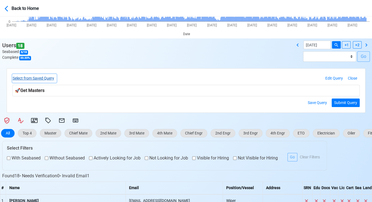
click at [49, 78] on button "Select from Saved Query" at bounding box center [34, 78] width 44 height 9
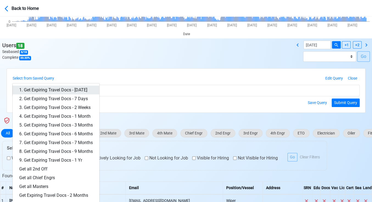
click at [76, 91] on link "1. Get Expiring Travel Docs - [DATE]" at bounding box center [56, 90] width 87 height 9
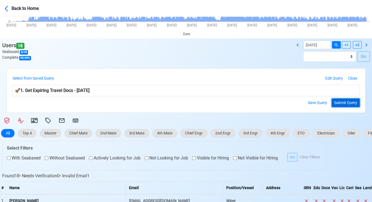
click at [346, 100] on button "Submit Query" at bounding box center [345, 102] width 28 height 9
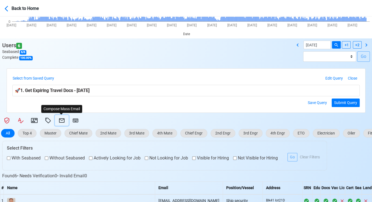
click at [62, 118] on icon at bounding box center [61, 120] width 5 height 4
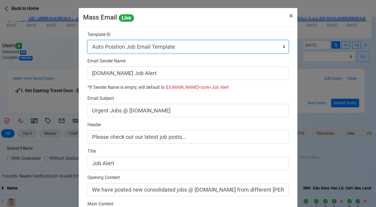
click at [182, 48] on select "Auto Position Job Email Template Incomplete CV Email Template ETO/ETR Job Email…" at bounding box center [188, 46] width 201 height 13
select select "d-3e71907ffd064a39999872a824aaf79a"
click at [88, 40] on select "Auto Position Job Email Template Incomplete CV Email Template ETO/ETR Job Email…" at bounding box center [188, 46] width 201 height 13
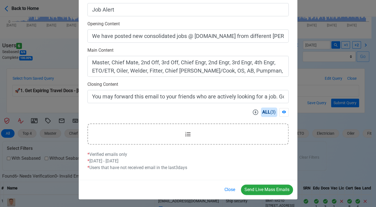
scroll to position [154, 0]
click at [264, 189] on button "Send Live Mass Emails" at bounding box center [267, 189] width 52 height 10
drag, startPoint x: 228, startPoint y: 188, endPoint x: 219, endPoint y: 189, distance: 8.8
click at [228, 188] on button "Close" at bounding box center [230, 189] width 18 height 10
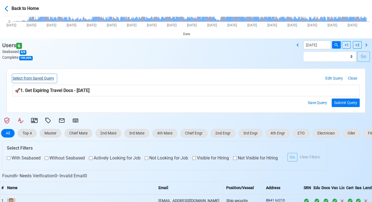
click at [44, 76] on button "Select from Saved Query" at bounding box center [34, 78] width 44 height 9
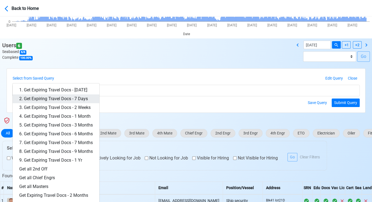
click at [78, 100] on link "2. Get Expiring Travel Docs - 7 Days" at bounding box center [56, 98] width 87 height 9
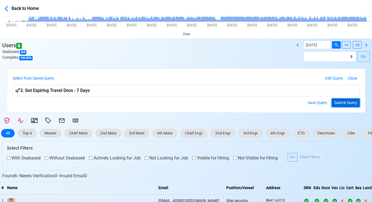
click at [348, 103] on button "Submit Query" at bounding box center [345, 102] width 28 height 9
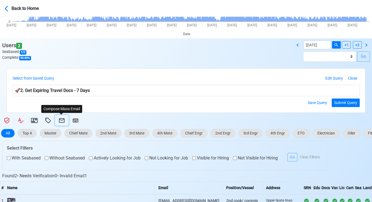
click at [63, 120] on icon at bounding box center [61, 120] width 7 height 7
select select "d-3e71907ffd064a39999872a824aaf79a"
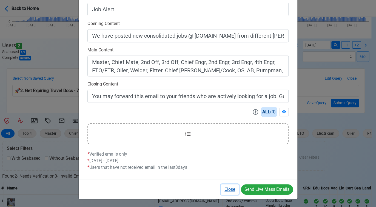
click at [232, 184] on button "Close" at bounding box center [230, 189] width 18 height 10
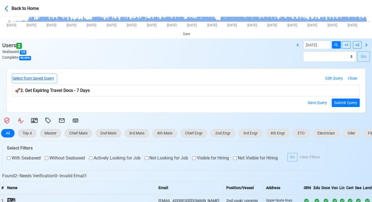
click at [47, 81] on button "Select from Saved Query" at bounding box center [34, 78] width 44 height 9
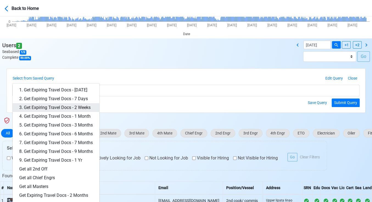
click at [65, 105] on link "3. Get Expiring Travel Docs - 2 Weeks" at bounding box center [56, 107] width 87 height 9
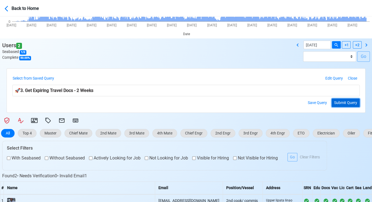
click at [342, 103] on button "Submit Query" at bounding box center [345, 102] width 28 height 9
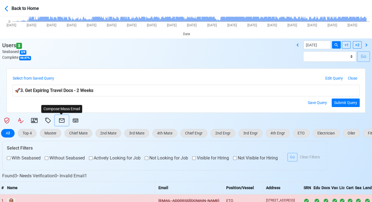
click at [63, 119] on icon at bounding box center [61, 120] width 5 height 4
select select "d-3e71907ffd064a39999872a824aaf79a"
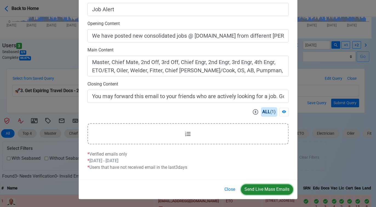
click at [263, 188] on button "Send Live Mass Emails" at bounding box center [267, 189] width 52 height 10
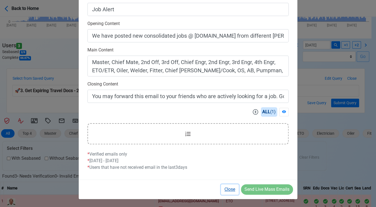
click at [228, 187] on button "Close" at bounding box center [230, 189] width 18 height 10
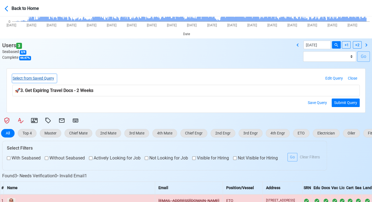
click at [52, 79] on button "Select from Saved Query" at bounding box center [34, 78] width 44 height 9
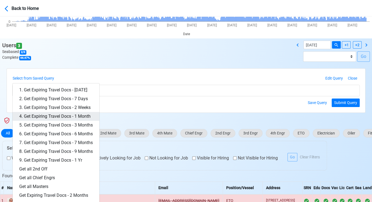
click at [61, 114] on link "4. Get Expiring Travel Docs - 1 Month" at bounding box center [56, 116] width 87 height 9
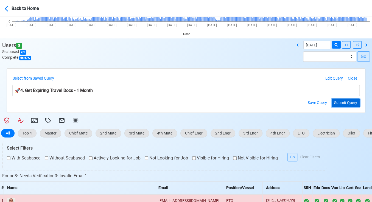
click at [347, 102] on button "Submit Query" at bounding box center [345, 102] width 28 height 9
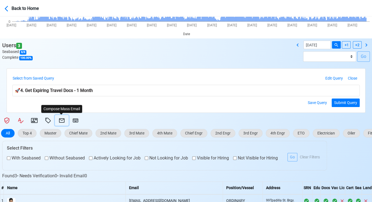
click at [61, 119] on icon at bounding box center [61, 120] width 7 height 7
select select "d-3e71907ffd064a39999872a824aaf79a"
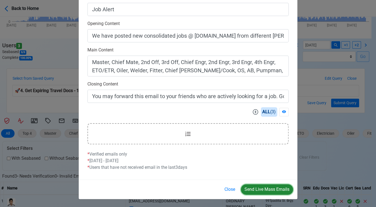
click at [269, 186] on button "Send Live Mass Emails" at bounding box center [267, 189] width 52 height 10
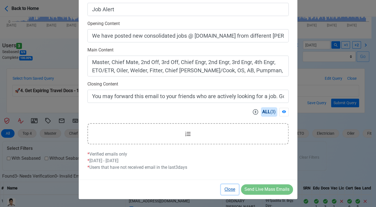
drag, startPoint x: 232, startPoint y: 189, endPoint x: 131, endPoint y: 149, distance: 108.4
click at [231, 189] on button "Close" at bounding box center [230, 189] width 18 height 10
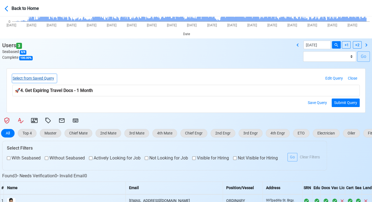
click at [41, 80] on button "Select from Saved Query" at bounding box center [34, 78] width 44 height 9
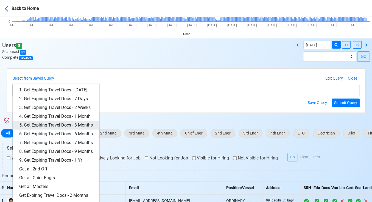
click at [74, 126] on link "5. Get Expiring Travel Docs - 3 Months" at bounding box center [56, 125] width 87 height 9
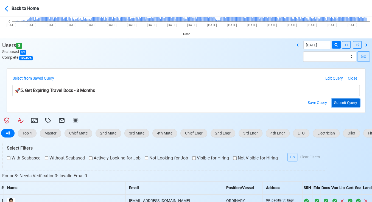
click at [348, 103] on button "Submit Query" at bounding box center [345, 102] width 28 height 9
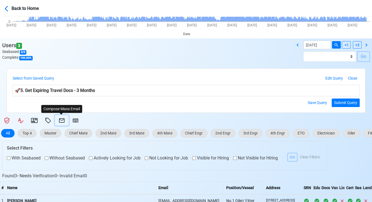
click at [63, 120] on icon at bounding box center [61, 120] width 7 height 7
select select "d-3e71907ffd064a39999872a824aaf79a"
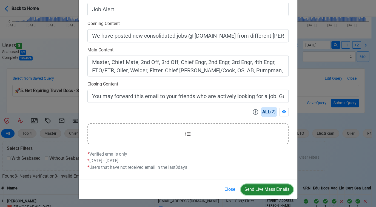
click at [265, 190] on button "Send Live Mass Emails" at bounding box center [267, 189] width 52 height 10
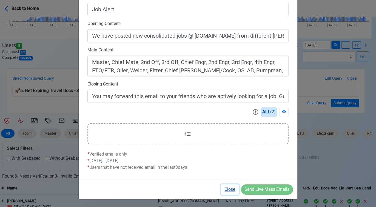
click at [230, 190] on button "Close" at bounding box center [230, 189] width 18 height 10
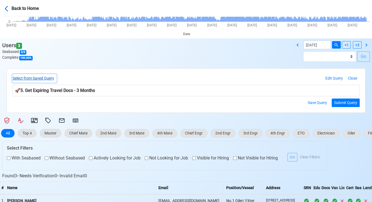
click at [53, 77] on button "Select from Saved Query" at bounding box center [34, 78] width 44 height 9
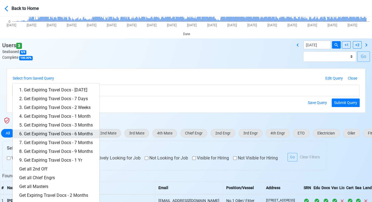
click at [66, 133] on link "6. Get Expiring Travel Docs - 6 Months" at bounding box center [56, 133] width 87 height 9
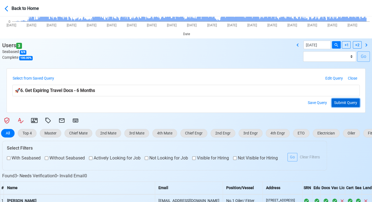
click at [346, 103] on button "Submit Query" at bounding box center [345, 102] width 28 height 9
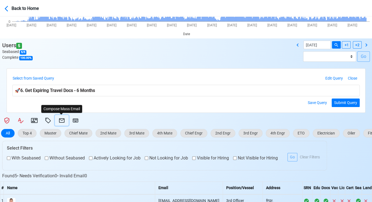
click at [60, 119] on icon at bounding box center [61, 120] width 7 height 7
select select "d-3e71907ffd064a39999872a824aaf79a"
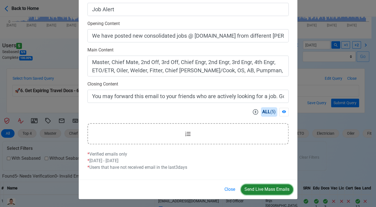
click at [267, 188] on button "Send Live Mass Emails" at bounding box center [267, 189] width 52 height 10
click at [231, 188] on button "Close" at bounding box center [230, 189] width 18 height 10
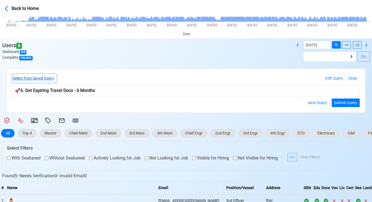
click at [44, 78] on button "Select from Saved Query" at bounding box center [34, 78] width 44 height 9
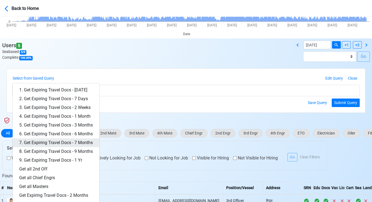
click at [79, 143] on link "7. Get Expiring Travel Docs - 7 Months" at bounding box center [56, 142] width 87 height 9
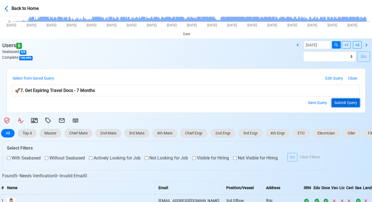
click at [349, 102] on button "Submit Query" at bounding box center [345, 102] width 28 height 9
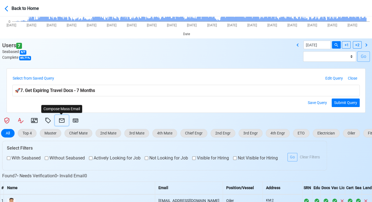
click at [62, 119] on icon at bounding box center [61, 120] width 7 height 7
select select "d-3e71907ffd064a39999872a824aaf79a"
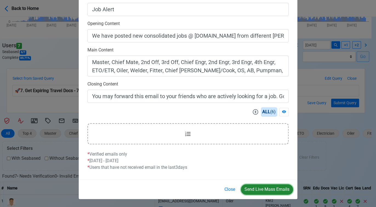
click at [267, 190] on button "Send Live Mass Emails" at bounding box center [267, 189] width 52 height 10
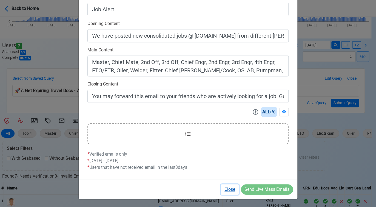
click at [230, 187] on button "Close" at bounding box center [230, 189] width 18 height 10
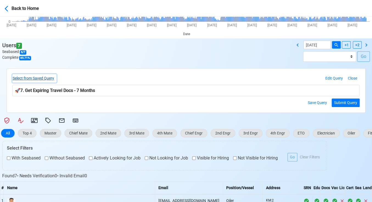
click at [45, 76] on button "Select from Saved Query" at bounding box center [34, 78] width 44 height 9
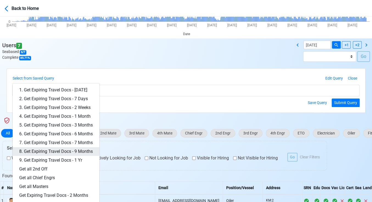
click at [75, 151] on link "8. Get Expiring Travel Docs - 9 Months" at bounding box center [56, 151] width 87 height 9
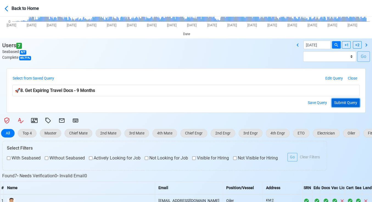
click at [340, 103] on button "Submit Query" at bounding box center [345, 102] width 28 height 9
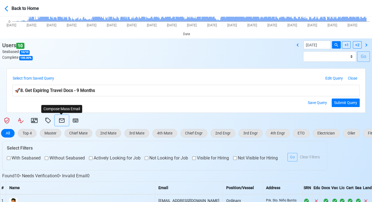
click at [60, 120] on icon at bounding box center [61, 120] width 7 height 7
select select "d-3e71907ffd064a39999872a824aaf79a"
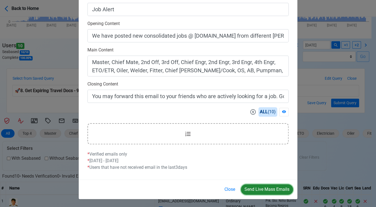
click at [259, 189] on button "Send Live Mass Emails" at bounding box center [267, 189] width 52 height 10
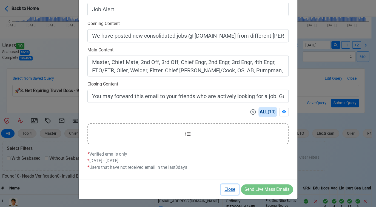
click at [230, 189] on button "Close" at bounding box center [230, 189] width 18 height 10
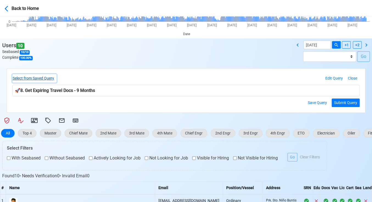
click at [50, 77] on button "Select from Saved Query" at bounding box center [34, 78] width 44 height 9
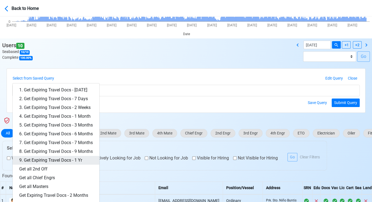
click at [66, 159] on link "9. Get Expiring Travel Docs - 1 Yr" at bounding box center [56, 160] width 87 height 9
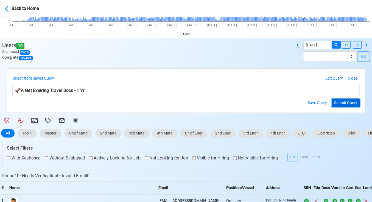
click at [344, 102] on button "Submit Query" at bounding box center [345, 102] width 28 height 9
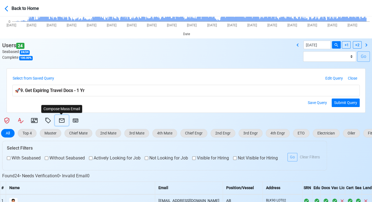
click at [60, 119] on icon at bounding box center [61, 120] width 7 height 7
select select "d-3e71907ffd064a39999872a824aaf79a"
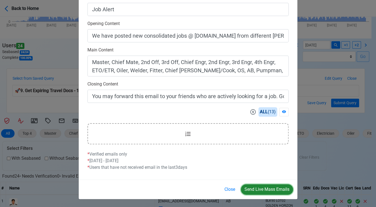
click at [262, 189] on button "Send Live Mass Emails" at bounding box center [267, 189] width 52 height 10
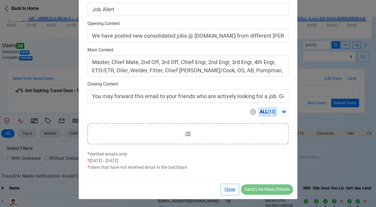
click at [231, 188] on button "Close" at bounding box center [230, 189] width 18 height 10
